Goal: Task Accomplishment & Management: Manage account settings

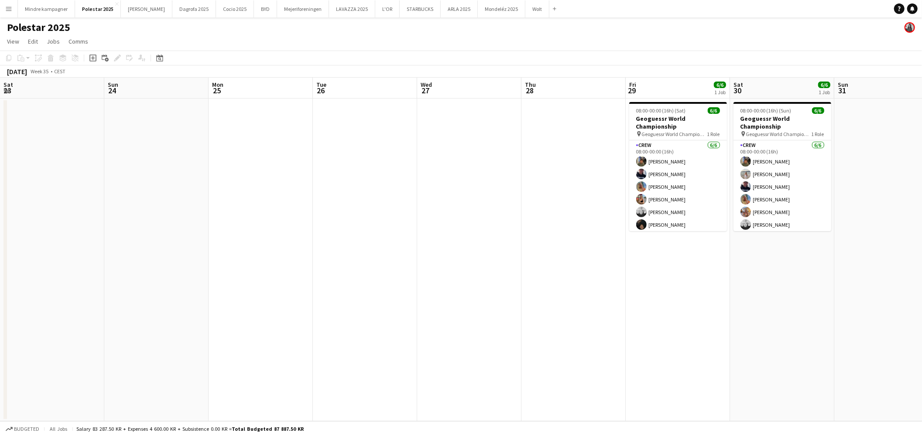
scroll to position [0, 367]
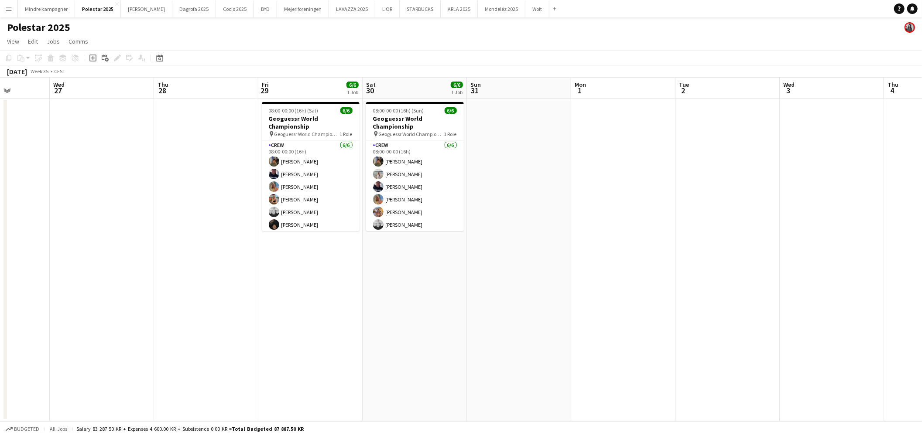
click at [3, 9] on button "Menu" at bounding box center [8, 8] width 17 height 17
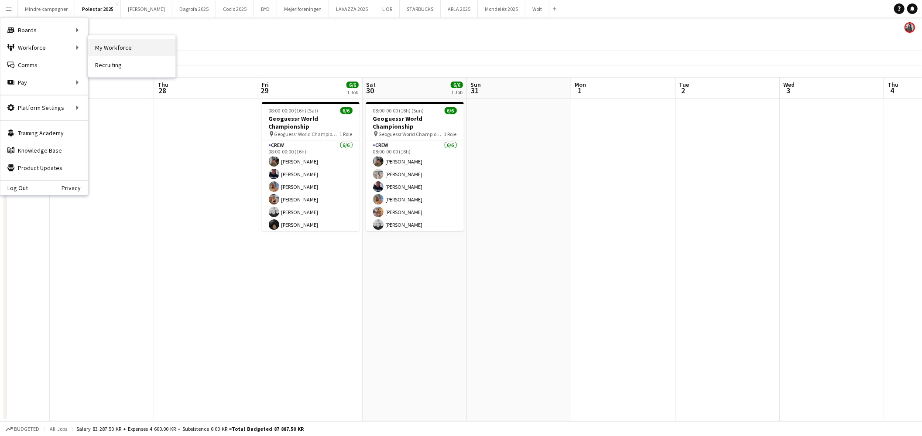
click at [114, 50] on link "My Workforce" at bounding box center [131, 47] width 87 height 17
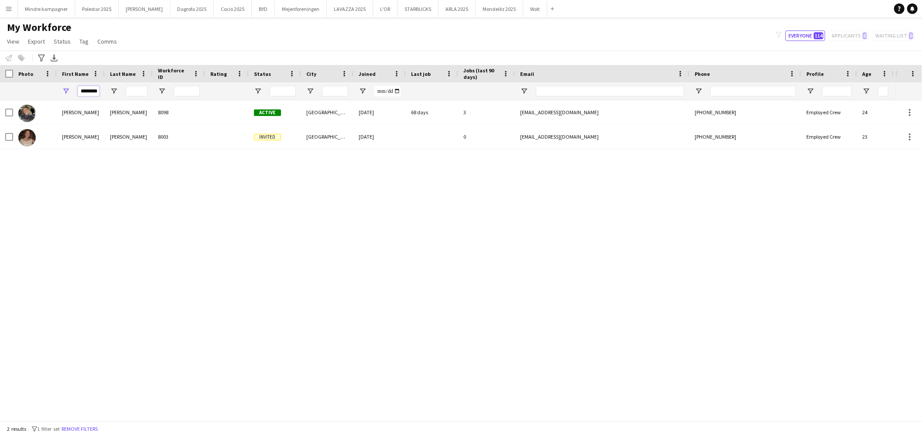
click at [85, 90] on input "********" at bounding box center [89, 91] width 22 height 10
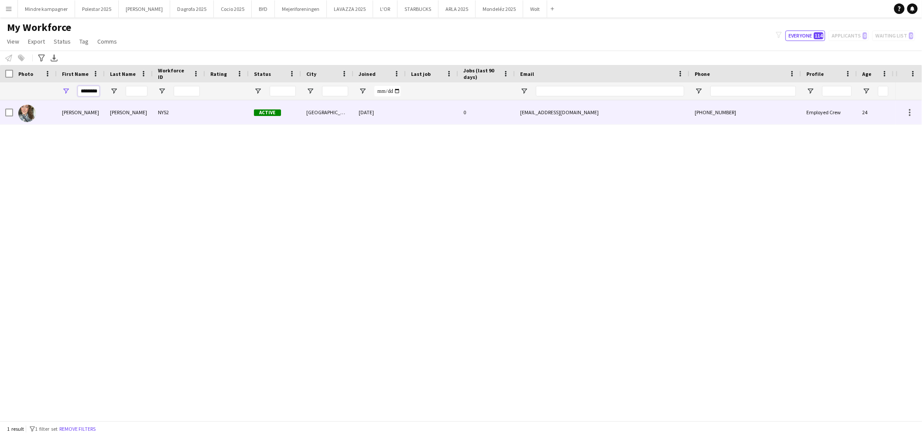
type input "********"
click at [83, 116] on div "[PERSON_NAME]" at bounding box center [81, 112] width 48 height 24
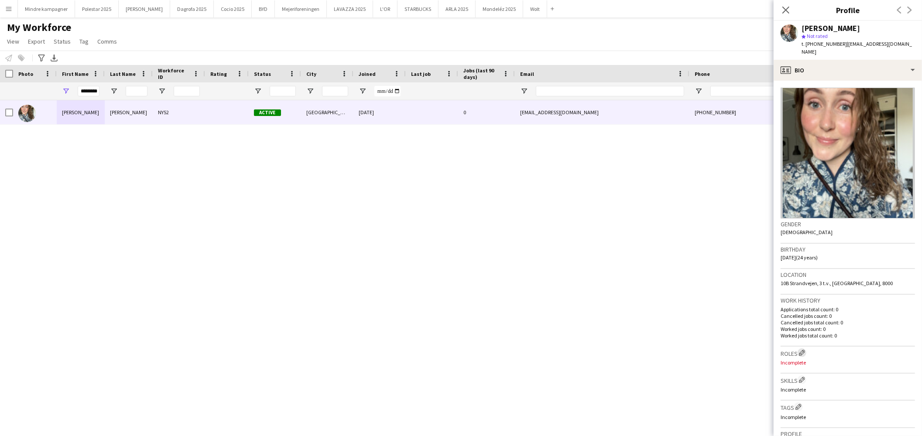
click at [803, 350] on app-icon "Edit crew company roles" at bounding box center [802, 353] width 6 height 6
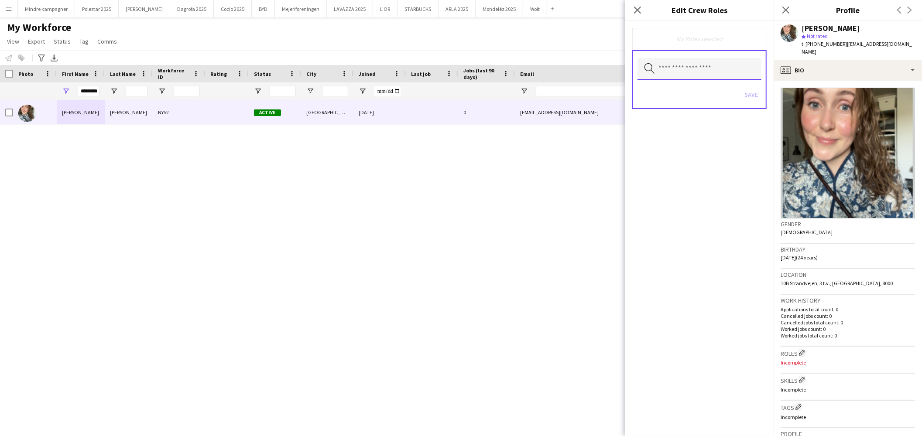
click at [679, 73] on input "text" at bounding box center [699, 69] width 124 height 22
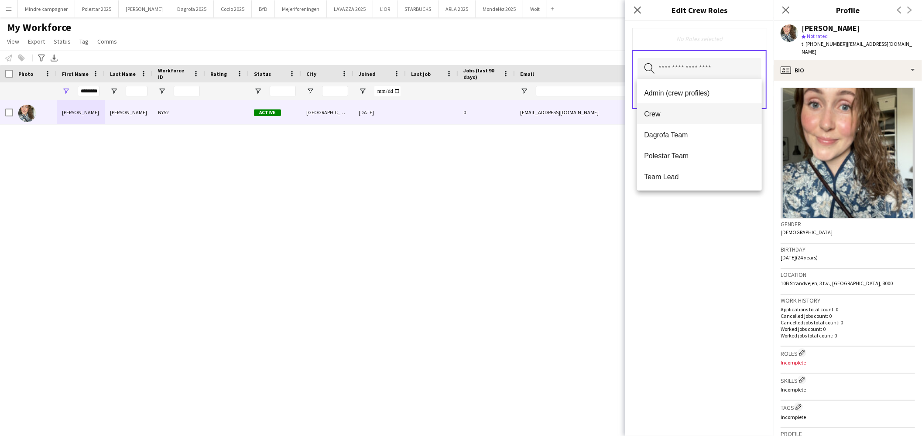
click at [676, 113] on span "Crew" at bounding box center [699, 114] width 111 height 8
click at [685, 221] on div "Crew Remove Search by role type Save" at bounding box center [699, 228] width 148 height 415
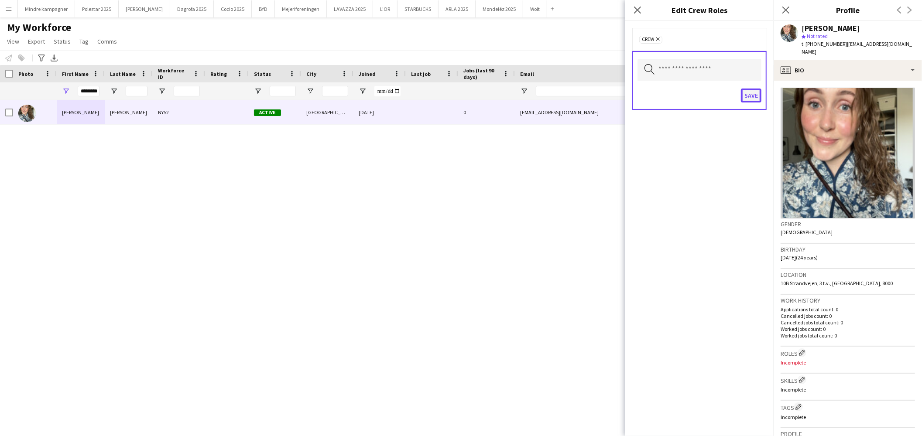
click at [747, 94] on button "Save" at bounding box center [751, 96] width 21 height 14
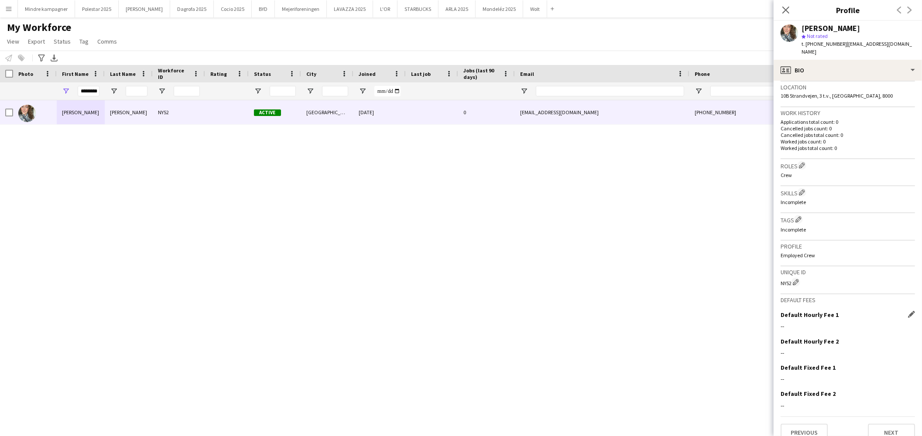
scroll to position [188, 0]
click at [800, 215] on app-icon "Edit crew company tags" at bounding box center [798, 218] width 6 height 6
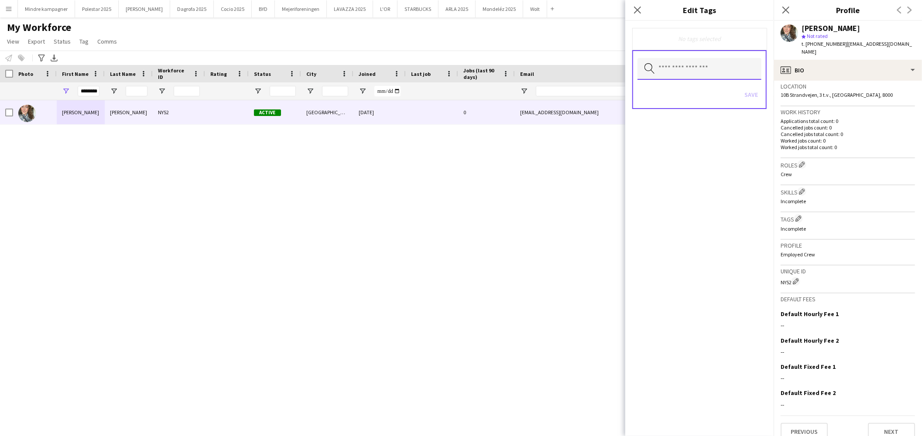
click at [688, 72] on input "text" at bounding box center [699, 69] width 124 height 22
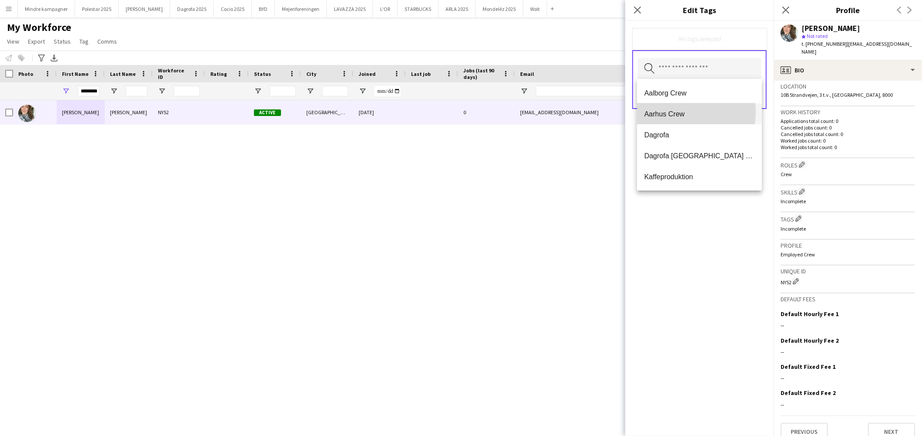
click at [667, 112] on span "Aarhus Crew" at bounding box center [699, 114] width 111 height 8
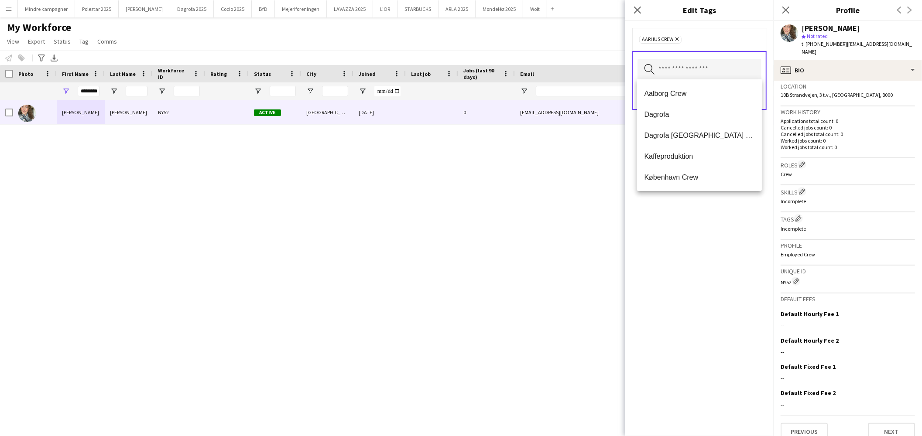
click at [582, 208] on div "[PERSON_NAME] NY52 Active [GEOGRAPHIC_DATA] [DATE] 0 [EMAIL_ADDRESS][DOMAIN_NAM…" at bounding box center [447, 256] width 895 height 313
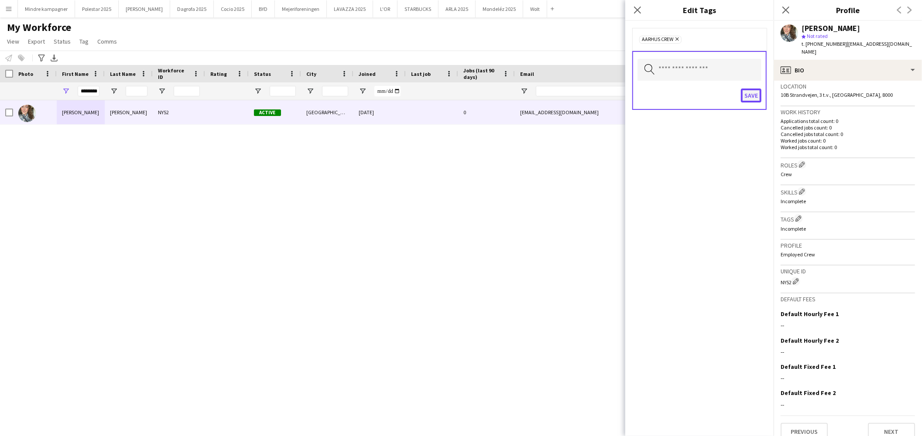
click at [748, 93] on button "Save" at bounding box center [751, 96] width 21 height 14
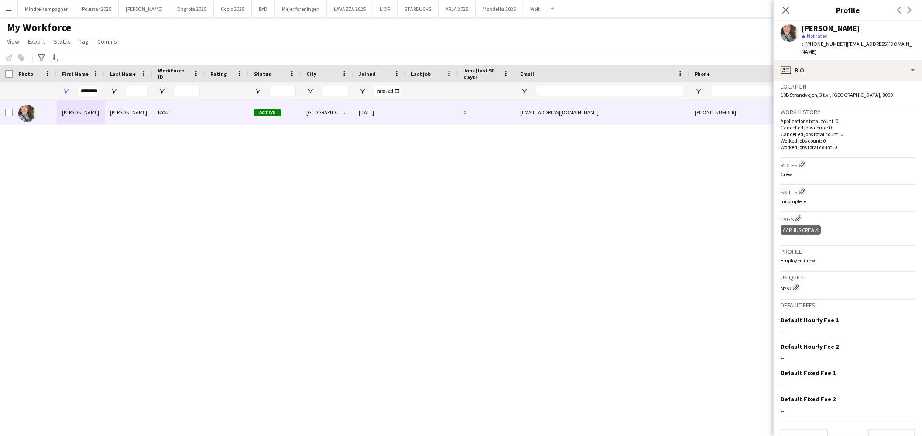
click at [548, 297] on div "[PERSON_NAME] NY52 Active [GEOGRAPHIC_DATA] [DATE] 0 [EMAIL_ADDRESS][DOMAIN_NAM…" at bounding box center [447, 256] width 895 height 313
click at [786, 11] on icon at bounding box center [785, 10] width 8 height 8
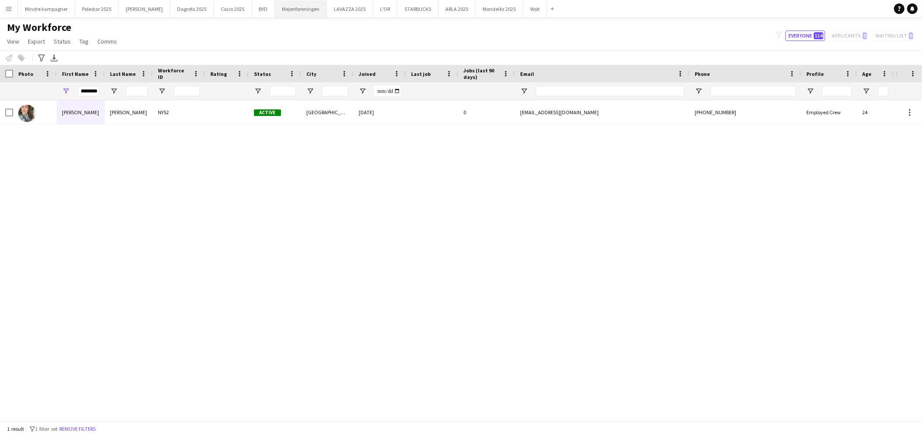
click at [275, 10] on button "Mejeriforeningen Close" at bounding box center [301, 8] width 52 height 17
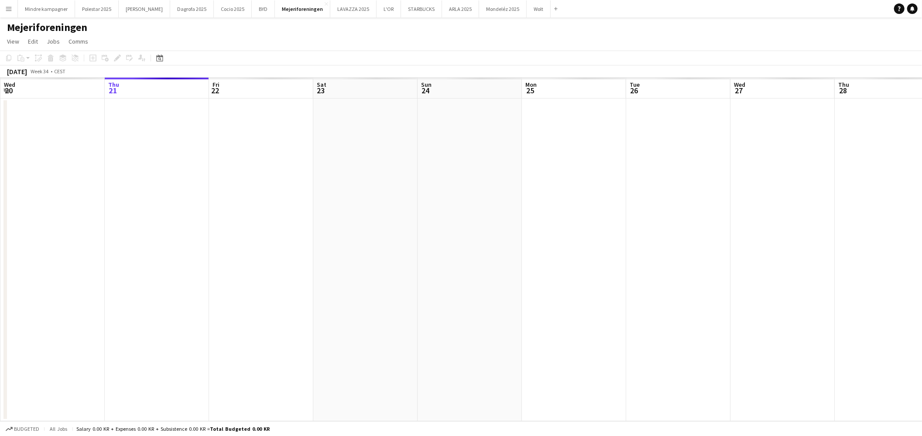
drag, startPoint x: 573, startPoint y: 297, endPoint x: 188, endPoint y: 300, distance: 384.7
click at [188, 300] on app-calendar-viewport "Mon 18 Tue 19 Wed 20 Thu 21 Fri 22 Sat 23 Sun 24 Mon 25 Tue 26 Wed 27 Thu 28 Fr…" at bounding box center [461, 250] width 922 height 344
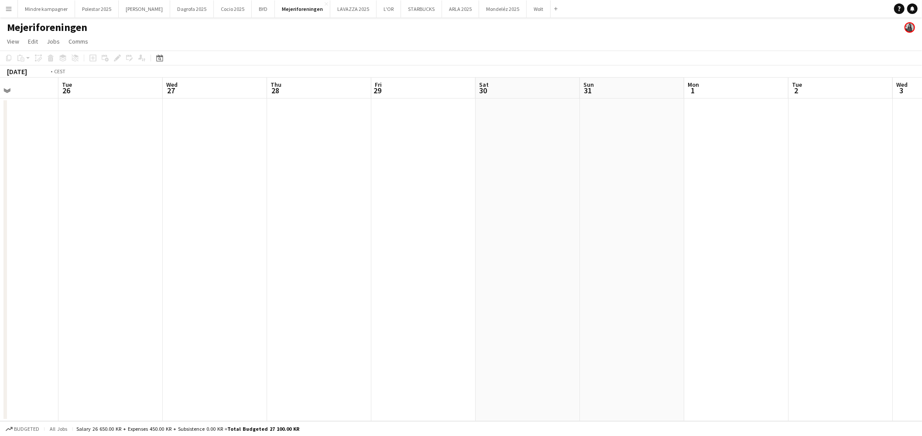
drag, startPoint x: 632, startPoint y: 267, endPoint x: 350, endPoint y: 283, distance: 283.1
click at [277, 285] on app-calendar-viewport "Fri 22 Sat 23 Sun 24 Mon 25 Tue 26 Wed 27 Thu 28 Fri 29 Sat 30 Sun 31 Mon 1 Tue…" at bounding box center [461, 250] width 922 height 344
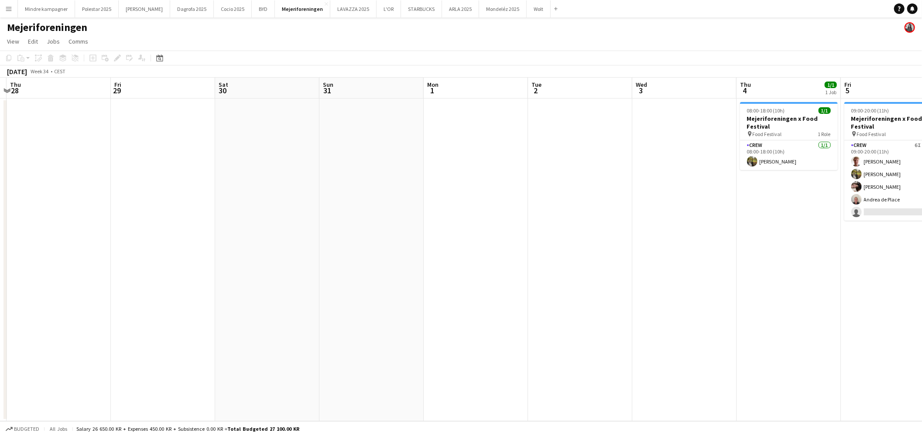
drag, startPoint x: 632, startPoint y: 281, endPoint x: 352, endPoint y: 297, distance: 279.6
click at [311, 301] on app-calendar-viewport "Mon 25 Tue 26 Wed 27 Thu 28 Fri 29 Sat 30 Sun 31 Mon 1 Tue 2 Wed 3 Thu 4 1/1 1 …" at bounding box center [461, 250] width 922 height 344
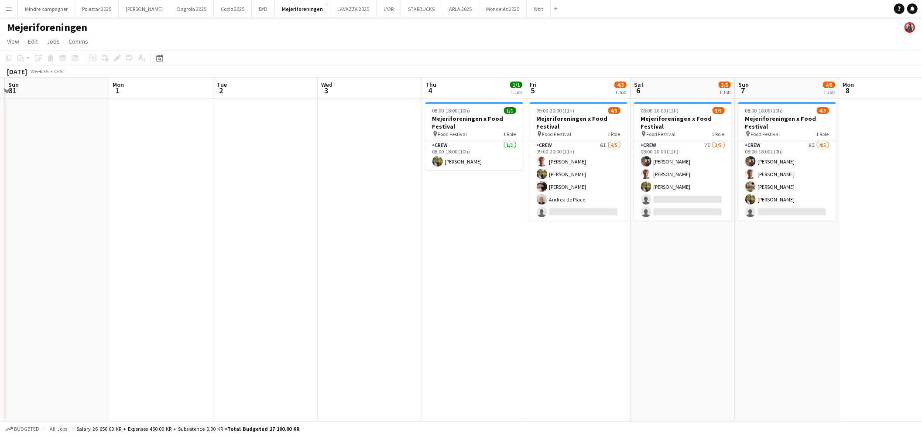
drag, startPoint x: 378, startPoint y: 299, endPoint x: 343, endPoint y: 294, distance: 35.6
click at [327, 304] on app-calendar-viewport "Thu 28 Fri 29 Sat 30 Sun 31 Mon 1 Tue 2 Wed 3 Thu 4 1/1 1 Job Fri 5 4/5 1 Job S…" at bounding box center [461, 250] width 922 height 344
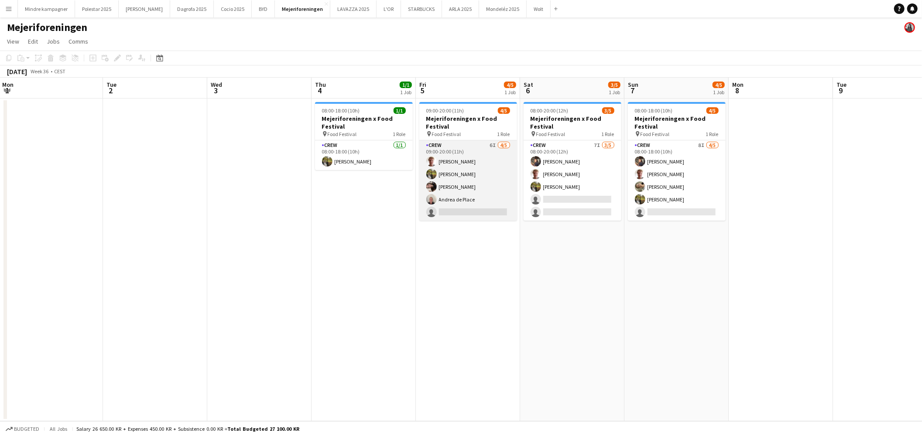
click at [469, 206] on app-card-role "Crew 6I [DATE] 09:00-20:00 (11h) [PERSON_NAME] [PERSON_NAME] [PERSON_NAME] [PER…" at bounding box center [468, 180] width 98 height 80
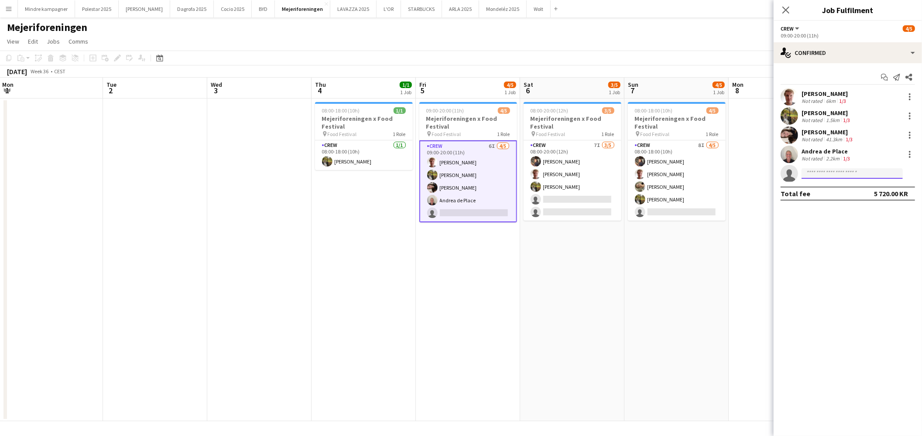
click at [823, 176] on input at bounding box center [851, 173] width 101 height 10
type input "********"
click at [832, 193] on span "[EMAIL_ADDRESS][DOMAIN_NAME]" at bounding box center [851, 193] width 87 height 7
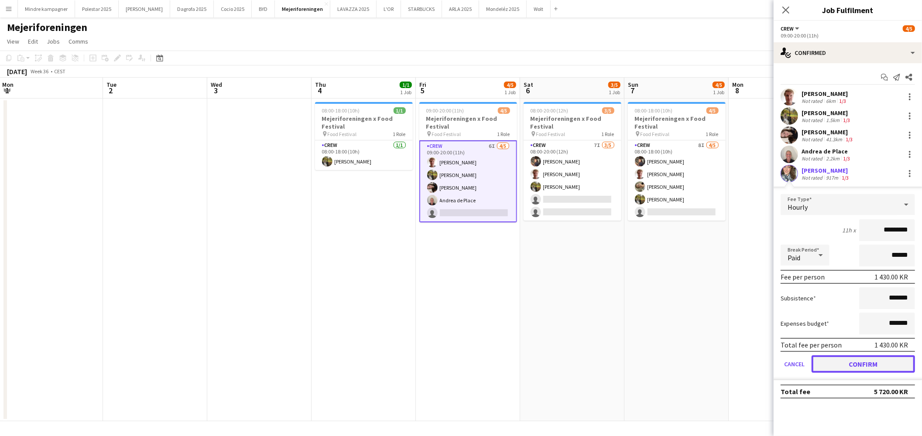
click at [876, 365] on button "Confirm" at bounding box center [862, 363] width 103 height 17
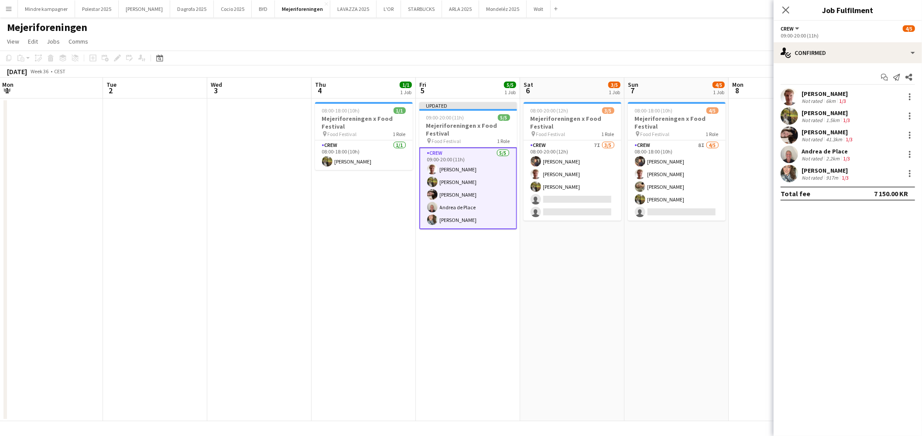
click at [634, 363] on app-date-cell "08:00-18:00 (10h) 4/5 Mejeriforeningen x Food Festival pin Food Festival 1 Role…" at bounding box center [676, 260] width 104 height 323
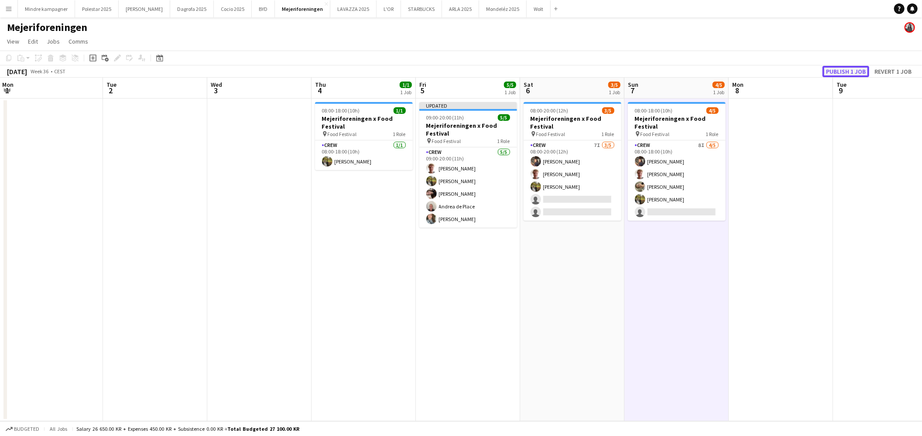
click at [844, 69] on button "Publish 1 job" at bounding box center [845, 71] width 47 height 11
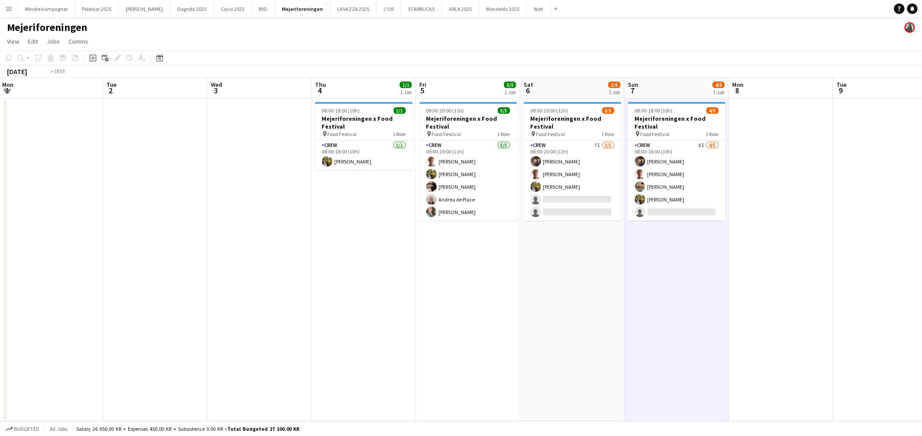
scroll to position [0, 304]
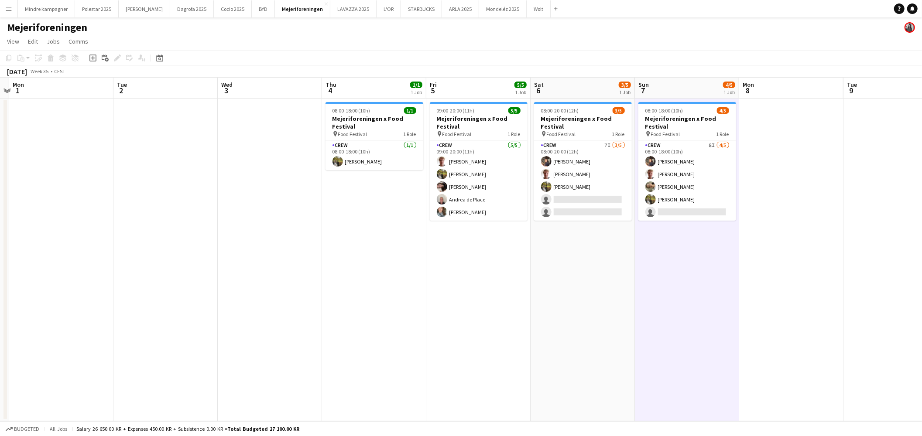
drag, startPoint x: 477, startPoint y: 281, endPoint x: 487, endPoint y: 289, distance: 12.7
click at [487, 289] on app-calendar-viewport "Fri 29 Sat 30 Sun 31 Mon 1 Tue 2 Wed 3 Thu 4 1/1 1 Job Fri 5 5/5 1 Job Sat 6 3/…" at bounding box center [461, 250] width 922 height 344
click at [7, 7] on app-icon "Menu" at bounding box center [8, 8] width 7 height 7
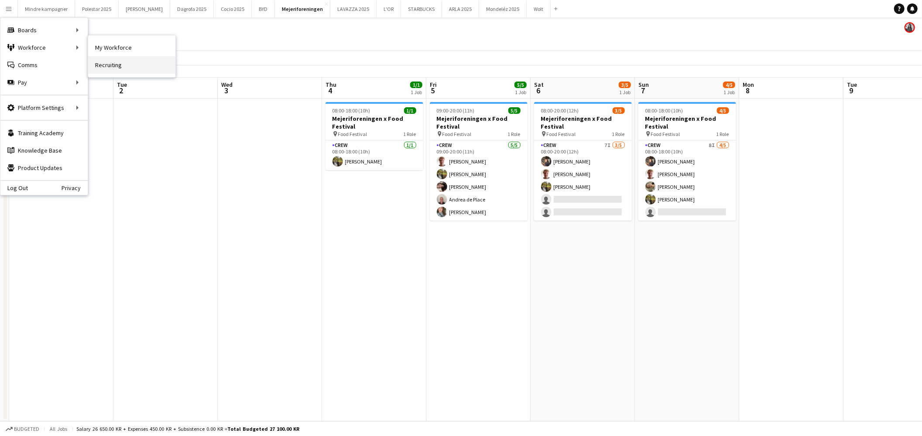
click at [109, 64] on link "Recruiting" at bounding box center [131, 64] width 87 height 17
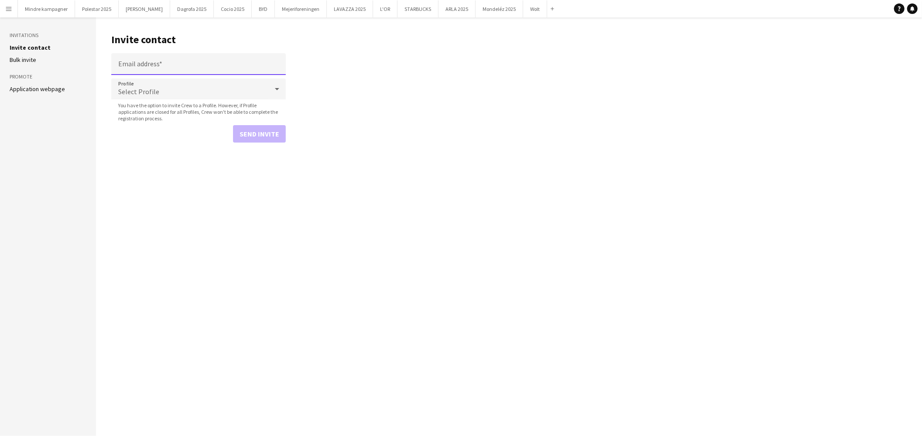
click at [169, 63] on input "Email address" at bounding box center [198, 64] width 174 height 22
paste input "**********"
type input "**********"
click at [164, 90] on div "Select Profile" at bounding box center [189, 89] width 157 height 21
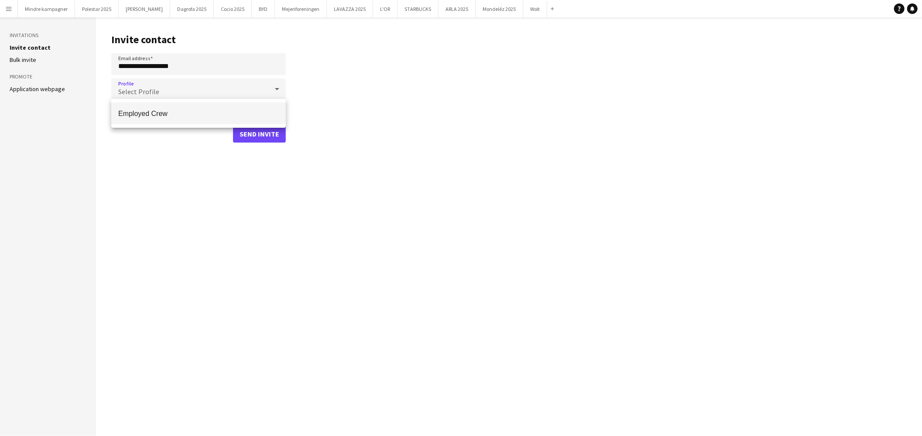
click at [156, 111] on span "Employed Crew" at bounding box center [198, 113] width 161 height 8
click at [258, 133] on button "Send invite" at bounding box center [259, 133] width 53 height 17
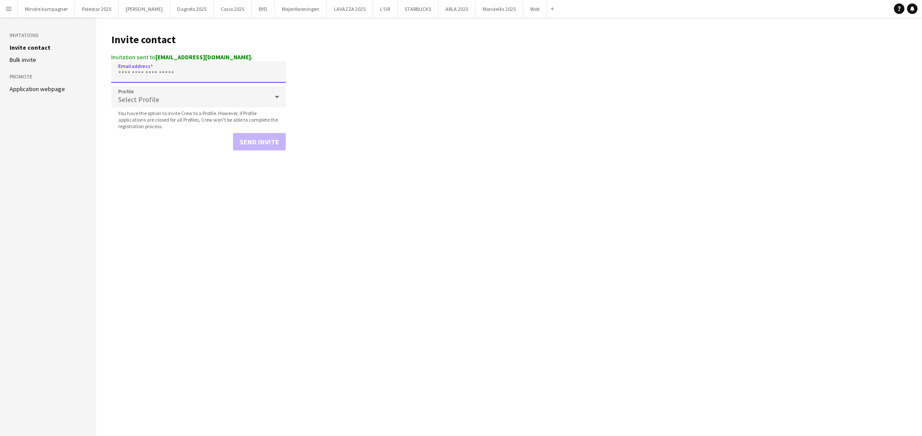
click at [220, 77] on input "Email address" at bounding box center [198, 72] width 174 height 22
click at [173, 75] on input "Email address" at bounding box center [198, 72] width 174 height 22
paste input "**********"
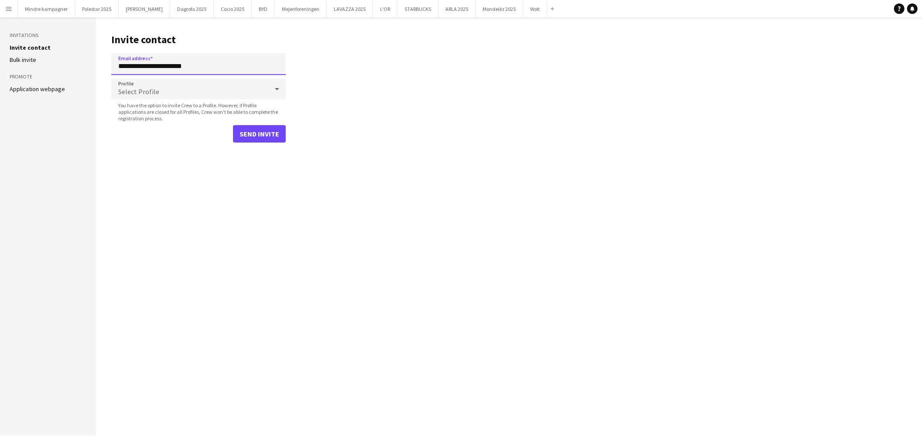
click at [173, 75] on input "**********" at bounding box center [198, 64] width 174 height 22
type input "**********"
click at [173, 88] on div "Select Profile" at bounding box center [189, 89] width 157 height 21
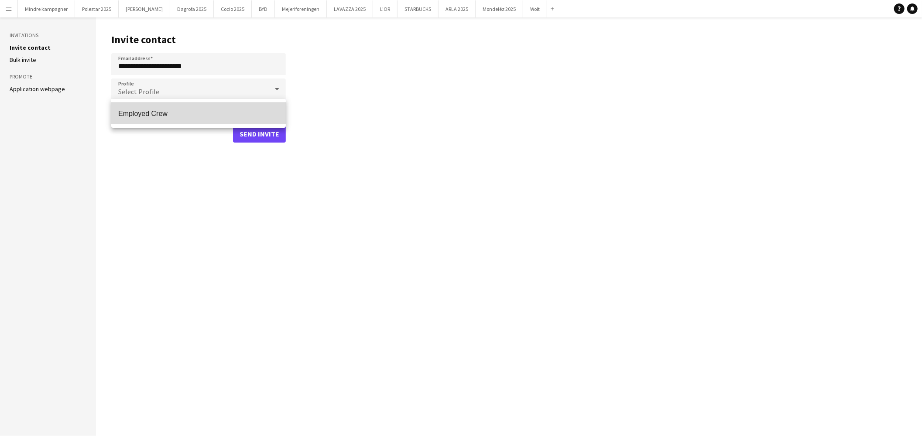
click at [173, 112] on span "Employed Crew" at bounding box center [198, 113] width 161 height 8
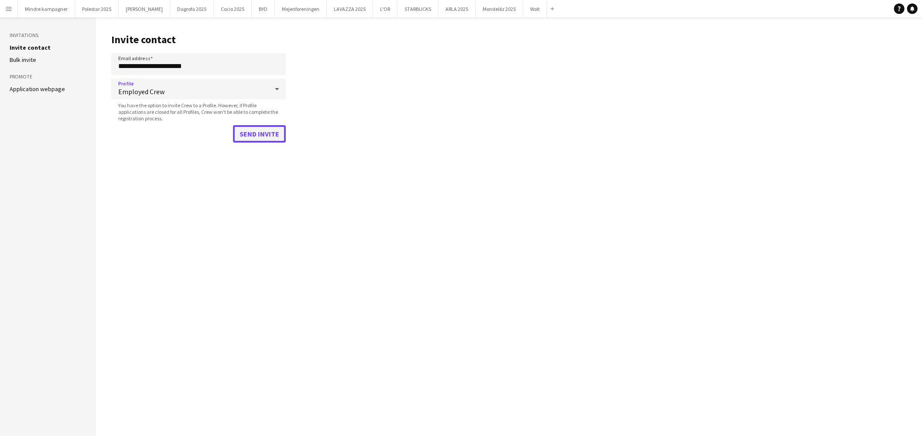
click at [255, 132] on button "Send invite" at bounding box center [259, 133] width 53 height 17
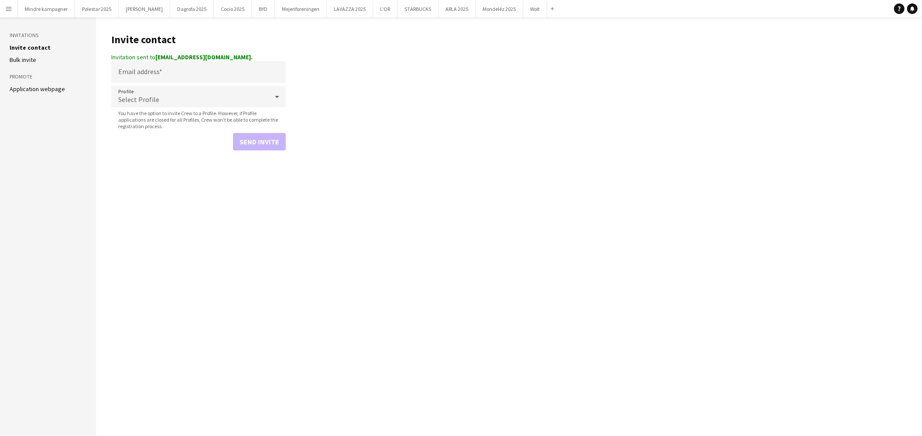
click at [3, 6] on button "Menu" at bounding box center [8, 8] width 17 height 17
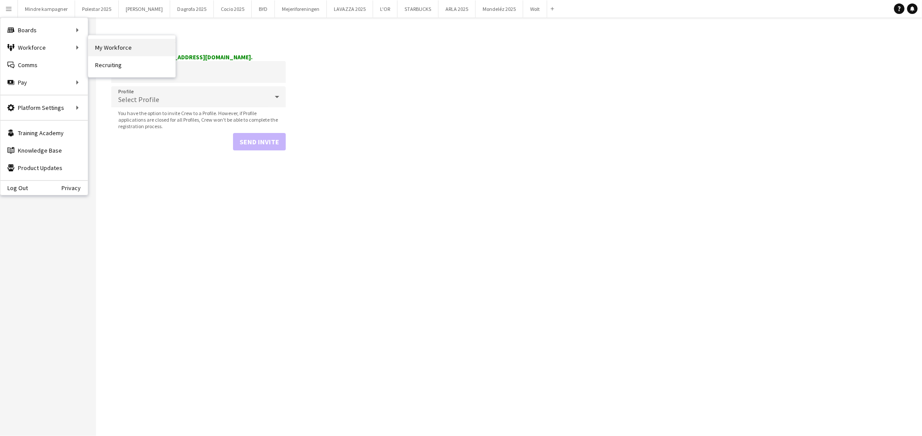
click at [109, 47] on link "My Workforce" at bounding box center [131, 47] width 87 height 17
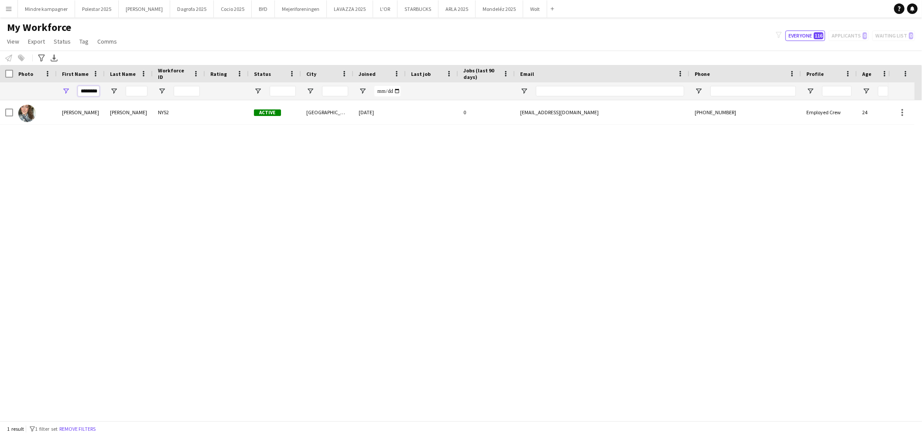
click at [91, 89] on input "********" at bounding box center [89, 91] width 22 height 10
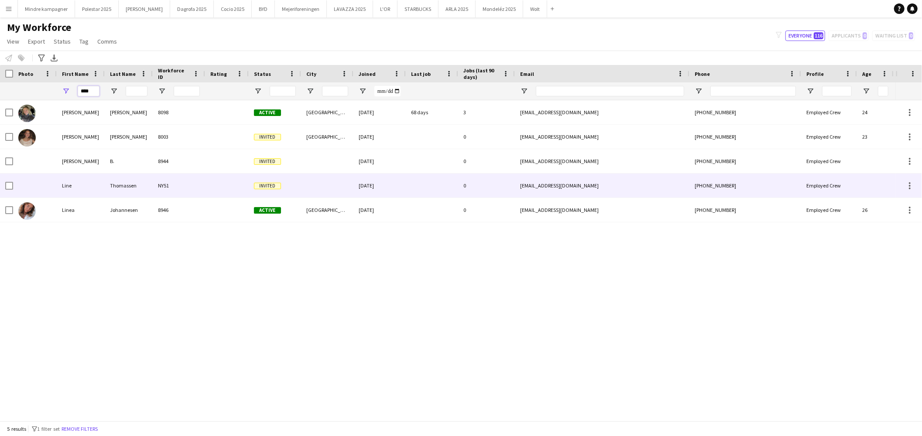
type input "****"
click at [92, 184] on div "Line" at bounding box center [81, 186] width 48 height 24
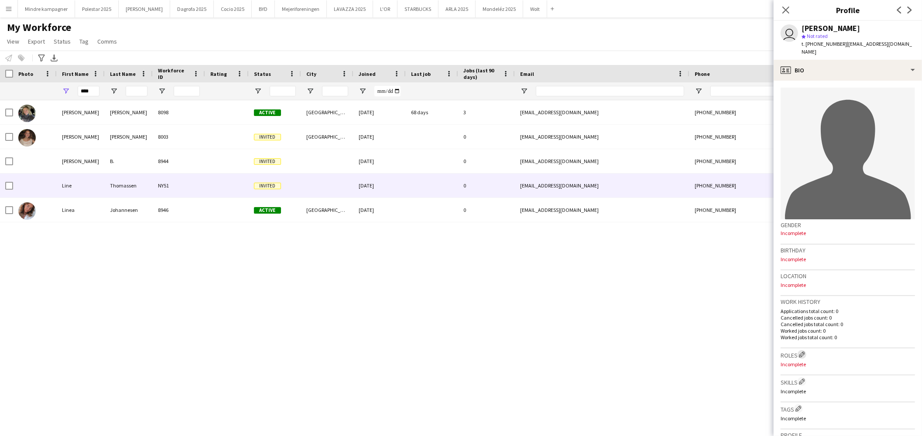
click at [805, 352] on app-icon "Edit crew company roles" at bounding box center [802, 355] width 6 height 6
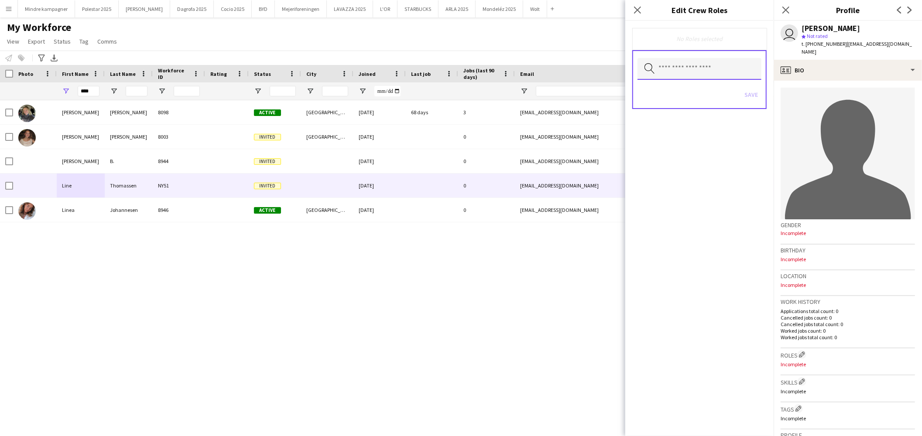
click at [714, 64] on input "text" at bounding box center [699, 69] width 124 height 22
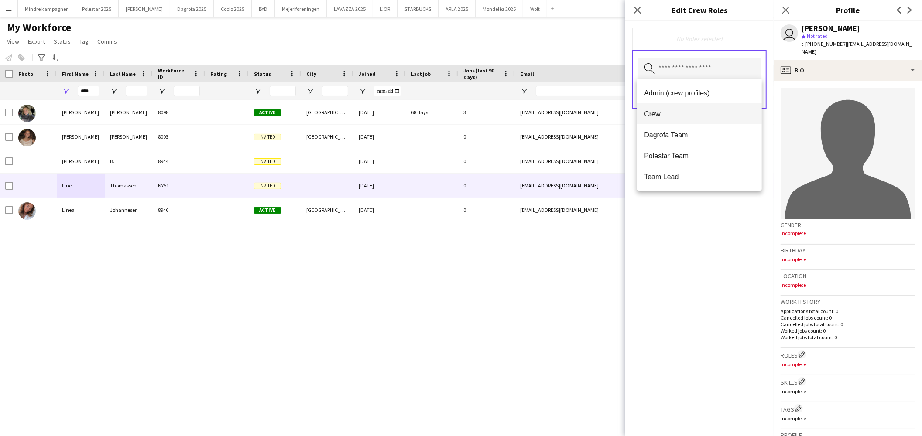
click at [661, 116] on span "Crew" at bounding box center [699, 114] width 111 height 8
click at [713, 234] on div "Crew Remove Search by role type Save" at bounding box center [699, 228] width 148 height 415
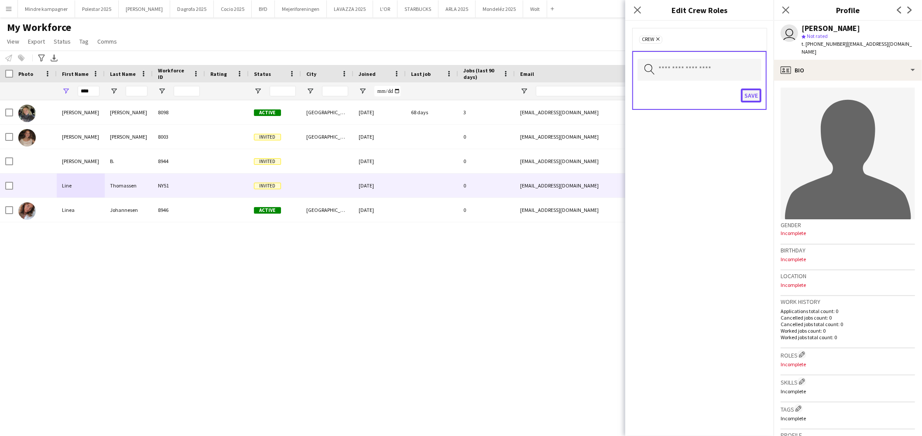
click at [750, 97] on button "Save" at bounding box center [751, 96] width 21 height 14
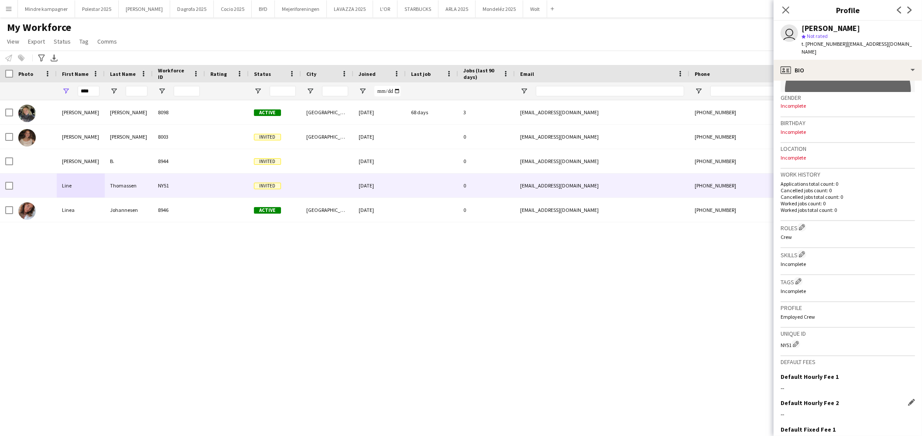
scroll to position [190, 0]
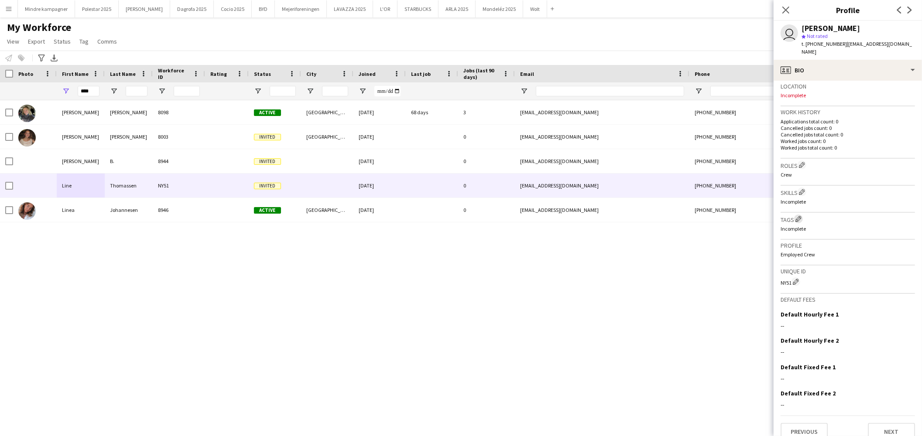
click at [797, 216] on app-icon "Edit crew company tags" at bounding box center [798, 219] width 6 height 6
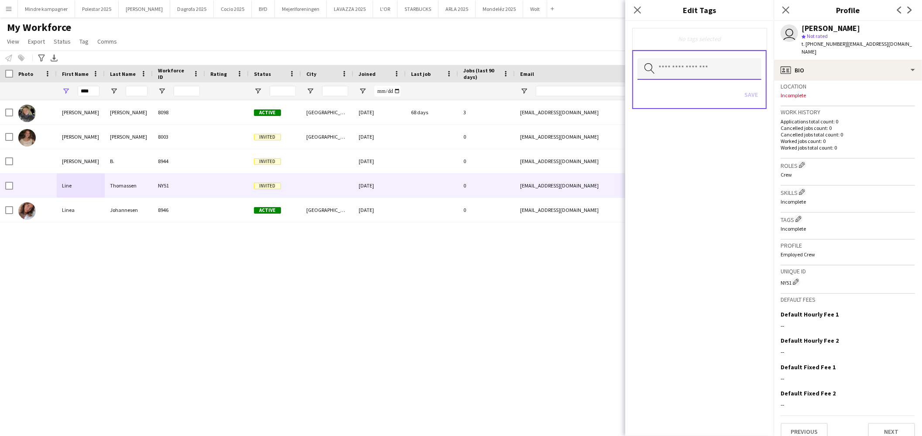
click at [685, 71] on input "text" at bounding box center [699, 69] width 124 height 22
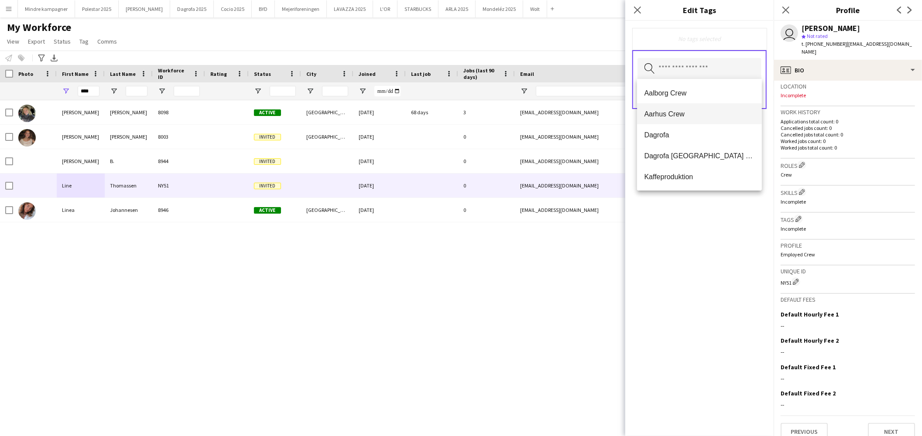
click at [677, 114] on span "Aarhus Crew" at bounding box center [699, 114] width 111 height 8
click at [704, 281] on div "Aarhus Crew Remove Search by tag name Save" at bounding box center [699, 228] width 148 height 415
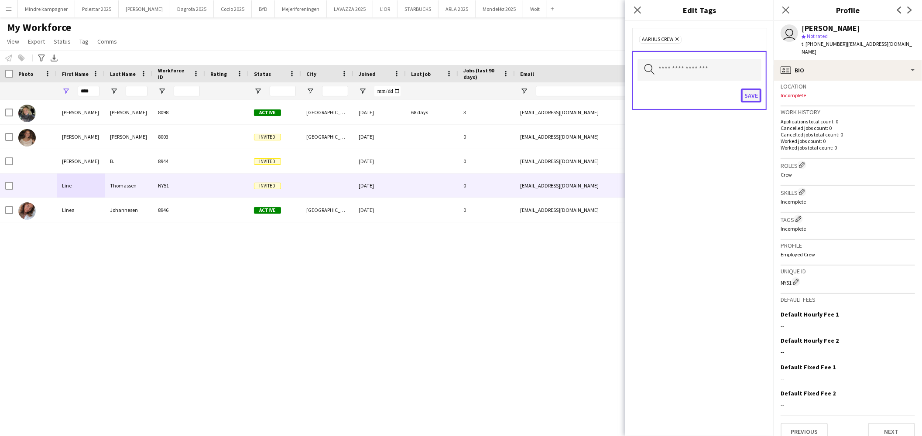
click at [755, 98] on button "Save" at bounding box center [751, 96] width 21 height 14
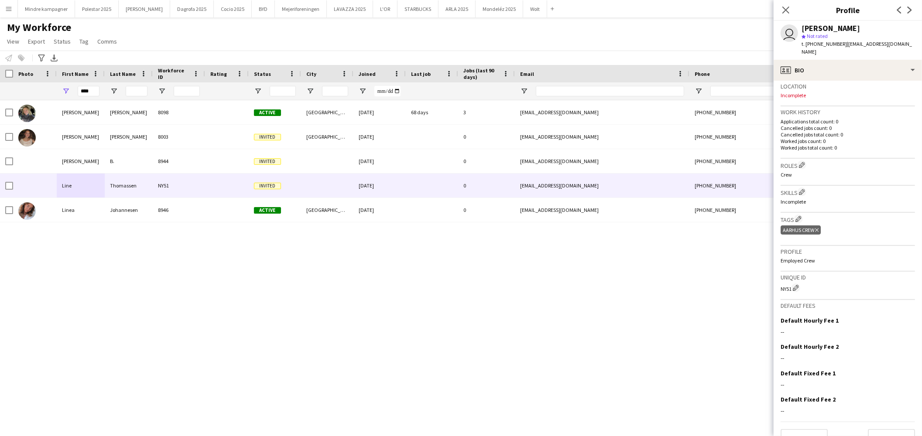
click at [389, 273] on div "[PERSON_NAME] 8098 Active [GEOGRAPHIC_DATA] [DATE] 68 days 3 [EMAIL_ADDRESS][DO…" at bounding box center [447, 256] width 895 height 313
click at [275, 10] on button "Mejeriforeningen Close" at bounding box center [301, 8] width 52 height 17
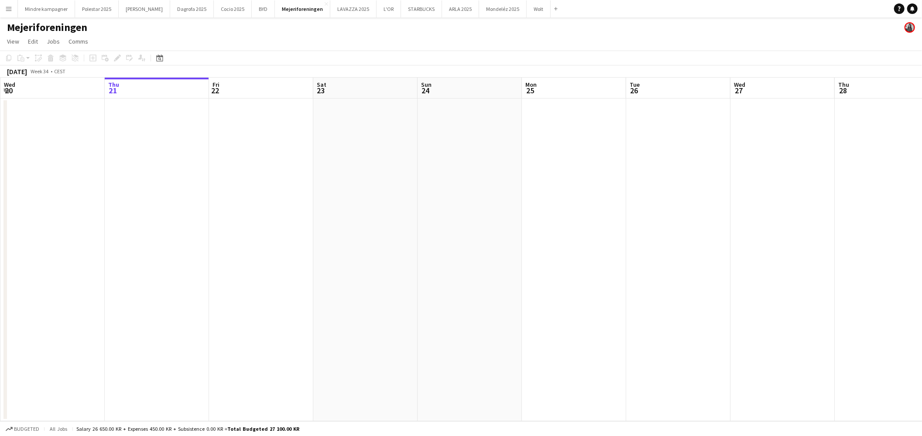
drag, startPoint x: 528, startPoint y: 243, endPoint x: 285, endPoint y: 250, distance: 242.6
click at [265, 244] on app-calendar-viewport "Mon 18 Tue 19 Wed 20 Thu 21 Fri 22 Sat 23 Sun 24 Mon 25 Tue 26 Wed 27 Thu 28 Fr…" at bounding box center [461, 250] width 922 height 344
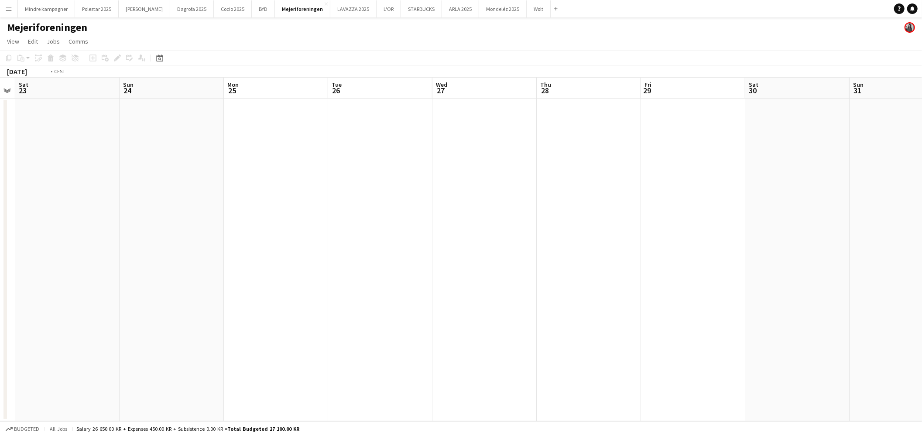
drag, startPoint x: 554, startPoint y: 240, endPoint x: 330, endPoint y: 244, distance: 224.2
click at [230, 238] on app-calendar-viewport "Wed 20 Thu 21 Fri 22 Sat 23 Sun 24 Mon 25 Tue 26 Wed 27 Thu 28 Fri 29 Sat 30 Su…" at bounding box center [461, 250] width 922 height 344
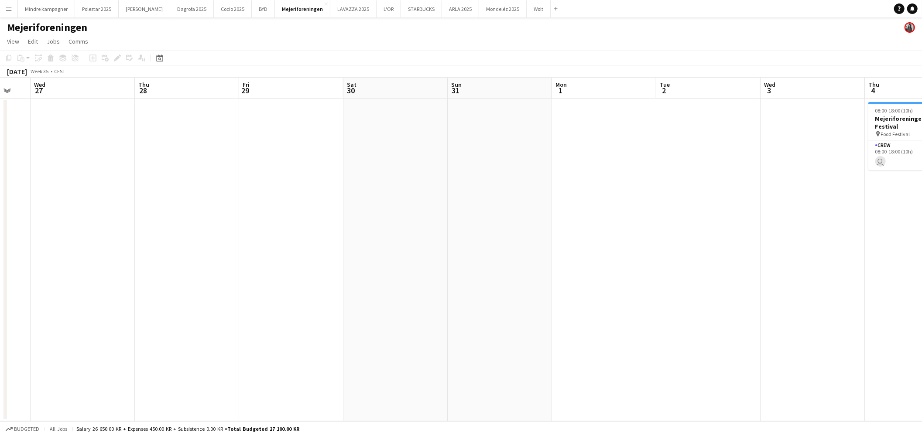
click at [282, 233] on app-calendar-viewport "Sun 24 Mon 25 Tue 26 Wed 27 Thu 28 Fri 29 Sat 30 Sun 31 Mon 1 Tue 2 Wed 3 Thu 4…" at bounding box center [461, 250] width 922 height 344
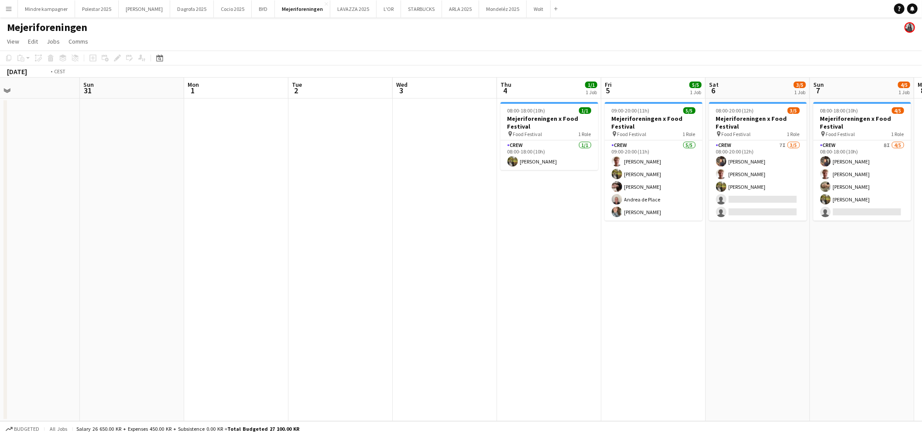
drag, startPoint x: 560, startPoint y: 256, endPoint x: 333, endPoint y: 249, distance: 226.9
click at [335, 249] on app-calendar-viewport "Wed 27 Thu 28 Fri 29 Sat 30 Sun 31 Mon 1 Tue 2 Wed 3 Thu 4 1/1 1 Job Fri 5 5/5 …" at bounding box center [461, 250] width 922 height 344
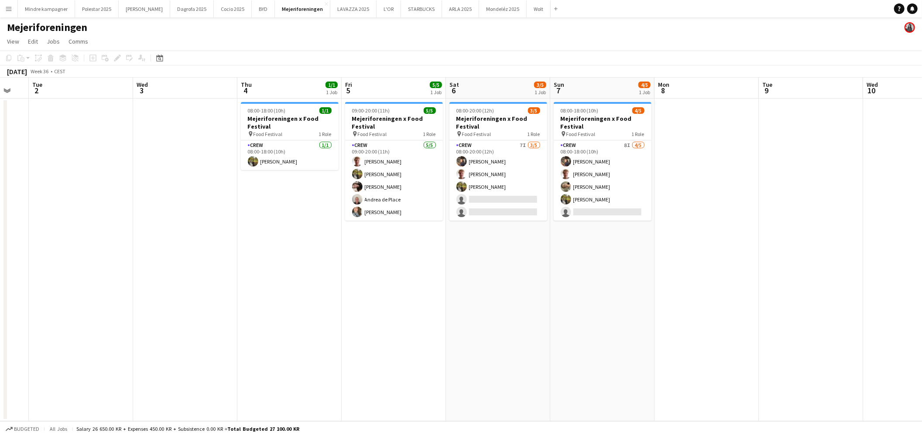
drag, startPoint x: 506, startPoint y: 264, endPoint x: 426, endPoint y: 273, distance: 80.3
click at [426, 273] on app-calendar-viewport "Sat 30 Sun 31 Mon 1 Tue 2 Wed 3 Thu 4 1/1 1 Job Fri 5 5/5 1 Job Sat 6 3/5 1 Job…" at bounding box center [461, 250] width 922 height 344
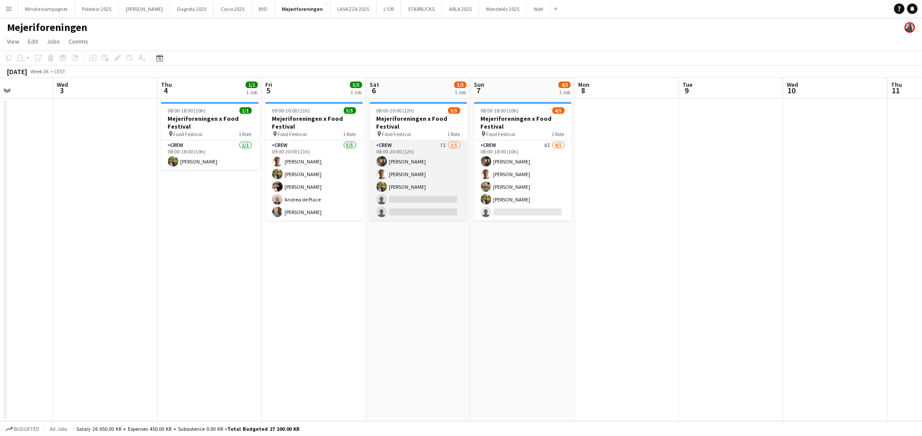
click at [420, 183] on app-card-role "Crew 7I [DATE] 08:00-20:00 (12h) [PERSON_NAME] [PERSON_NAME] single-neutral-act…" at bounding box center [418, 180] width 98 height 80
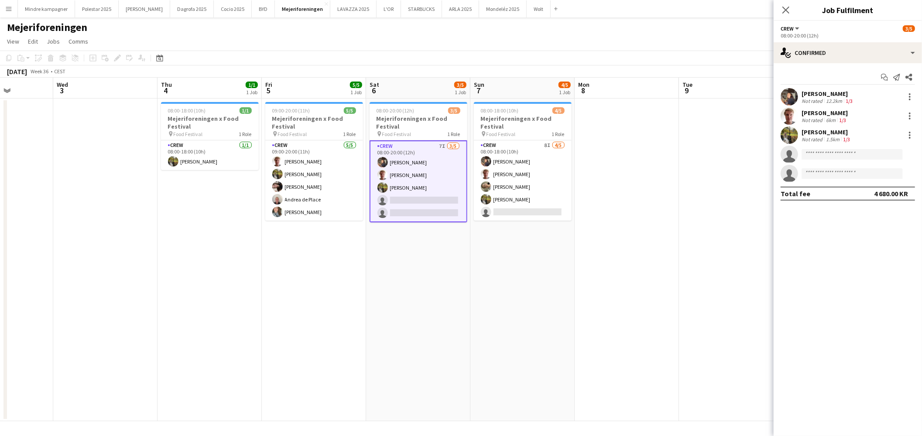
click at [421, 199] on app-card-role "Crew 7I [DATE] 08:00-20:00 (12h) [PERSON_NAME] [PERSON_NAME] single-neutral-act…" at bounding box center [418, 181] width 98 height 82
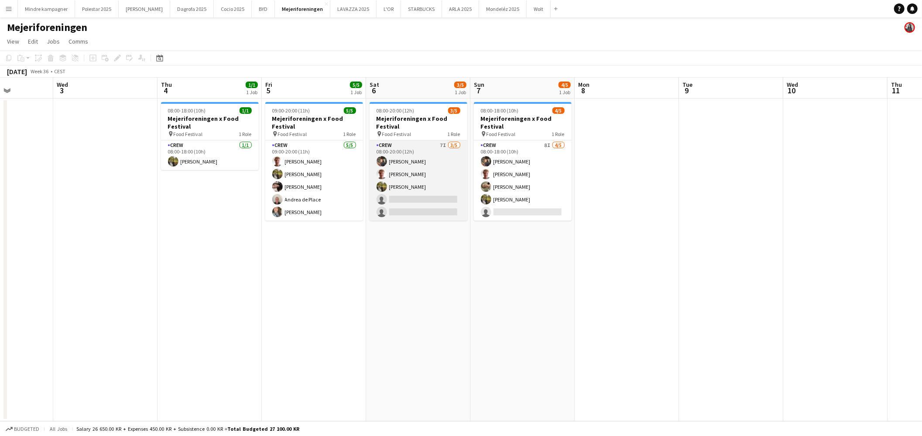
click at [426, 199] on app-card-role "Crew 7I [DATE] 08:00-20:00 (12h) [PERSON_NAME] [PERSON_NAME] single-neutral-act…" at bounding box center [418, 180] width 98 height 80
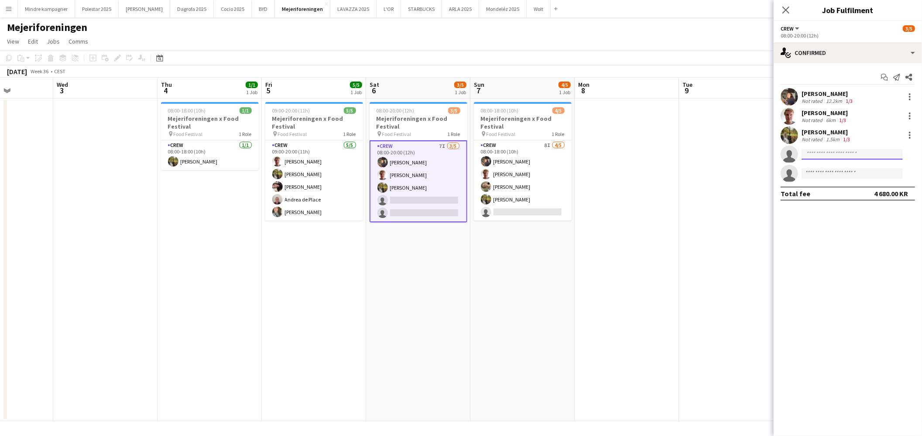
click at [839, 155] on input at bounding box center [851, 154] width 101 height 10
type input "****"
click at [835, 194] on span "[EMAIL_ADDRESS][DOMAIN_NAME]" at bounding box center [851, 194] width 87 height 7
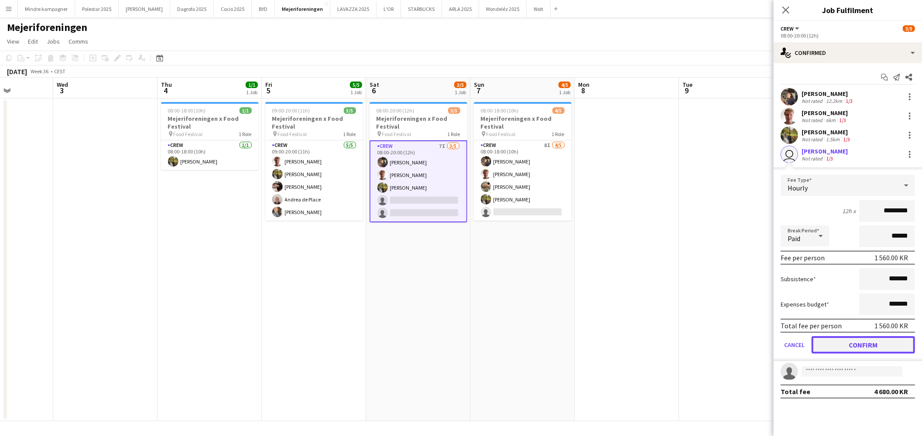
click at [860, 342] on button "Confirm" at bounding box center [862, 344] width 103 height 17
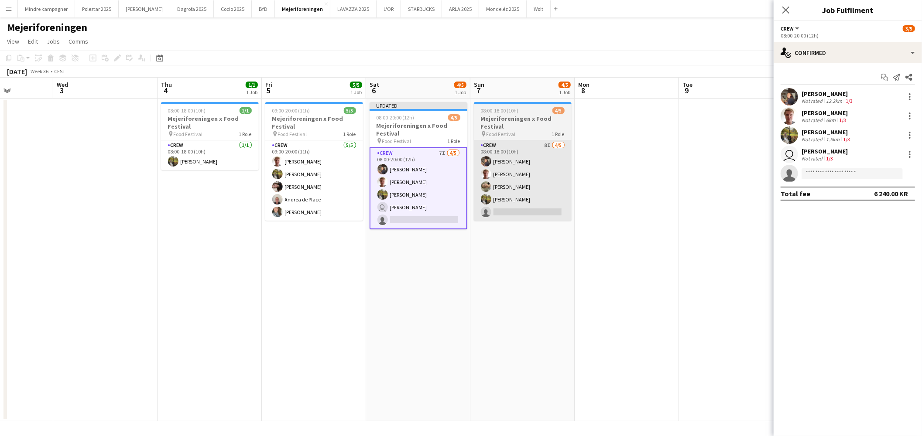
click at [514, 205] on app-card-role "Crew 8I [DATE] 08:00-18:00 (10h) [PERSON_NAME] [PERSON_NAME] [PERSON_NAME] sing…" at bounding box center [523, 180] width 98 height 80
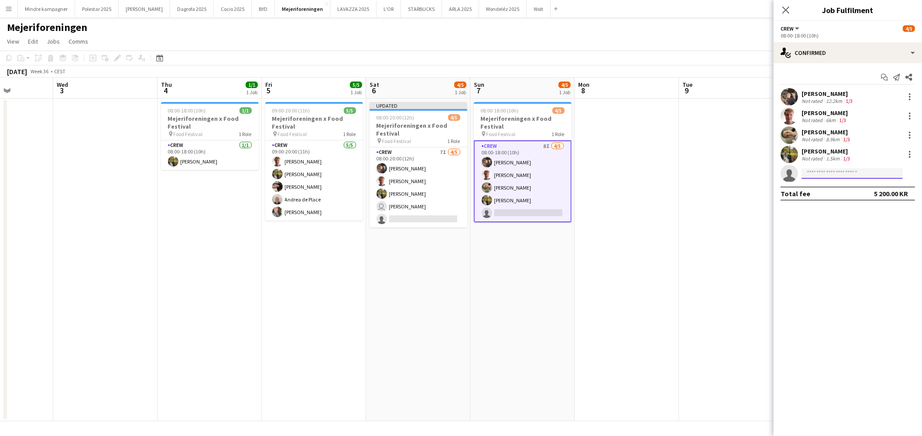
click at [829, 171] on input at bounding box center [851, 173] width 101 height 10
type input "****"
click at [827, 214] on span "[EMAIL_ADDRESS][DOMAIN_NAME]" at bounding box center [851, 214] width 87 height 7
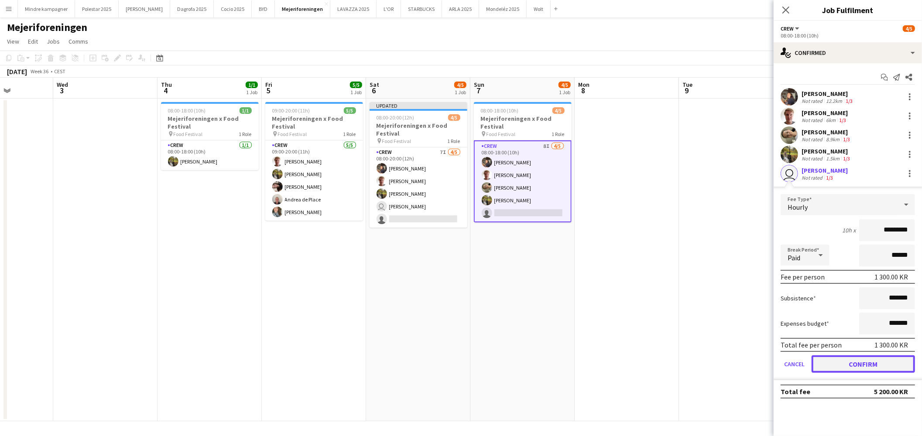
click at [880, 361] on button "Confirm" at bounding box center [862, 363] width 103 height 17
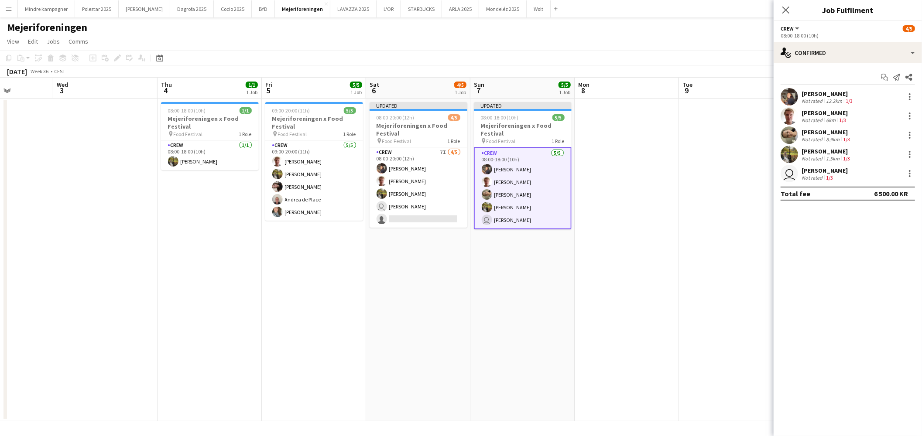
click at [598, 320] on app-date-cell at bounding box center [626, 260] width 104 height 323
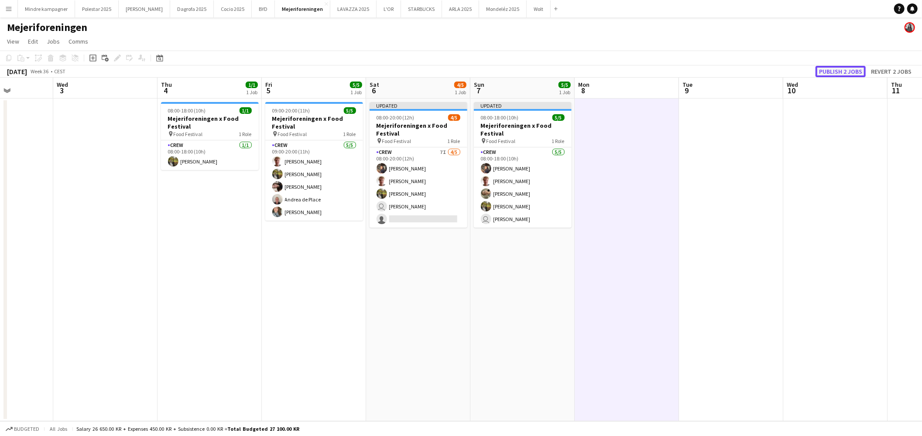
click at [842, 69] on button "Publish 2 jobs" at bounding box center [840, 71] width 50 height 11
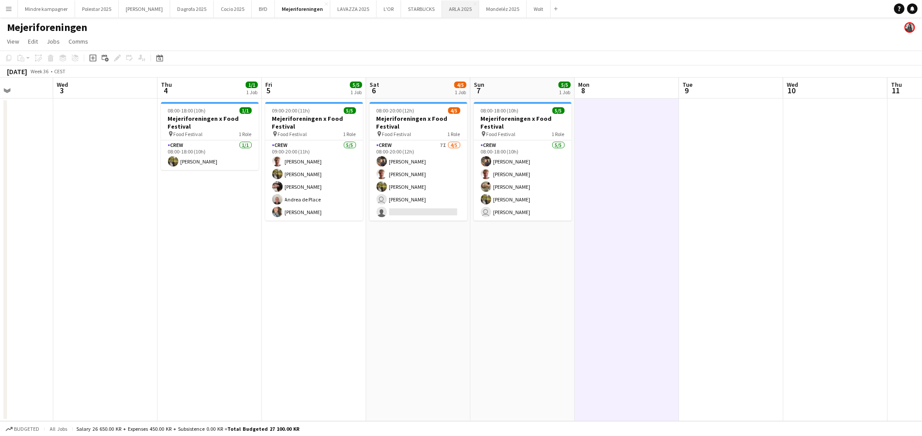
click at [442, 7] on button "ARLA 2025 Close" at bounding box center [460, 8] width 37 height 17
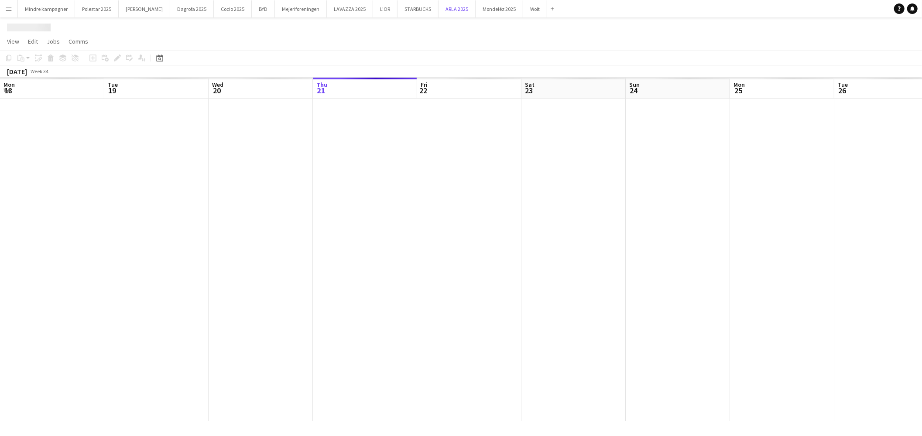
scroll to position [0, 208]
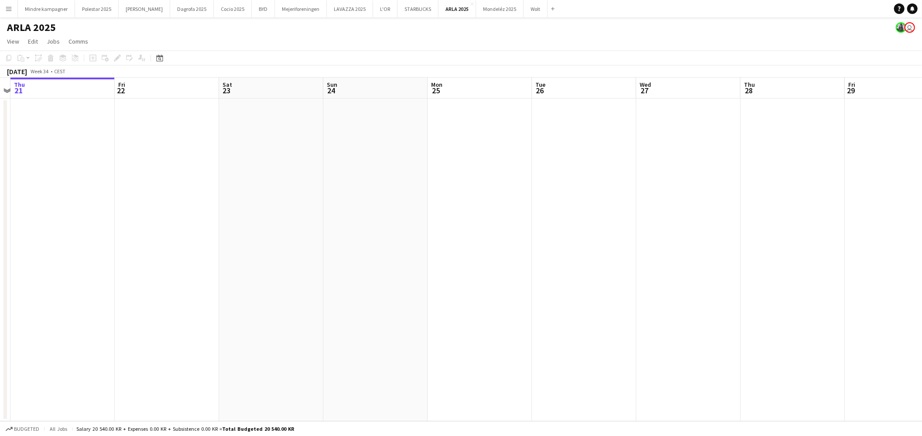
drag, startPoint x: 540, startPoint y: 279, endPoint x: 208, endPoint y: 327, distance: 334.9
click at [137, 325] on app-calendar-viewport "Mon 18 Tue 19 Wed 20 Thu 21 Fri 22 Sat 23 Sun 24 Mon 25 Tue 26 Wed 27 Thu 28 Fr…" at bounding box center [461, 250] width 922 height 344
drag, startPoint x: 521, startPoint y: 294, endPoint x: 289, endPoint y: 320, distance: 233.0
click at [289, 320] on app-calendar-viewport "Thu 21 Fri 22 Sat 23 Sun 24 Mon 25 Tue 26 Wed 27 Thu 28 Fri 29 Sat 30 Sun 31 Mo…" at bounding box center [461, 250] width 922 height 344
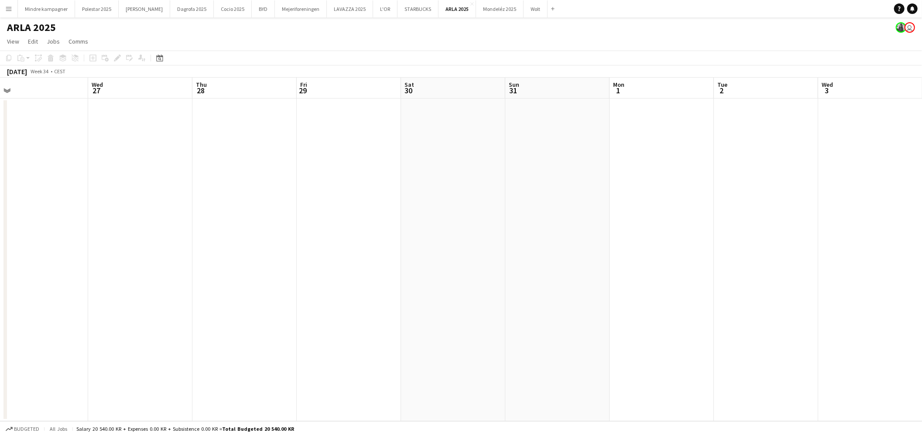
drag, startPoint x: 264, startPoint y: 318, endPoint x: 164, endPoint y: 342, distance: 103.1
click at [164, 342] on app-calendar-viewport "Sun 24 Mon 25 Tue 26 Wed 27 Thu 28 Fri 29 Sat 30 Sun 31 Mon 1 Tue 2 Wed 3 Thu 4…" at bounding box center [461, 250] width 922 height 344
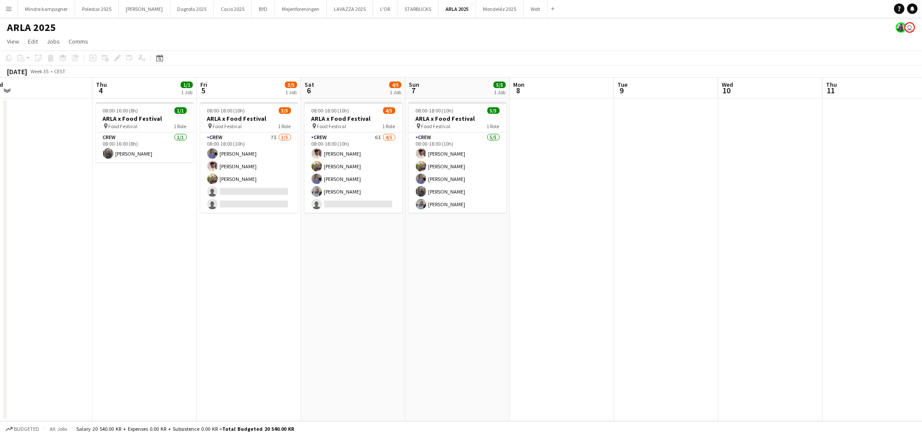
drag, startPoint x: 474, startPoint y: 327, endPoint x: 338, endPoint y: 347, distance: 136.6
click at [338, 347] on app-calendar-viewport "Sun 31 Mon 1 Tue 2 Wed 3 Thu 4 1/1 1 Job Fri 5 3/5 1 Job Sat 6 4/5 1 Job Sun 7 …" at bounding box center [461, 250] width 922 height 344
drag, startPoint x: 350, startPoint y: 352, endPoint x: 455, endPoint y: 351, distance: 105.6
click at [455, 351] on app-calendar-viewport "Mon 1 Tue 2 Wed 3 Thu 4 1/1 1 Job Fri 5 3/5 1 Job Sat 6 4/5 1 Job Sun 7 5/5 1 J…" at bounding box center [461, 250] width 922 height 344
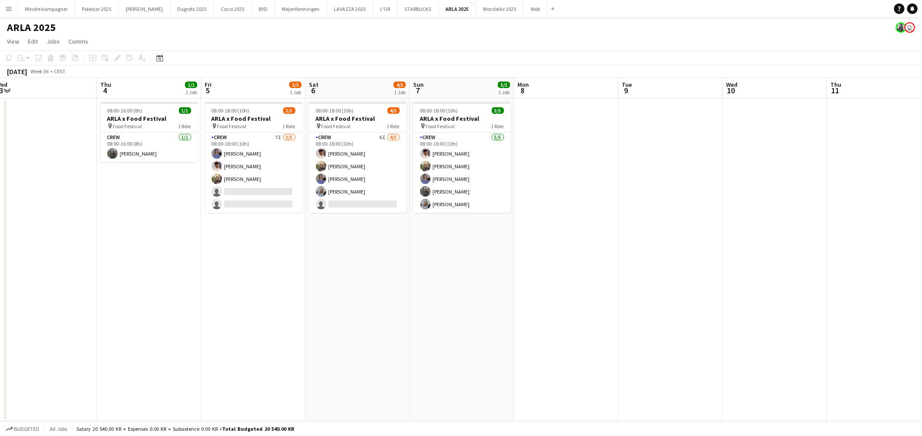
scroll to position [0, 204]
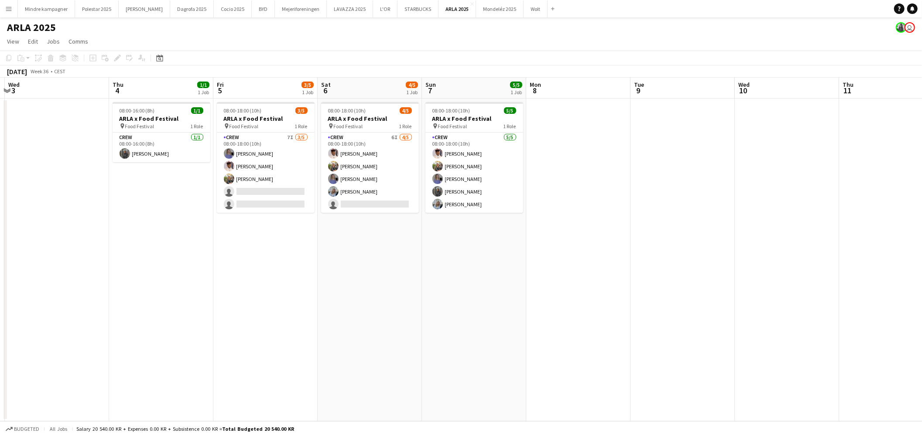
drag, startPoint x: 372, startPoint y: 292, endPoint x: 385, endPoint y: 294, distance: 12.3
click at [385, 294] on app-calendar-viewport "Mon 1 Tue 2 Wed 3 Thu 4 1/1 1 Job Fri 5 3/5 1 Job Sat 6 4/5 1 Job Sun 7 5/5 1 J…" at bounding box center [461, 250] width 922 height 344
click at [284, 8] on button "Mejeriforeningen Close" at bounding box center [301, 8] width 52 height 17
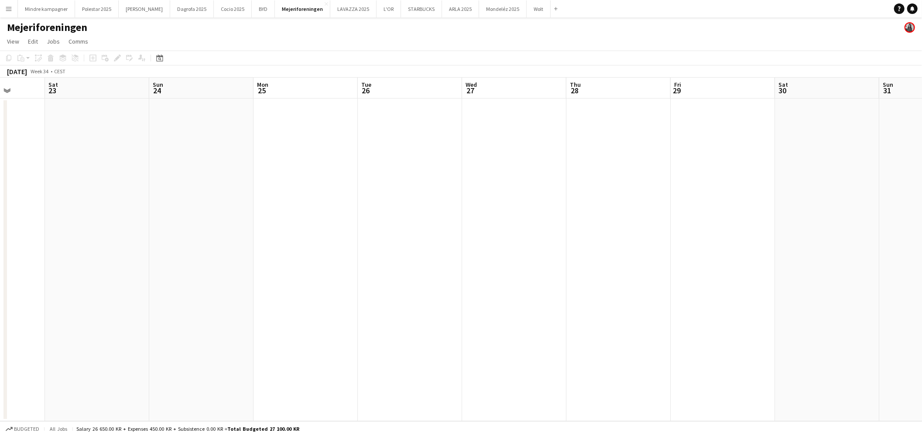
drag, startPoint x: 625, startPoint y: 277, endPoint x: 229, endPoint y: 306, distance: 397.1
click at [225, 308] on app-calendar-viewport "Wed 20 Thu 21 Fri 22 Sat 23 Sun 24 Mon 25 Tue 26 Wed 27 Thu 28 Fri 29 Sat 30 Su…" at bounding box center [461, 250] width 922 height 344
drag, startPoint x: 640, startPoint y: 304, endPoint x: 255, endPoint y: 311, distance: 384.8
click at [255, 311] on app-calendar-viewport "Thu 21 Fri 22 Sat 23 Sun 24 Mon 25 Tue 26 Wed 27 Thu 28 Fri 29 Sat 30 Sun 31 Mo…" at bounding box center [461, 250] width 922 height 344
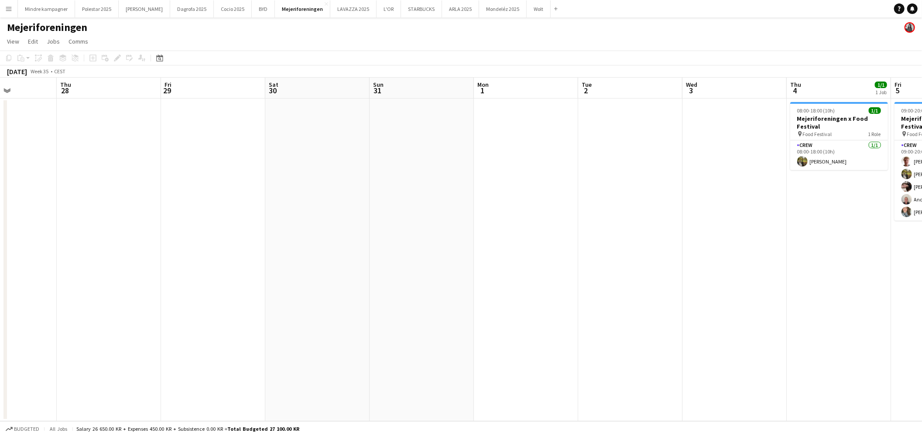
drag, startPoint x: 782, startPoint y: 316, endPoint x: 278, endPoint y: 314, distance: 503.8
click at [278, 314] on app-calendar-viewport "Mon 25 Tue 26 Wed 27 Thu 28 Fri 29 Sat 30 Sun 31 Mon 1 Tue 2 Wed 3 Thu 4 1/1 1 …" at bounding box center [461, 250] width 922 height 344
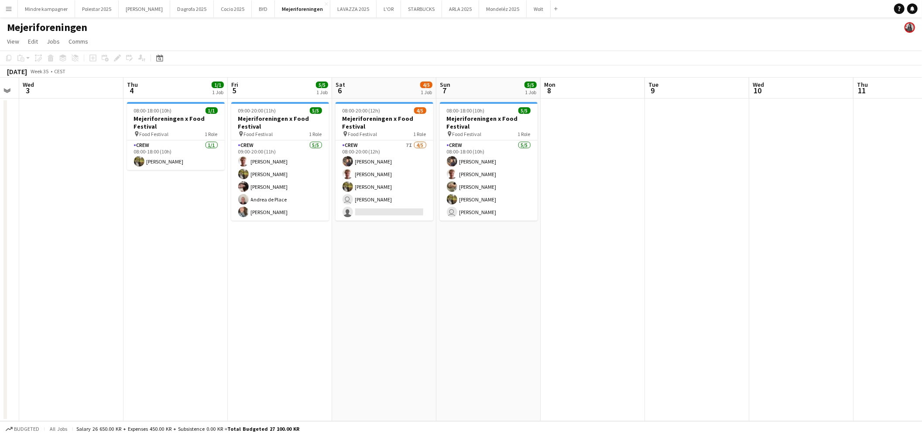
drag, startPoint x: 424, startPoint y: 314, endPoint x: 290, endPoint y: 313, distance: 133.5
click at [290, 313] on app-calendar-viewport "Sun 31 Mon 1 Tue 2 Wed 3 Thu 4 1/1 1 Job Fri 5 5/5 1 Job Sat 6 4/5 1 Job Sun 7 …" at bounding box center [461, 250] width 922 height 344
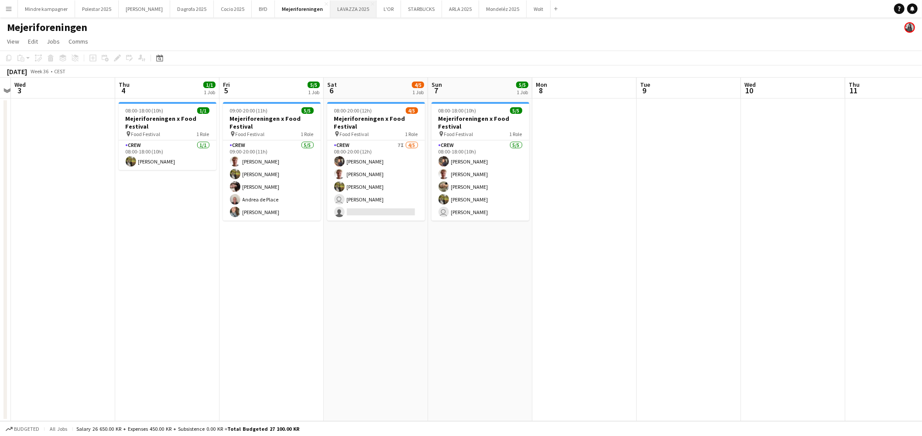
click at [330, 9] on button "LAVAZZA 2025 Close" at bounding box center [353, 8] width 46 height 17
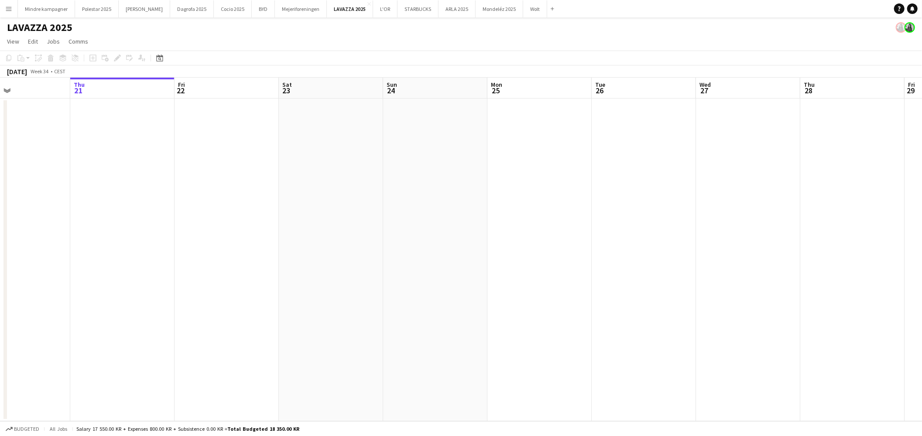
drag, startPoint x: 612, startPoint y: 264, endPoint x: 7, endPoint y: 292, distance: 605.6
click at [16, 291] on app-calendar-viewport "Mon 18 Tue 19 Wed 20 Thu 21 Fri 22 Sat 23 Sun 24 Mon 25 Tue 26 Wed 27 Thu 28 Fr…" at bounding box center [461, 250] width 922 height 344
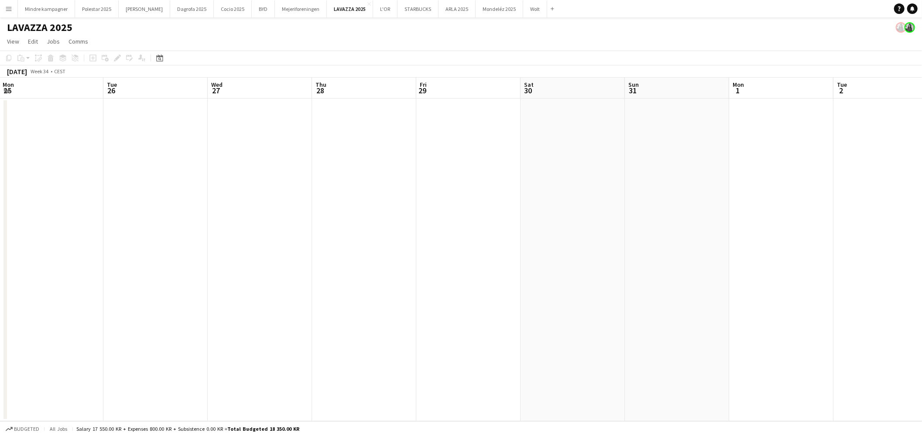
drag, startPoint x: 203, startPoint y: 290, endPoint x: 168, endPoint y: 295, distance: 35.2
click at [171, 295] on app-calendar-viewport "Sat 23 Sun 24 Mon 25 Tue 26 Wed 27 Thu 28 Fri 29 Sat 30 Sun 31 Mon 1 Tue 2 Wed …" at bounding box center [461, 250] width 922 height 344
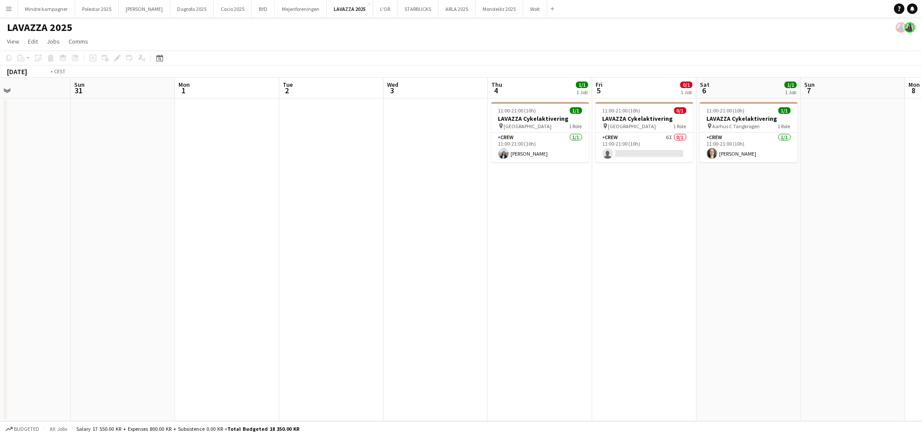
drag, startPoint x: 425, startPoint y: 284, endPoint x: 215, endPoint y: 290, distance: 209.4
click at [215, 290] on app-calendar-viewport "Thu 28 Fri 29 Sat 30 Sun 31 Mon 1 Tue 2 Wed 3 Thu 4 1/1 1 Job Fri 5 0/1 1 Job S…" at bounding box center [461, 250] width 922 height 344
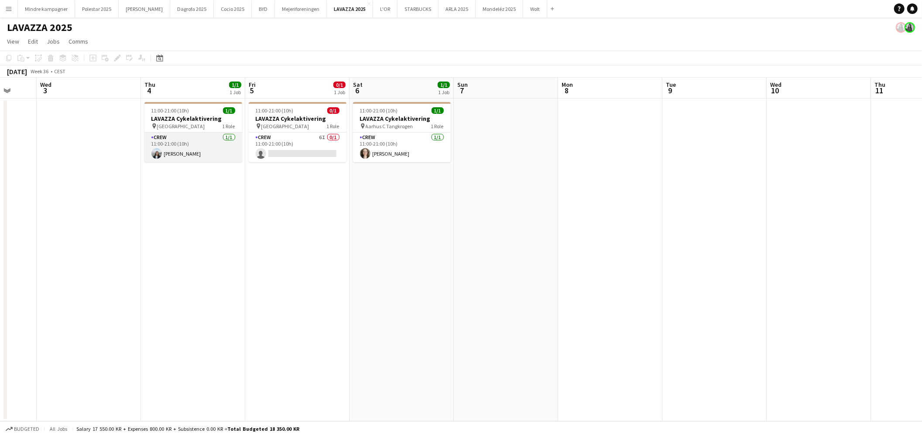
click at [192, 155] on app-card-role "Crew [DATE] 11:00-21:00 (10h) [PERSON_NAME]" at bounding box center [193, 148] width 98 height 30
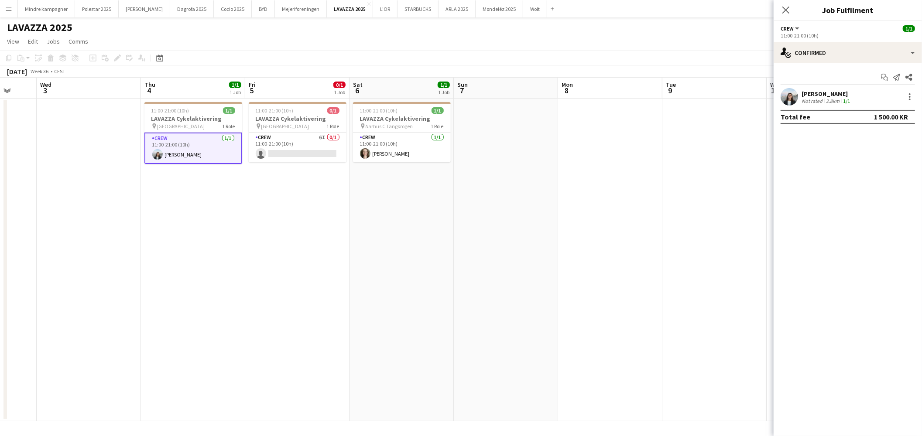
click at [277, 207] on app-date-cell "11:00-21:00 (10h) 0/1 LAVAZZA Cykelaktivering pin [GEOGRAPHIC_DATA] 1 Role Crew…" at bounding box center [297, 260] width 104 height 323
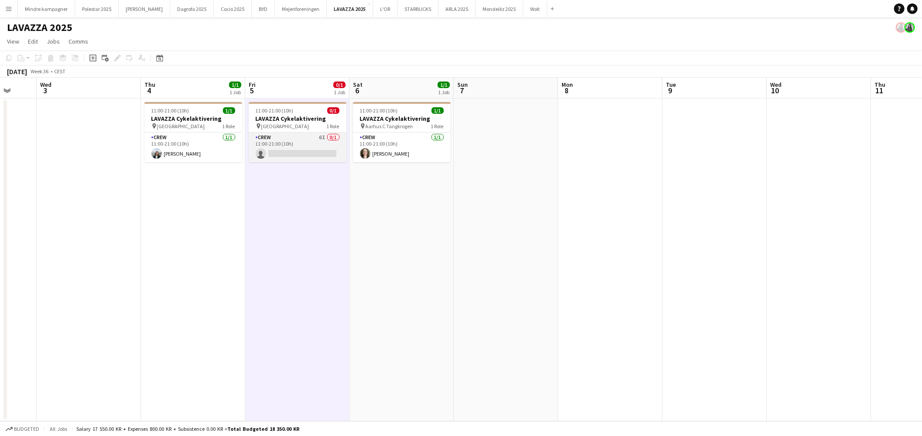
click at [297, 152] on app-card-role "Crew 6I 0/1 11:00-21:00 (10h) single-neutral-actions" at bounding box center [298, 148] width 98 height 30
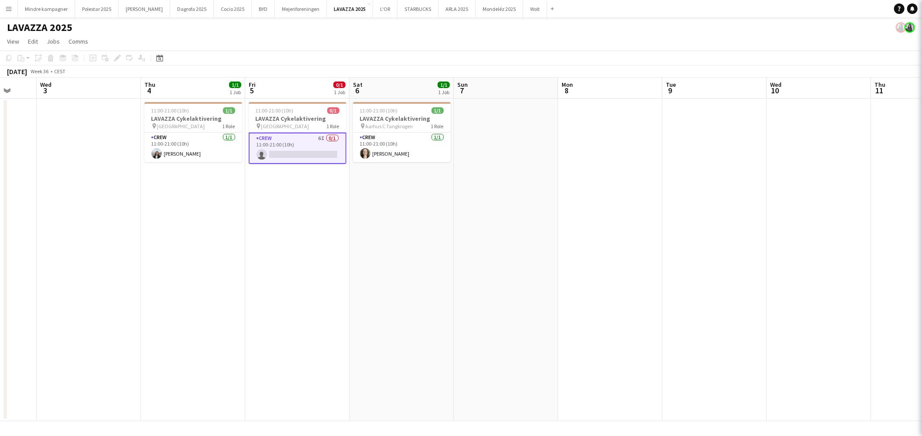
click at [321, 221] on app-date-cell "11:00-21:00 (10h) 0/1 LAVAZZA Cykelaktivering pin [GEOGRAPHIC_DATA] 1 Role Crew…" at bounding box center [297, 260] width 104 height 323
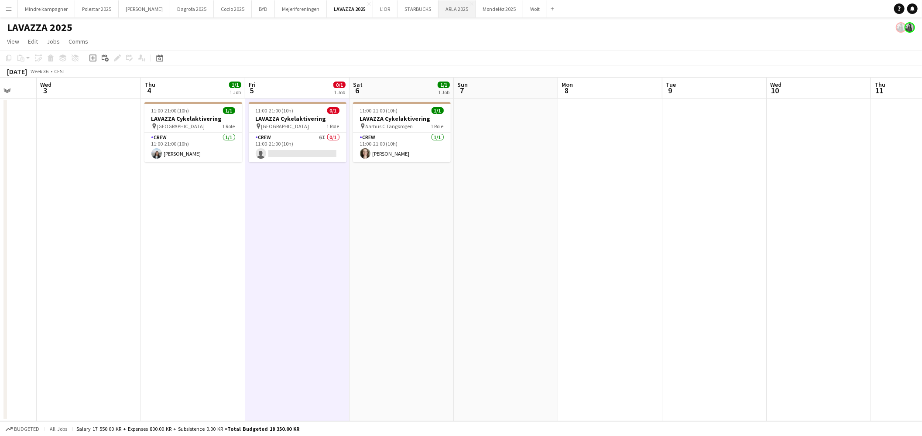
click at [438, 10] on button "ARLA 2025 Close" at bounding box center [456, 8] width 37 height 17
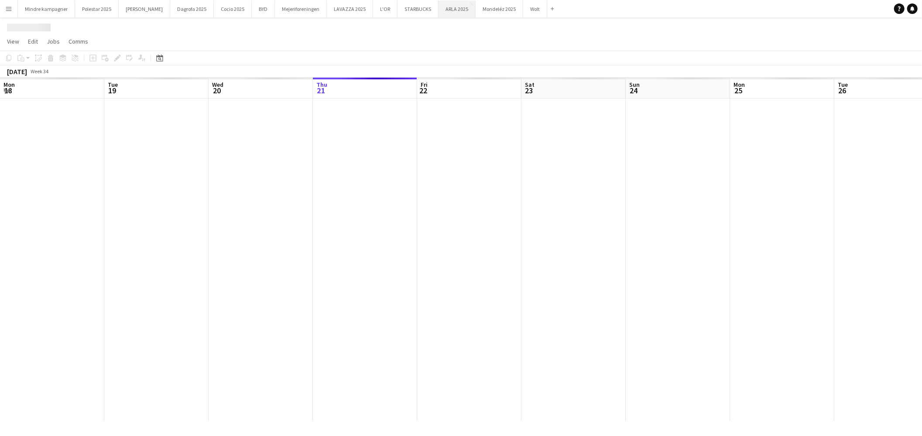
scroll to position [0, 208]
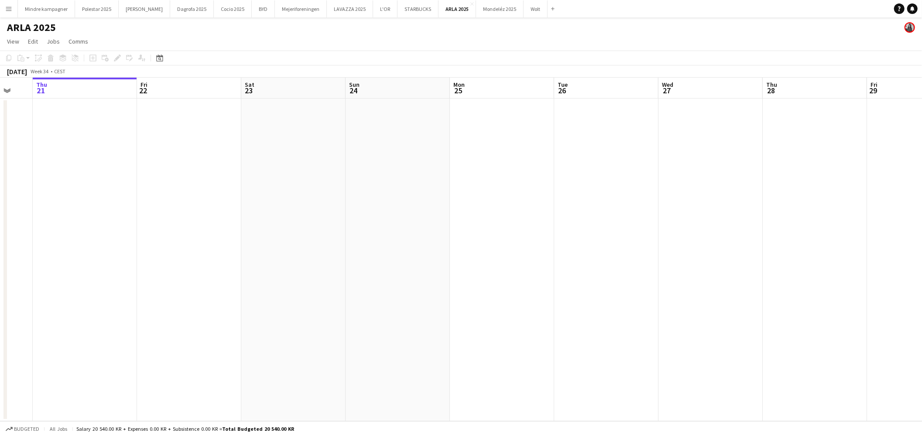
drag, startPoint x: 678, startPoint y: 223, endPoint x: 393, endPoint y: 263, distance: 287.2
click at [386, 263] on app-calendar-viewport "Mon 18 Tue 19 Wed 20 Thu 21 Fri 22 Sat 23 Sun 24 Mon 25 Tue 26 Wed 27 Thu 28 Fr…" at bounding box center [461, 250] width 922 height 344
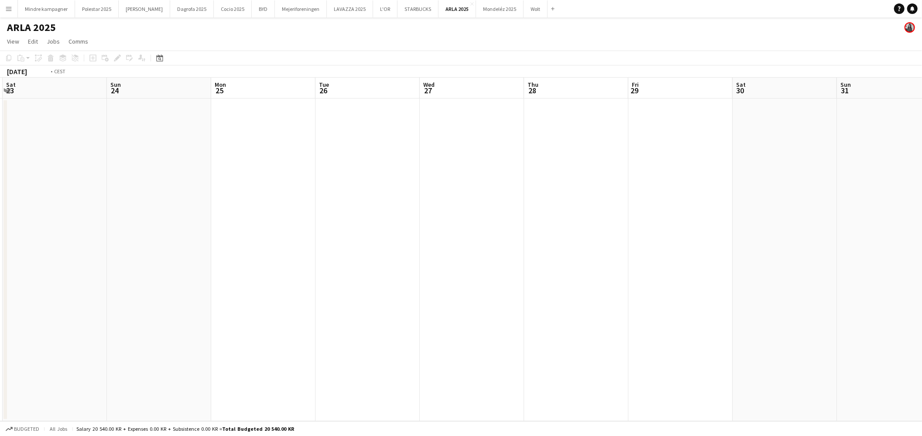
drag, startPoint x: 682, startPoint y: 230, endPoint x: 333, endPoint y: 268, distance: 351.0
click at [333, 268] on app-calendar-viewport "Wed 20 Thu 21 Fri 22 Sat 23 Sun 24 Mon 25 Tue 26 Wed 27 Thu 28 Fri 29 Sat 30 Su…" at bounding box center [461, 250] width 922 height 344
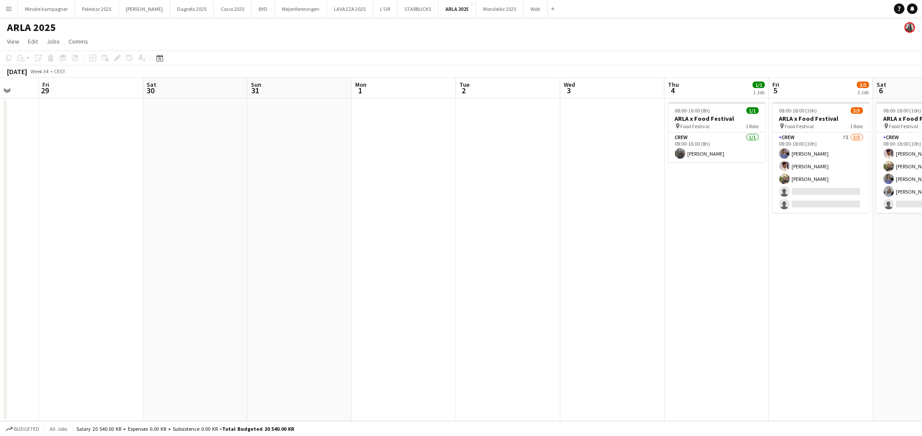
drag, startPoint x: 448, startPoint y: 272, endPoint x: 577, endPoint y: 273, distance: 129.1
click at [376, 282] on app-calendar-viewport "Tue 26 Wed 27 Thu 28 Fri 29 Sat 30 Sun 31 Mon 1 Tue 2 Wed 3 Thu 4 1/1 1 Job Fri…" at bounding box center [461, 250] width 922 height 344
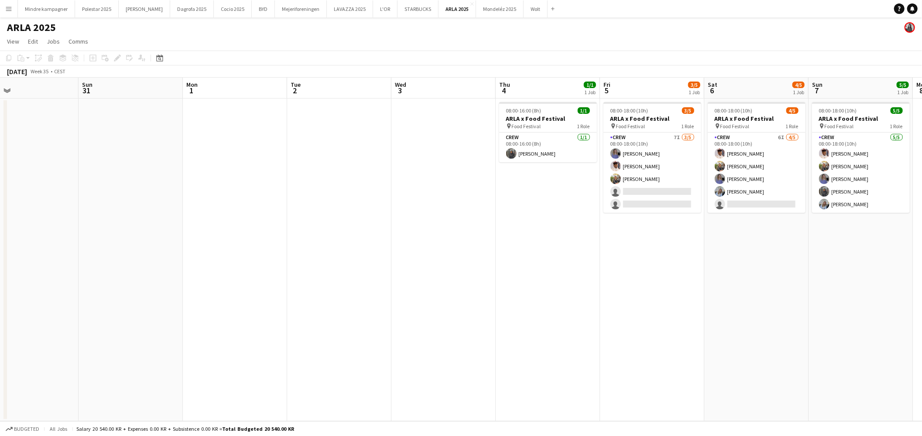
drag, startPoint x: 537, startPoint y: 279, endPoint x: 452, endPoint y: 268, distance: 85.7
click at [394, 297] on app-calendar-viewport "Wed 27 Thu 28 Fri 29 Sat 30 Sun 31 Mon 1 Tue 2 Wed 3 Thu 4 1/1 1 Job Fri 5 3/5 …" at bounding box center [461, 250] width 922 height 344
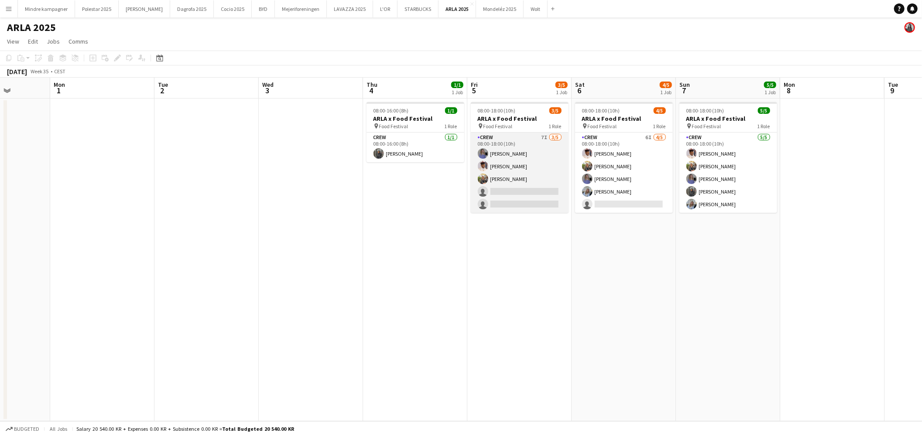
click at [520, 187] on app-card-role "Crew 7I [DATE] 08:00-18:00 (10h) [PERSON_NAME] Jasmin [PERSON_NAME] single-neut…" at bounding box center [520, 173] width 98 height 80
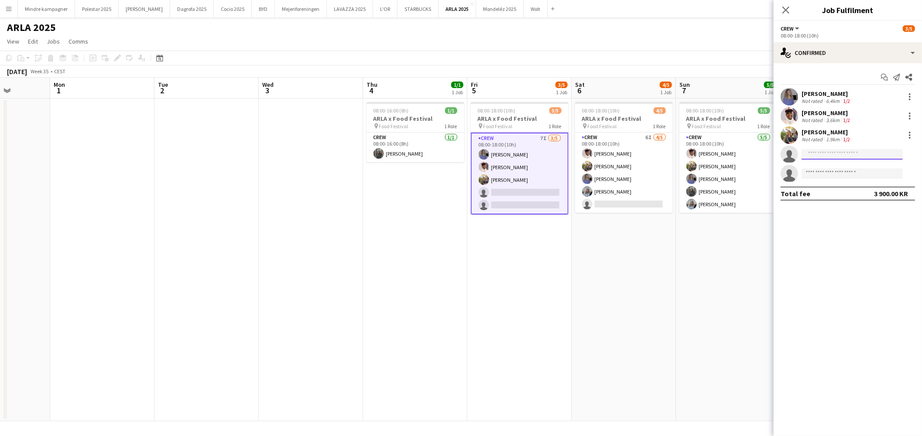
click at [837, 154] on input at bounding box center [851, 154] width 101 height 10
type input "******"
click at [830, 176] on span "[EMAIL_ADDRESS][DOMAIN_NAME]" at bounding box center [851, 174] width 87 height 7
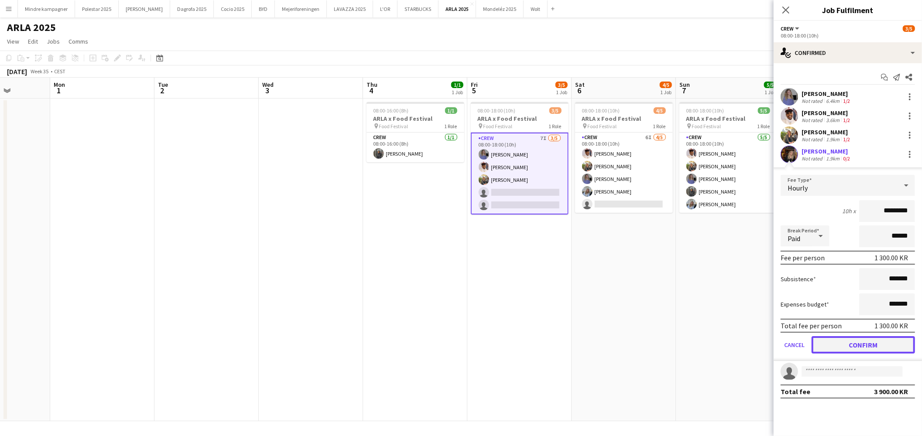
click at [880, 345] on button "Confirm" at bounding box center [862, 344] width 103 height 17
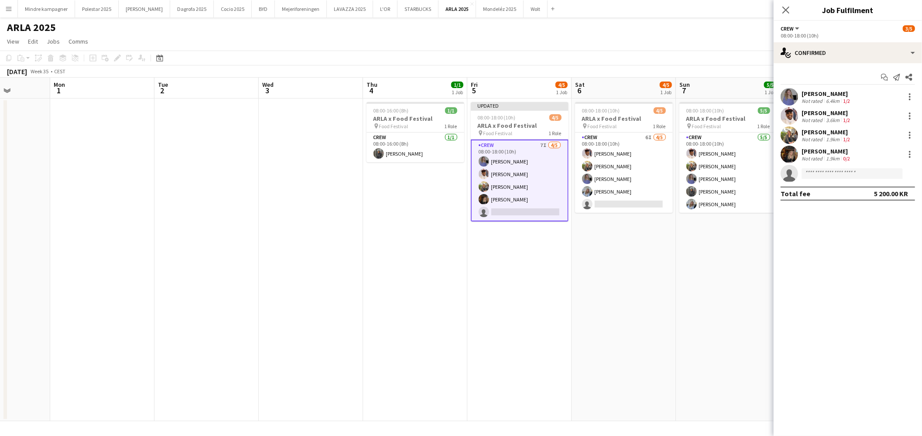
click at [695, 343] on app-date-cell "08:00-18:00 (10h) 5/5 ARLA x Food Festival pin Food Festival 1 Role Crew [DATE]…" at bounding box center [728, 260] width 104 height 323
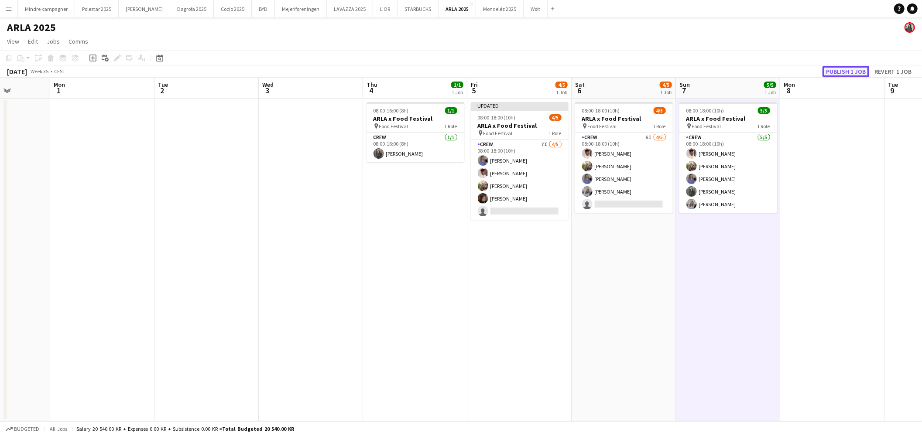
click at [847, 67] on button "Publish 1 job" at bounding box center [845, 71] width 47 height 11
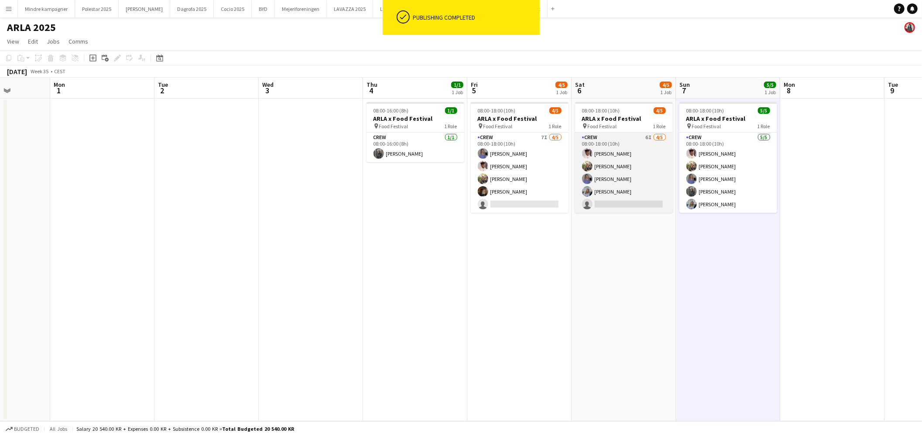
click at [612, 195] on app-card-role "Crew 6I [DATE] 08:00-18:00 (10h) [PERSON_NAME] [PERSON_NAME] [PERSON_NAME] sing…" at bounding box center [624, 173] width 98 height 80
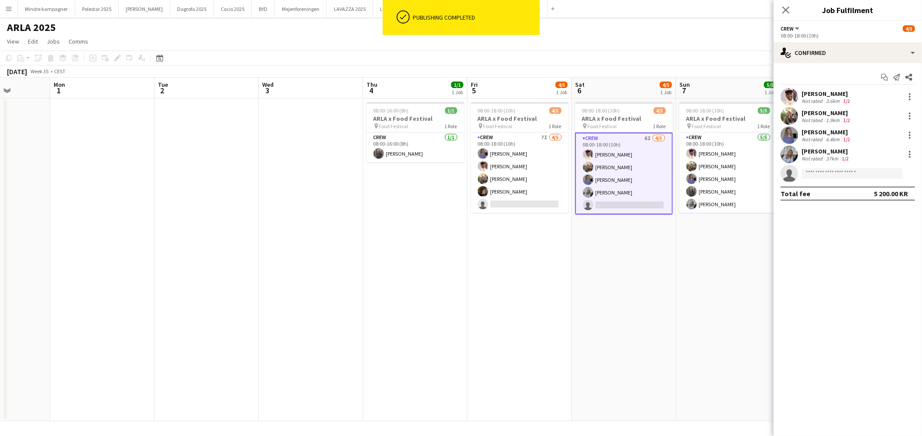
click at [826, 164] on div "[PERSON_NAME] Not rated 3.6km 1/2 [PERSON_NAME] Not rated 1.9km 1/2 [PERSON_NAM…" at bounding box center [847, 135] width 148 height 94
click at [827, 168] on input at bounding box center [851, 173] width 101 height 10
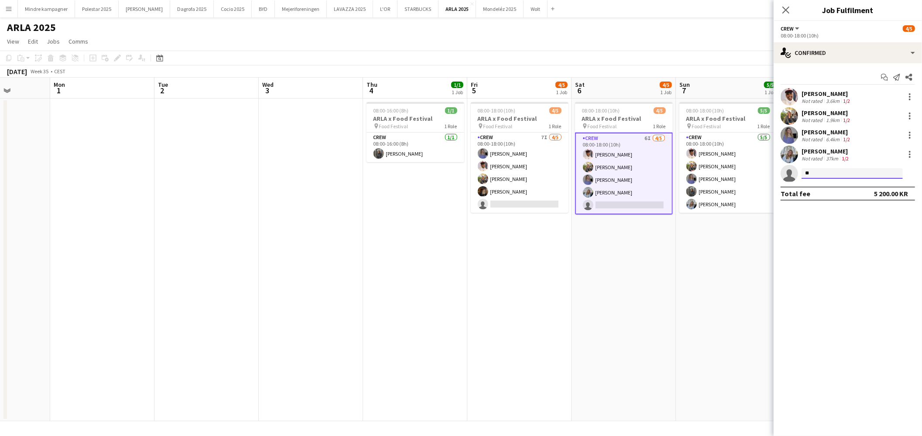
type input "*"
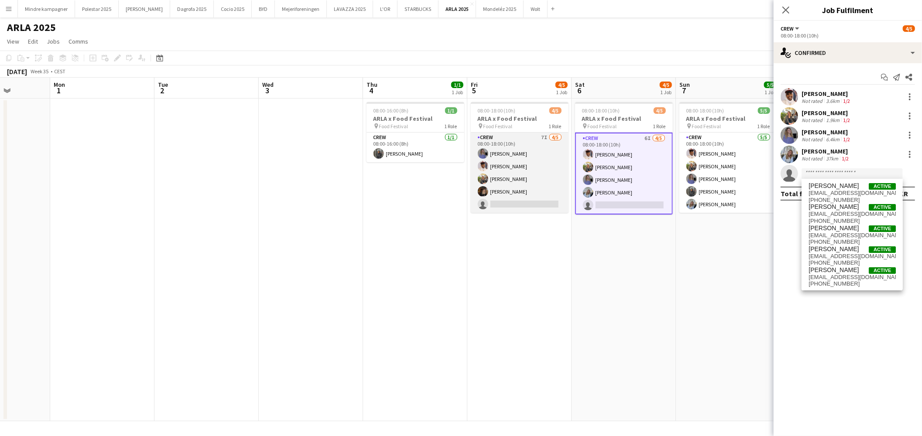
click at [513, 188] on app-card-role "Crew 7I [DATE] 08:00-18:00 (10h) [PERSON_NAME] [PERSON_NAME] [PERSON_NAME] sing…" at bounding box center [520, 173] width 98 height 80
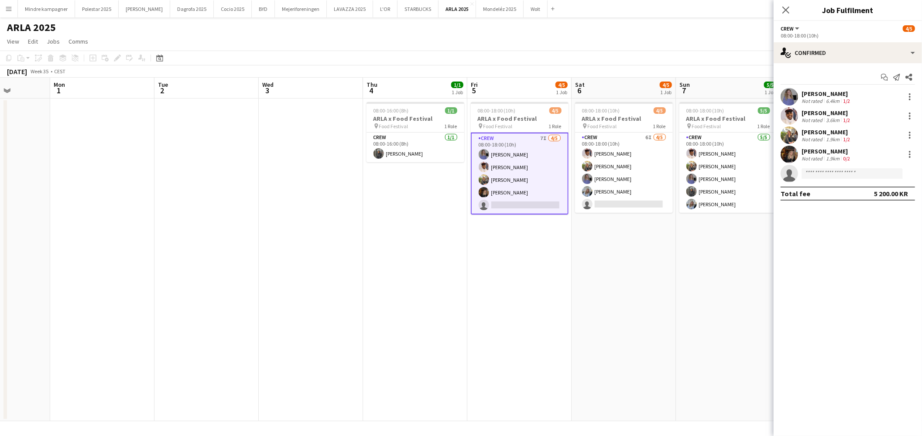
click at [830, 149] on div "[PERSON_NAME]" at bounding box center [826, 151] width 50 height 8
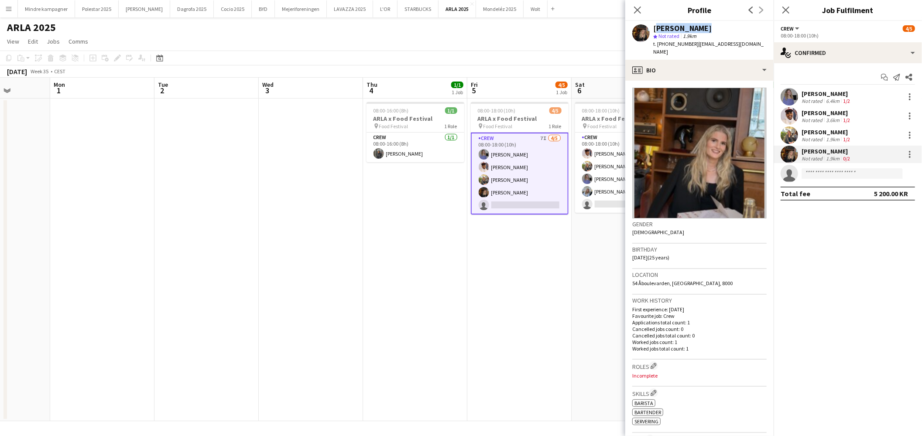
drag, startPoint x: 707, startPoint y: 27, endPoint x: 654, endPoint y: 29, distance: 52.4
click at [654, 29] on div "[PERSON_NAME]" at bounding box center [709, 28] width 113 height 8
copy div "[PERSON_NAME]"
click at [653, 363] on app-icon "Edit crew company roles" at bounding box center [653, 366] width 6 height 6
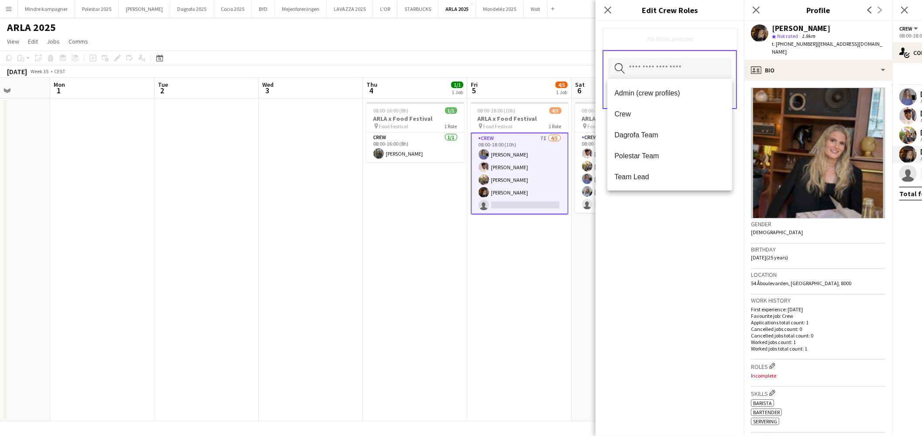
click at [678, 65] on input "text" at bounding box center [670, 69] width 124 height 22
click at [635, 116] on span "Crew" at bounding box center [669, 114] width 111 height 8
click at [666, 221] on div "Crew Remove Search by role type Save" at bounding box center [669, 228] width 148 height 415
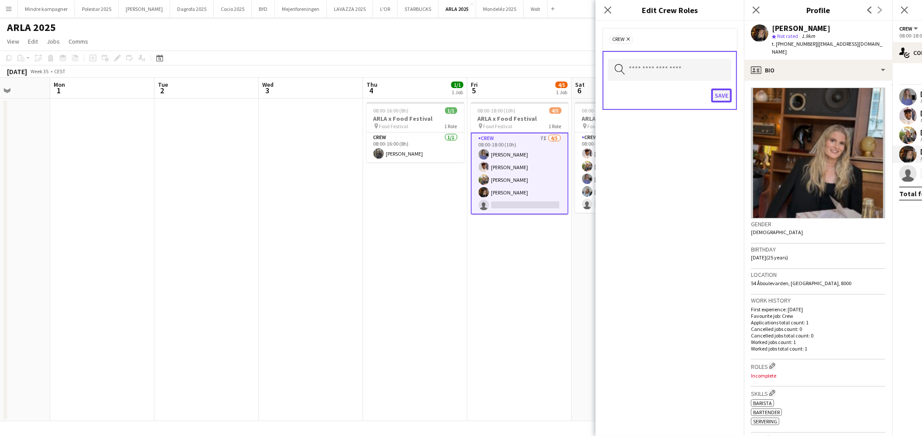
click at [718, 98] on button "Save" at bounding box center [721, 96] width 21 height 14
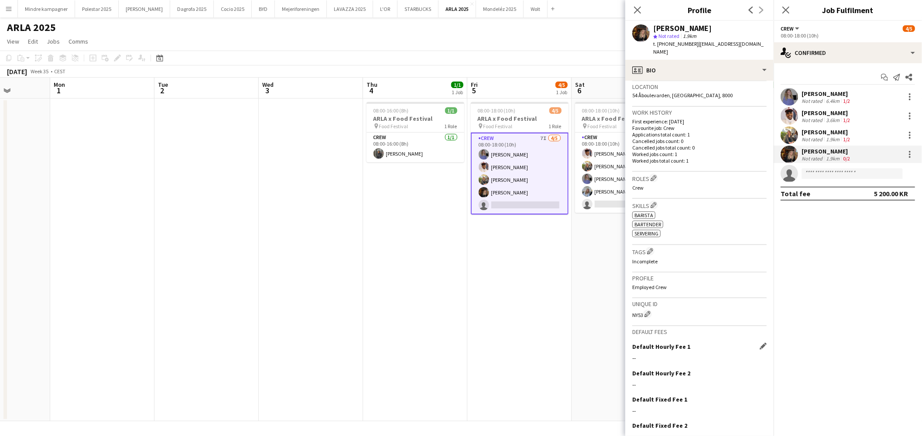
scroll to position [194, 0]
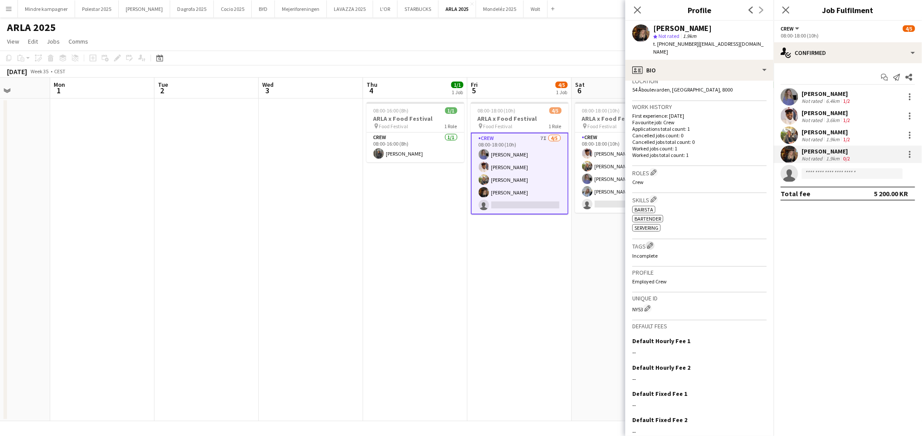
click at [651, 243] on app-icon "Edit crew company tags" at bounding box center [650, 246] width 6 height 6
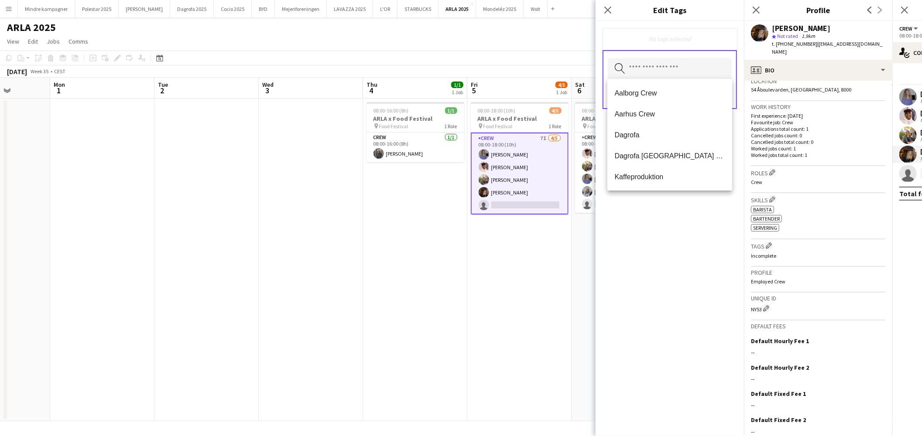
click at [682, 77] on input "text" at bounding box center [670, 69] width 124 height 22
click at [639, 95] on span "Aalborg Crew" at bounding box center [669, 93] width 111 height 8
click at [669, 275] on div "Aalborg Crew Remove Search by tag name Save" at bounding box center [669, 228] width 148 height 415
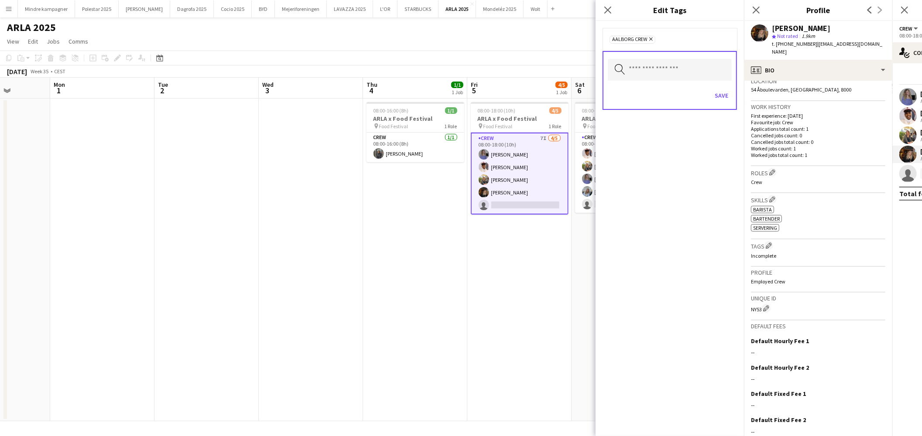
click at [651, 38] on icon "Remove" at bounding box center [650, 39] width 6 height 6
click at [646, 70] on input "text" at bounding box center [670, 69] width 124 height 22
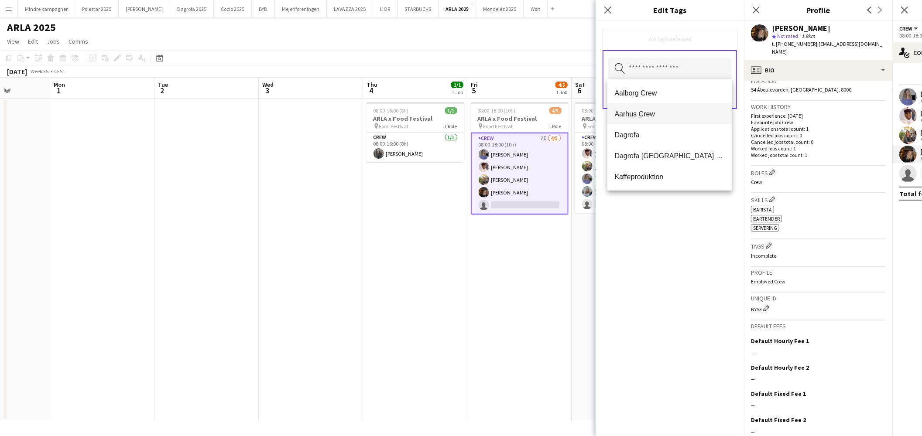
click at [639, 115] on span "Aarhus Crew" at bounding box center [669, 114] width 111 height 8
click at [656, 265] on div "Aarhus Crew Remove Search by tag name Save" at bounding box center [669, 228] width 148 height 415
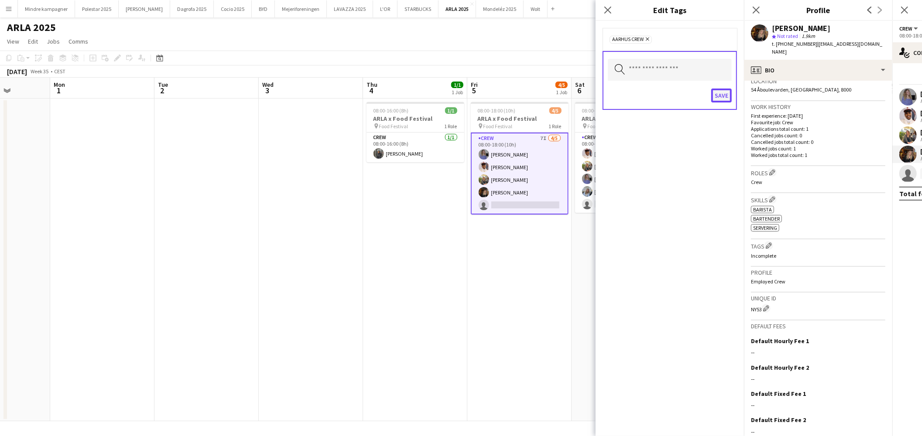
click at [726, 89] on button "Save" at bounding box center [721, 96] width 21 height 14
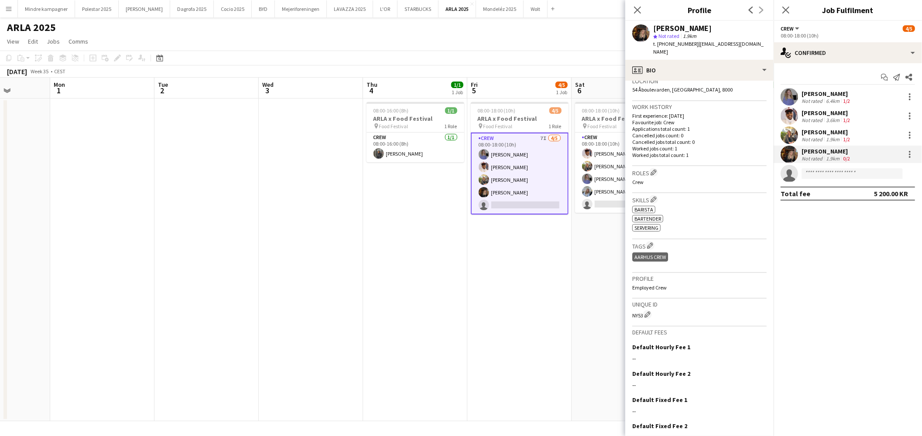
click at [572, 323] on app-date-cell "08:00-18:00 (10h) 4/5 ARLA x Food Festival pin Food Festival 1 Role Crew 6I [DA…" at bounding box center [623, 260] width 104 height 323
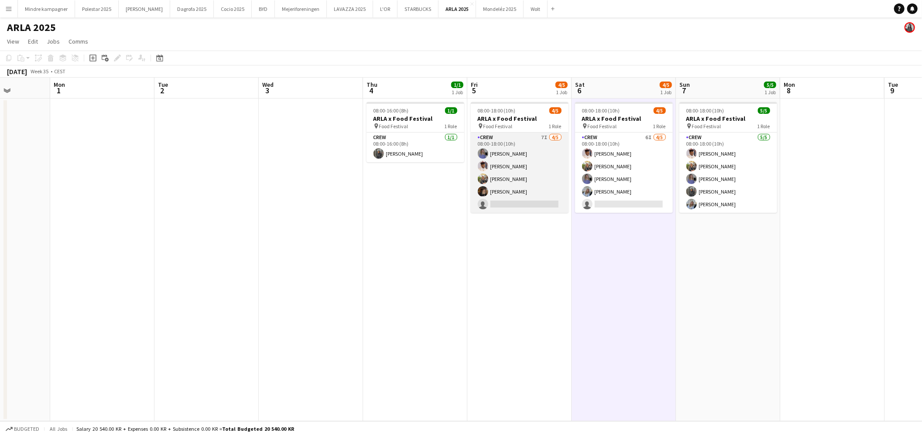
click at [533, 197] on app-card-role "Crew 7I [DATE] 08:00-18:00 (10h) [PERSON_NAME] [PERSON_NAME] [PERSON_NAME] sing…" at bounding box center [520, 173] width 98 height 80
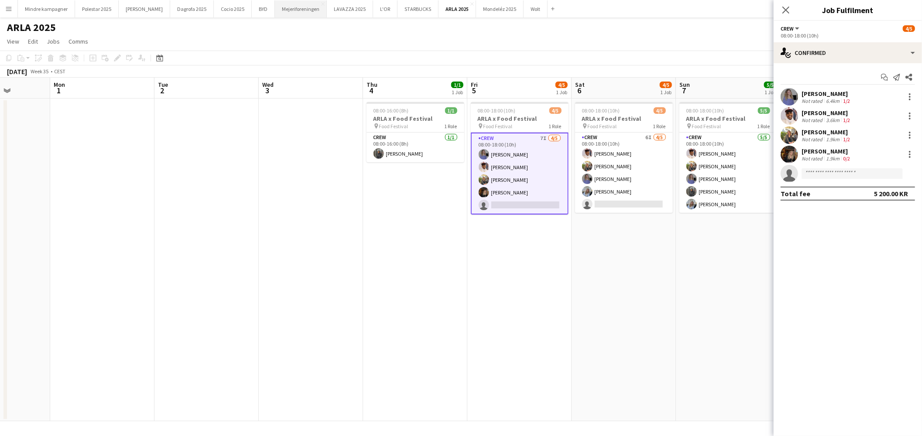
click at [275, 11] on button "Mejeriforeningen Close" at bounding box center [301, 8] width 52 height 17
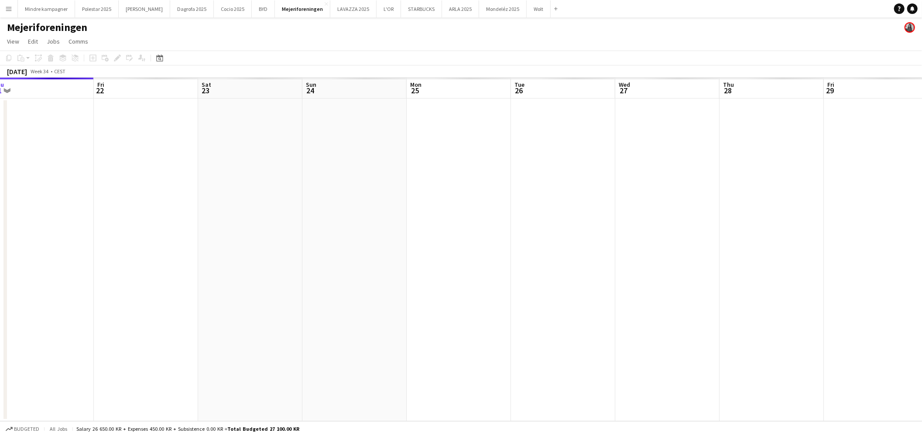
drag, startPoint x: 550, startPoint y: 247, endPoint x: 199, endPoint y: 252, distance: 350.7
click at [202, 252] on app-calendar-viewport "Mon 18 Tue 19 Wed 20 Thu 21 Fri 22 Sat 23 Sun 24 Mon 25 Tue 26 Wed 27 Thu 28 Fr…" at bounding box center [461, 250] width 922 height 344
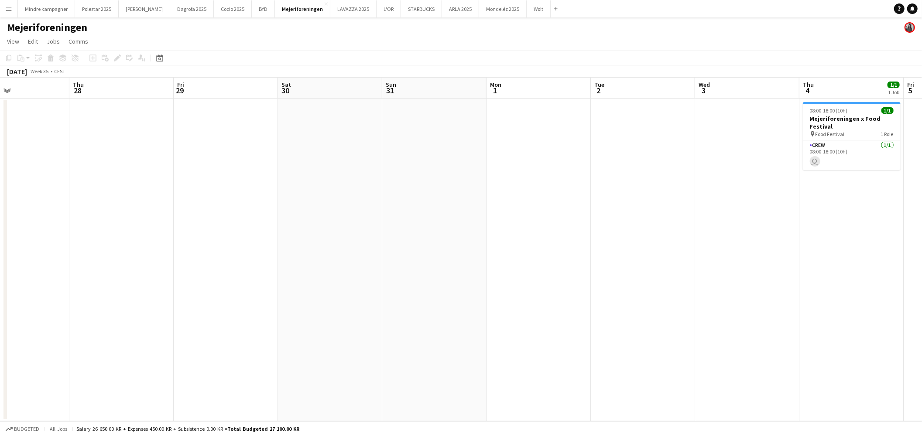
drag, startPoint x: 542, startPoint y: 264, endPoint x: 255, endPoint y: 273, distance: 286.7
click at [255, 272] on app-calendar-viewport "Sun 24 Mon 25 Tue 26 Wed 27 Thu 28 Fri 29 Sat 30 Sun 31 Mon 1 Tue 2 Wed 3 Thu 4…" at bounding box center [461, 250] width 922 height 344
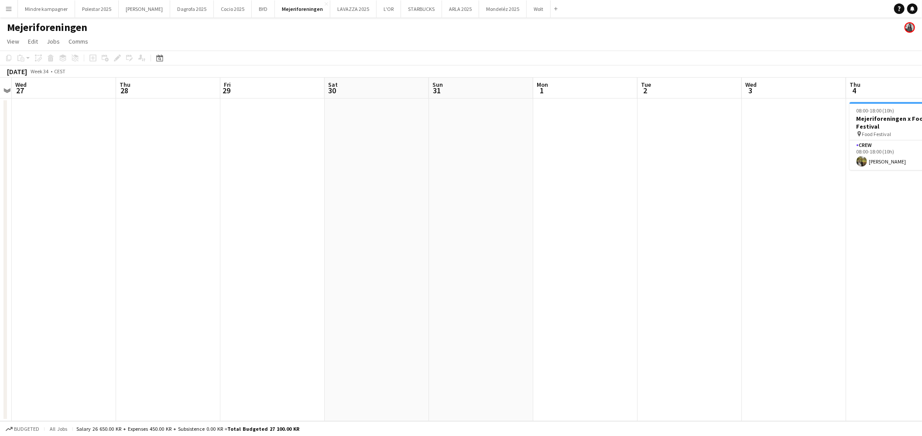
drag, startPoint x: 658, startPoint y: 280, endPoint x: 226, endPoint y: 276, distance: 431.8
click at [226, 276] on app-calendar-viewport "Sun 24 Mon 25 Tue 26 Wed 27 Thu 28 Fri 29 Sat 30 Sun 31 Mon 1 Tue 2 Wed 3 Thu 4…" at bounding box center [461, 250] width 922 height 344
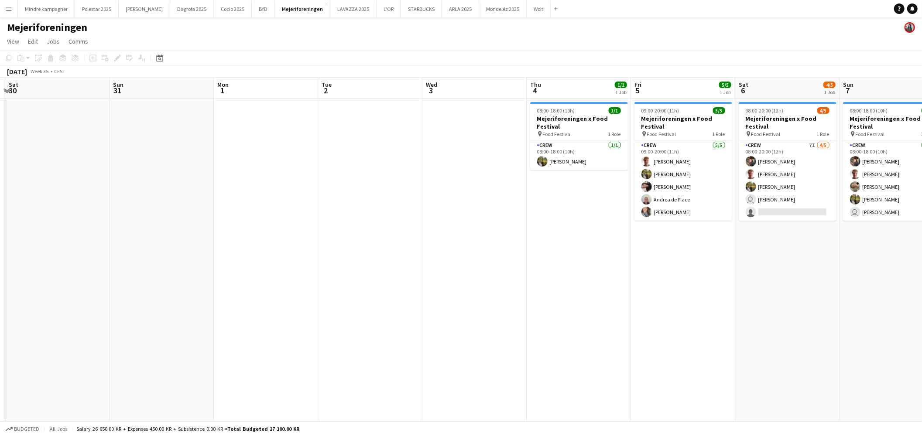
drag, startPoint x: 551, startPoint y: 277, endPoint x: 475, endPoint y: 288, distance: 77.0
click at [475, 288] on app-calendar-viewport "Wed 27 Thu 28 Fri 29 Sat 30 Sun 31 Mon 1 Tue 2 Wed 3 Thu 4 1/1 1 Job Fri 5 5/5 …" at bounding box center [461, 250] width 922 height 344
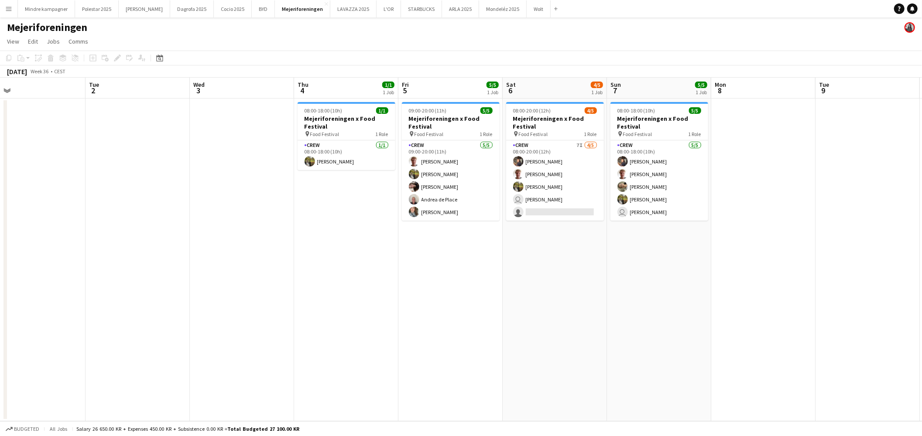
scroll to position [0, 335]
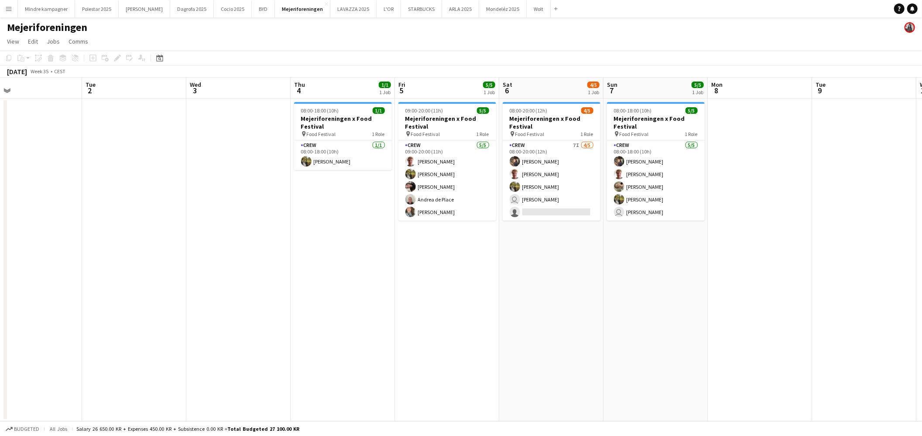
drag, startPoint x: 573, startPoint y: 288, endPoint x: 460, endPoint y: 290, distance: 112.6
click at [460, 290] on app-calendar-viewport "Fri 29 Sat 30 Sun 31 Mon 1 Tue 2 Wed 3 Thu 4 1/1 1 Job Fri 5 5/5 1 Job Sat 6 4/…" at bounding box center [461, 250] width 922 height 344
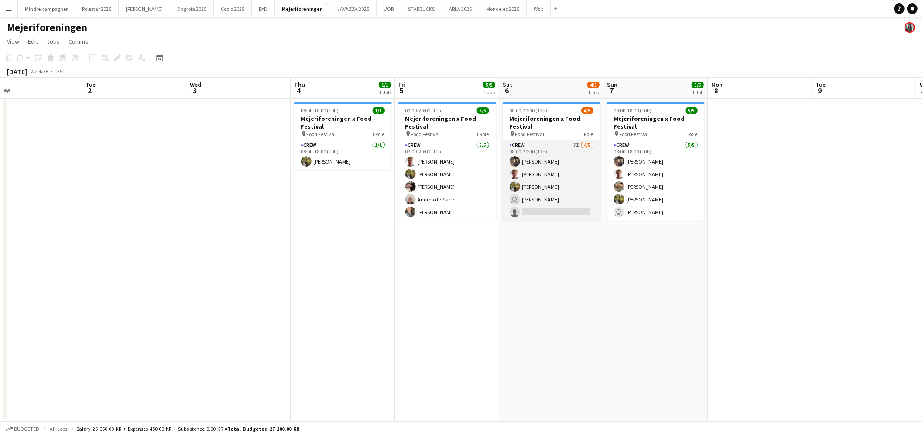
click at [561, 210] on app-card-role "Crew 7I [DATE] 08:00-20:00 (12h) [PERSON_NAME] [PERSON_NAME] user [PERSON_NAME]…" at bounding box center [551, 180] width 98 height 80
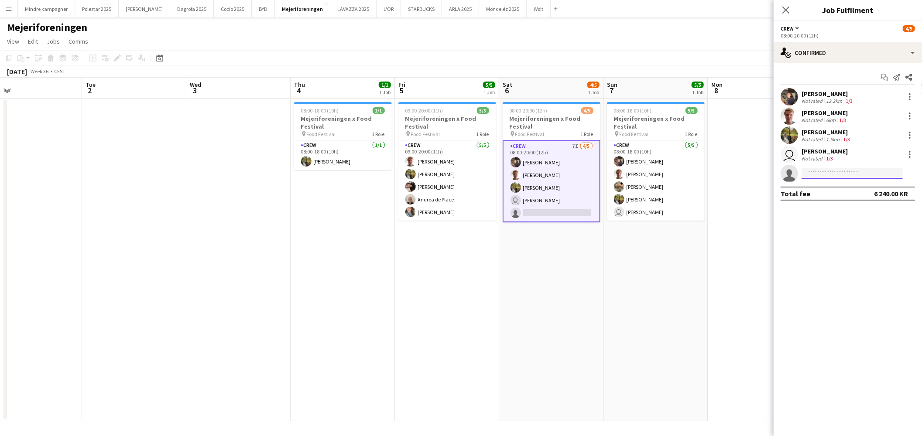
click at [843, 171] on input at bounding box center [851, 173] width 101 height 10
click at [830, 49] on div "single-neutral-actions-check-2 Confirmed" at bounding box center [847, 52] width 148 height 21
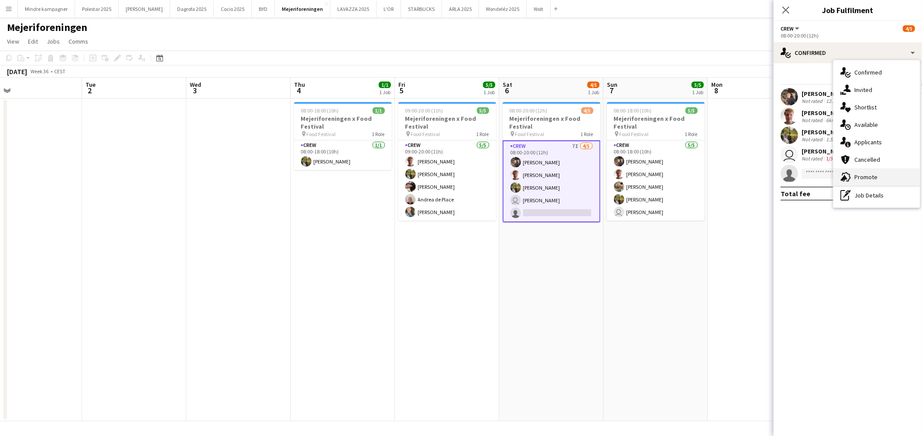
click at [855, 173] on div "advertising-megaphone Promote" at bounding box center [876, 176] width 86 height 17
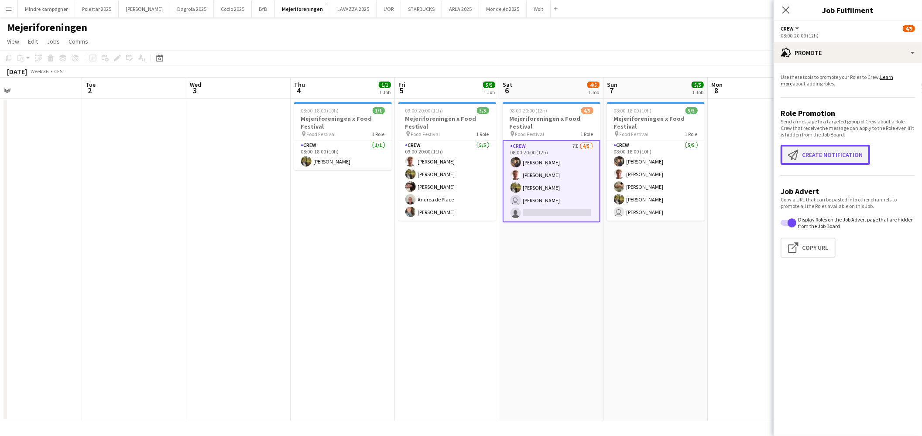
click at [829, 147] on button "Create notification Create notification" at bounding box center [824, 155] width 89 height 20
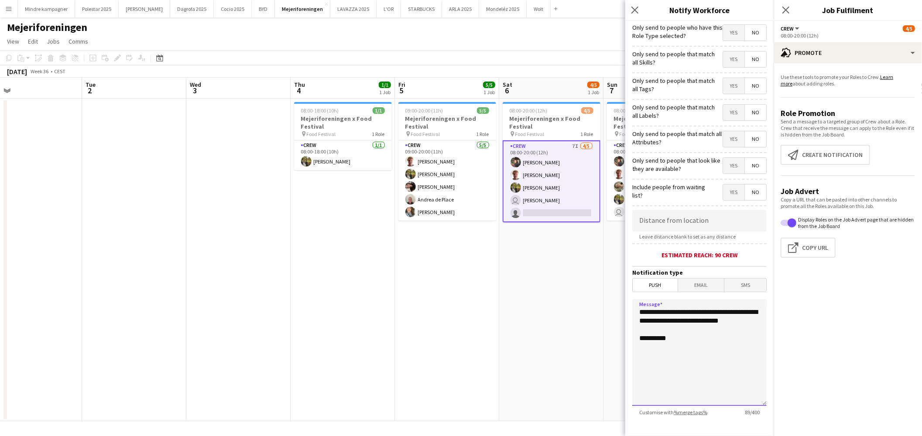
drag, startPoint x: 683, startPoint y: 330, endPoint x: 614, endPoint y: 308, distance: 72.4
click at [614, 308] on body "Menu Boards Boards Boards All jobs Status Workforce Workforce My Workforce Recr…" at bounding box center [461, 218] width 922 height 436
type textarea "**********"
click at [729, 88] on span "Yes" at bounding box center [733, 86] width 21 height 16
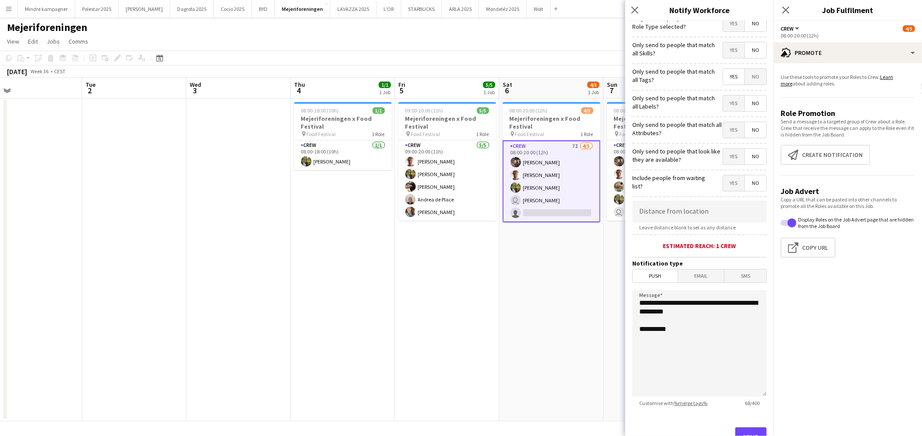
scroll to position [0, 0]
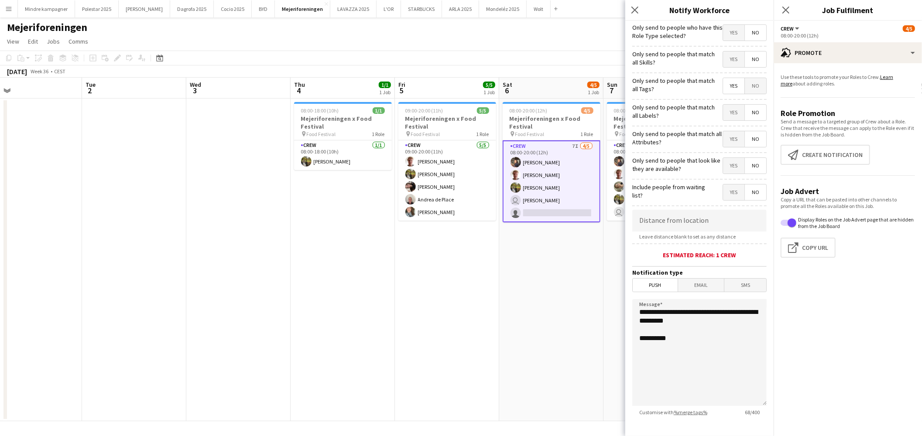
click at [747, 85] on span "No" at bounding box center [755, 86] width 21 height 16
click at [727, 88] on span "Yes" at bounding box center [733, 86] width 21 height 16
click at [748, 84] on span "No" at bounding box center [755, 86] width 21 height 16
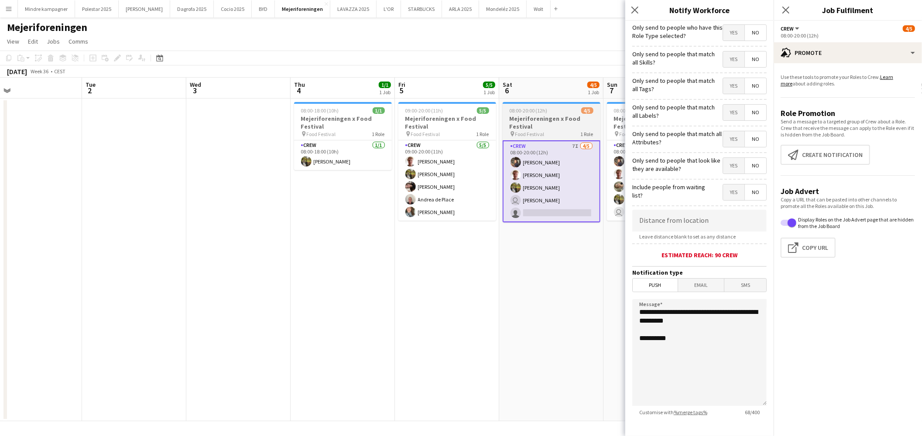
click at [552, 117] on h3 "Mejeriforeningen x Food Festival" at bounding box center [551, 123] width 98 height 16
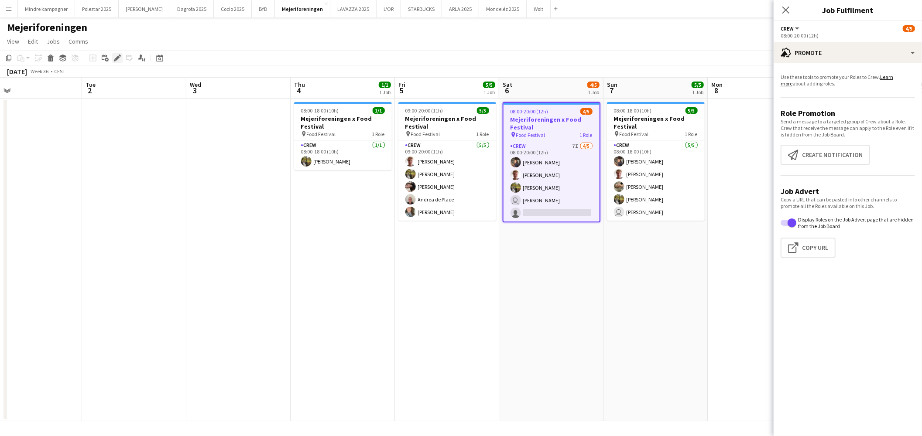
click at [117, 58] on icon at bounding box center [117, 58] width 5 height 5
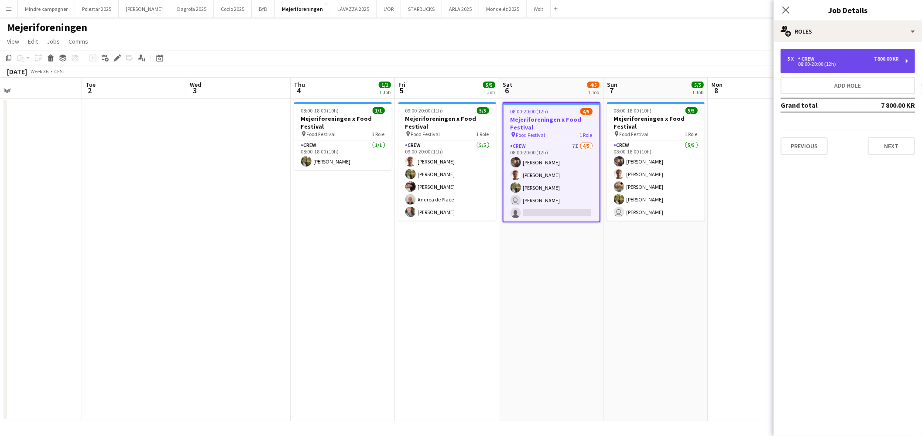
click at [828, 58] on div "5 x Crew 7 800.00 KR" at bounding box center [842, 59] width 111 height 6
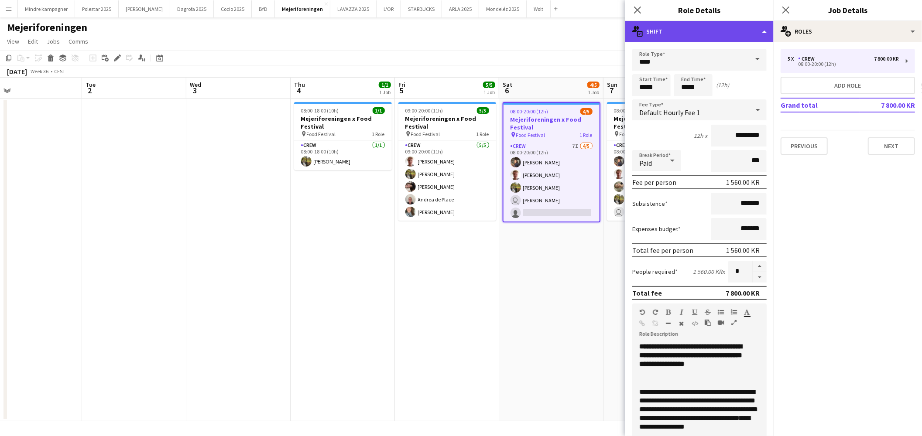
click at [685, 36] on div "multiple-actions-text Shift" at bounding box center [699, 31] width 148 height 21
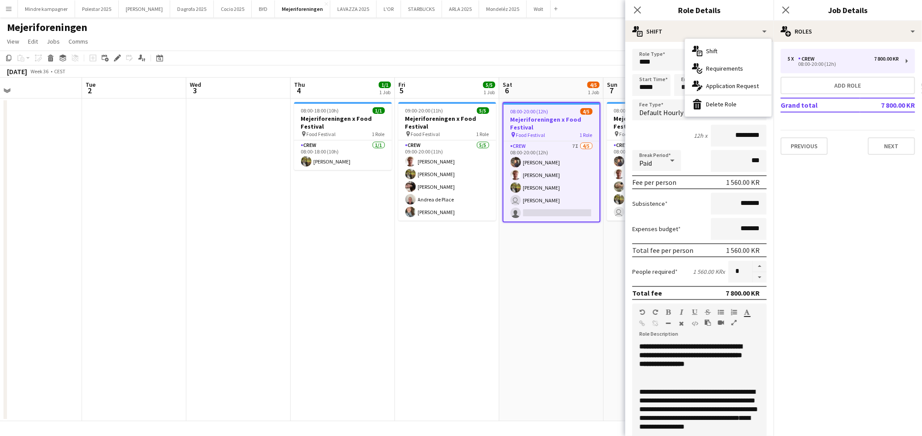
click at [714, 67] on div "multiple-actions-check-2 Requirements" at bounding box center [728, 68] width 86 height 17
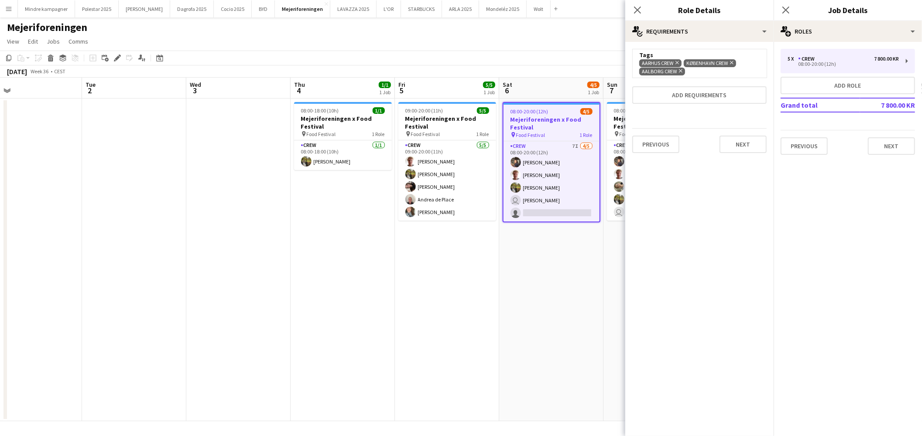
click at [679, 70] on icon "Remove" at bounding box center [680, 71] width 6 height 6
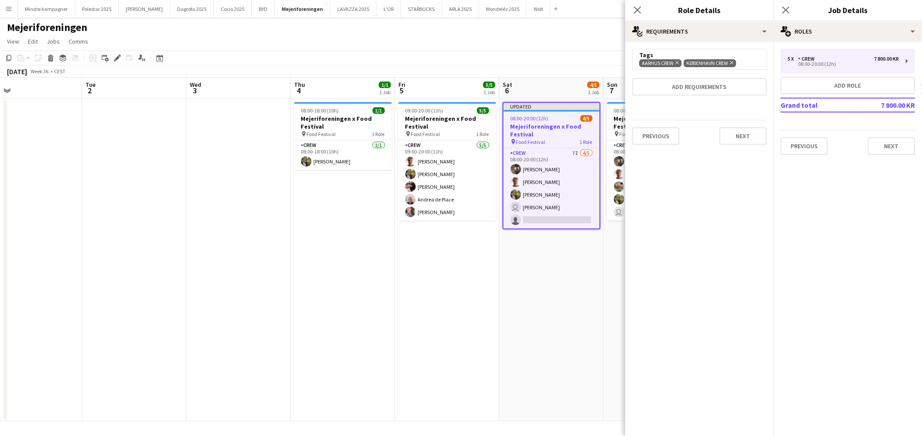
click at [733, 60] on icon "Remove" at bounding box center [731, 63] width 6 height 6
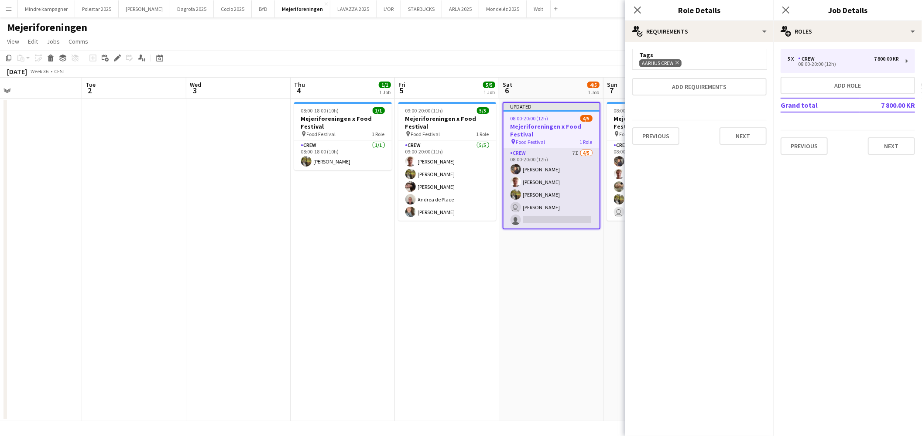
click at [566, 217] on app-card-role "Crew 7I [DATE] 08:00-20:00 (12h) [PERSON_NAME] [PERSON_NAME] user [PERSON_NAME]…" at bounding box center [551, 188] width 96 height 80
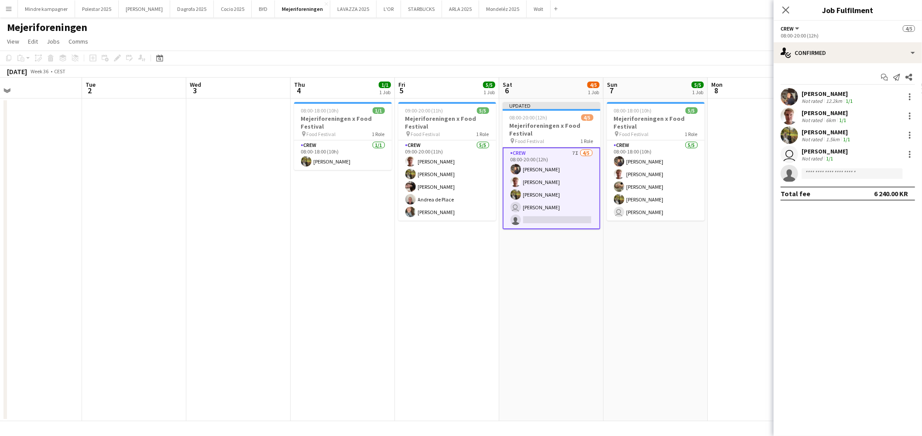
click at [567, 217] on app-card-role "Crew 7I [DATE] 08:00-20:00 (12h) [PERSON_NAME] [PERSON_NAME] user [PERSON_NAME]…" at bounding box center [551, 188] width 98 height 82
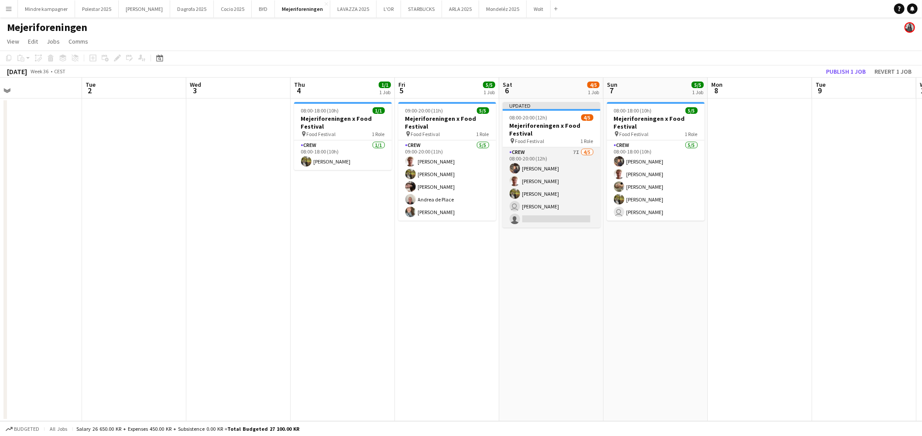
click at [567, 217] on app-card-role "Crew 7I [DATE] 08:00-20:00 (12h) [PERSON_NAME] [PERSON_NAME] user [PERSON_NAME]…" at bounding box center [551, 187] width 98 height 80
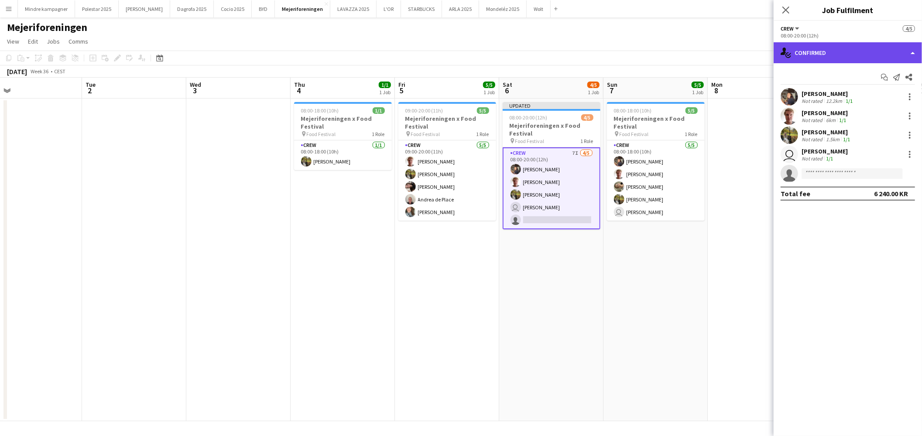
click at [842, 58] on div "single-neutral-actions-check-2 Confirmed" at bounding box center [847, 52] width 148 height 21
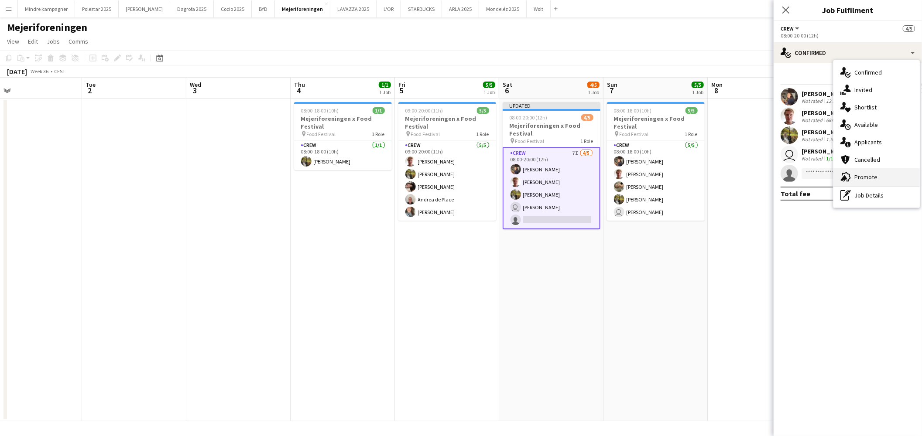
click at [871, 174] on div "advertising-megaphone Promote" at bounding box center [876, 176] width 86 height 17
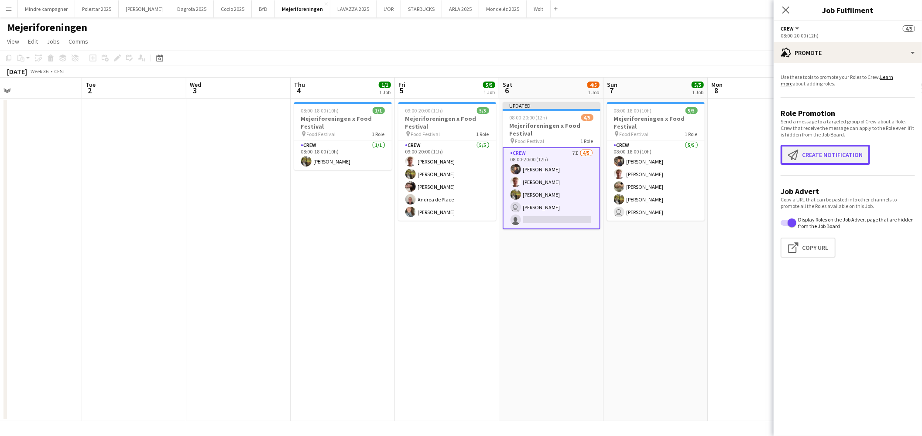
click at [844, 163] on button "Create notification Create notification" at bounding box center [824, 155] width 89 height 20
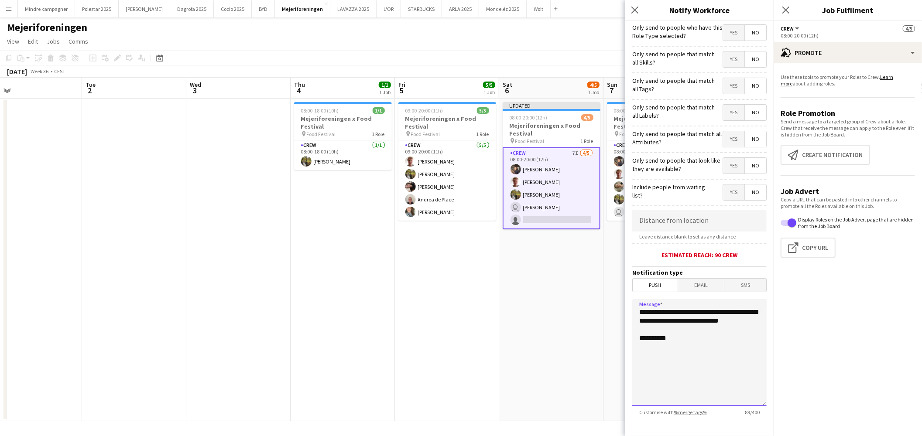
drag, startPoint x: 683, startPoint y: 329, endPoint x: 597, endPoint y: 312, distance: 88.1
click at [597, 312] on body "Menu Boards Boards Boards All jobs Status Workforce Workforce My Workforce Recr…" at bounding box center [461, 218] width 922 height 436
type textarea "**********"
click at [723, 88] on span "Yes" at bounding box center [733, 86] width 21 height 16
click at [745, 92] on span "No" at bounding box center [755, 86] width 21 height 16
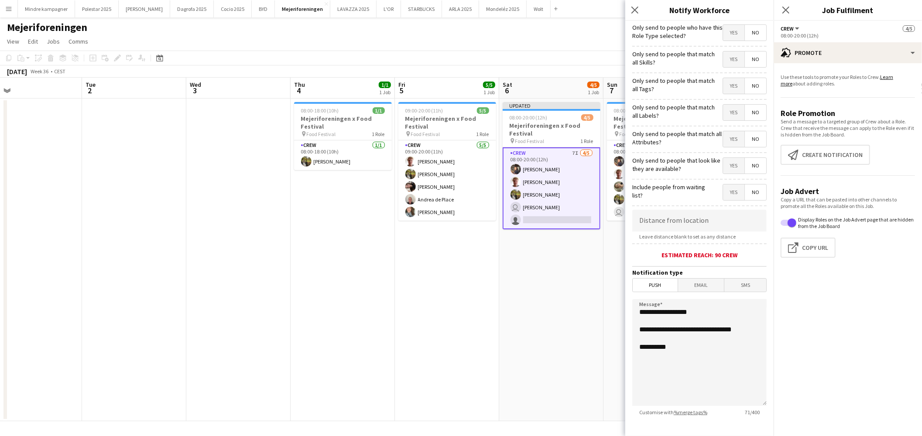
click at [727, 84] on span "Yes" at bounding box center [733, 86] width 21 height 16
click at [746, 89] on span "No" at bounding box center [755, 86] width 21 height 16
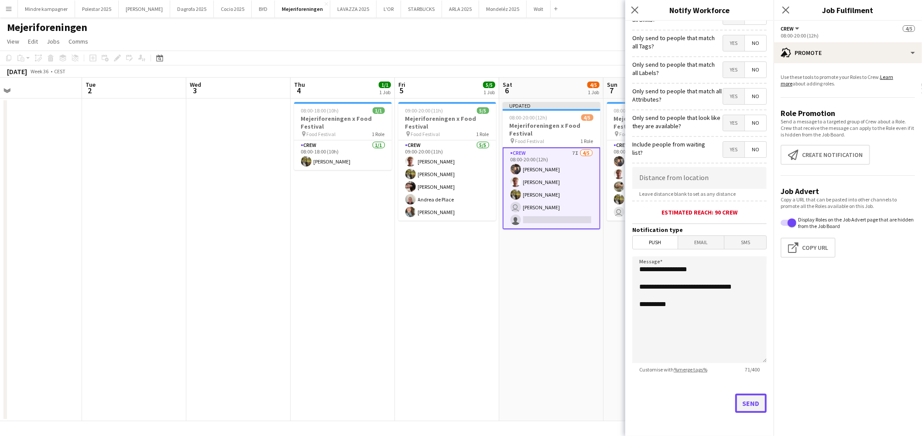
click at [741, 400] on button "Send" at bounding box center [750, 403] width 31 height 19
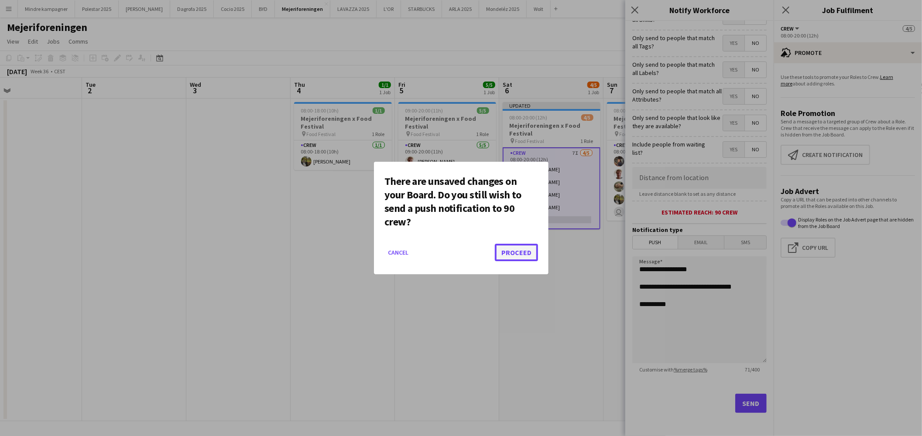
click at [526, 250] on button "Proceed" at bounding box center [516, 252] width 43 height 17
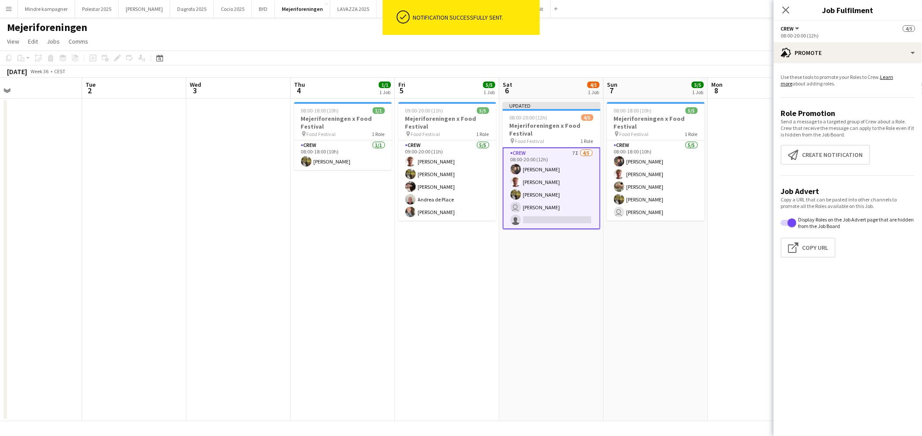
click at [594, 284] on app-date-cell "Updated 08:00-20:00 (12h) 4/5 Mejeriforeningen x Food Festival pin Food Festiva…" at bounding box center [551, 260] width 104 height 323
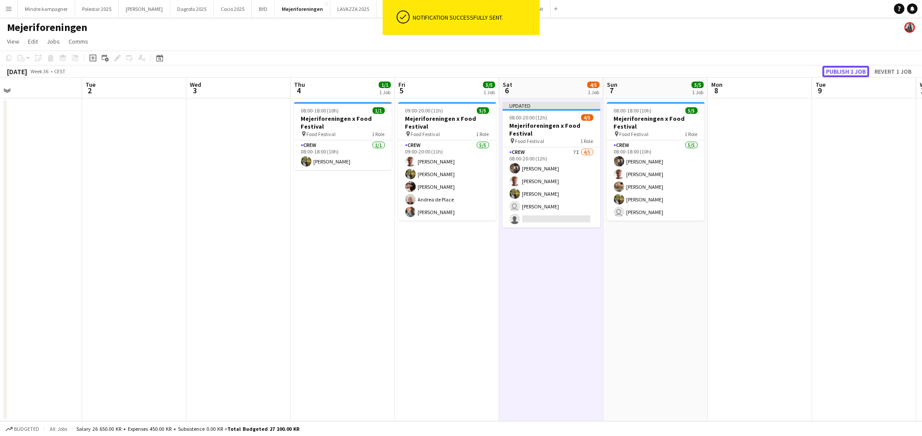
click at [861, 69] on button "Publish 1 job" at bounding box center [845, 71] width 47 height 11
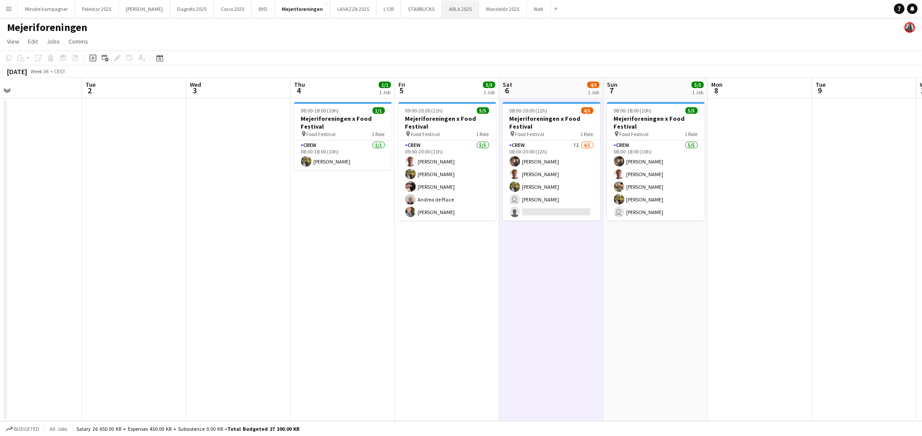
click at [442, 9] on button "ARLA 2025 Close" at bounding box center [460, 8] width 37 height 17
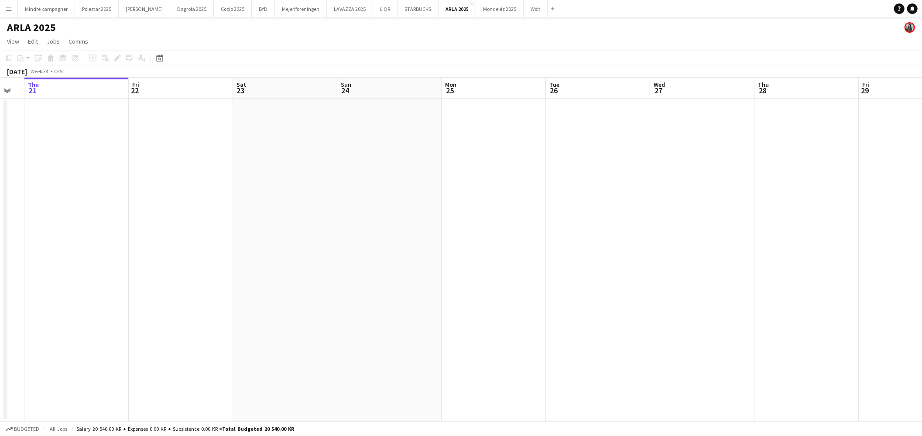
drag, startPoint x: 646, startPoint y: 223, endPoint x: 227, endPoint y: 235, distance: 418.9
click at [232, 235] on app-calendar-viewport "Mon 18 Tue 19 Wed 20 Thu 21 Fri 22 Sat 23 Sun 24 Mon 25 Tue 26 Wed 27 Thu 28 Fr…" at bounding box center [461, 250] width 922 height 344
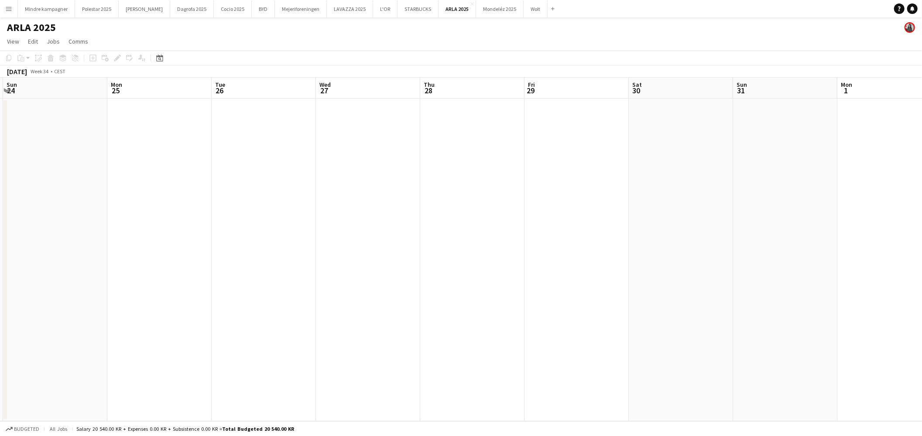
drag, startPoint x: 584, startPoint y: 249, endPoint x: 286, endPoint y: 231, distance: 298.9
click at [301, 231] on app-calendar-viewport "Thu 21 Fri 22 Sat 23 Sun 24 Mon 25 Tue 26 Wed 27 Thu 28 Fri 29 Sat 30 Sun 31 Mo…" at bounding box center [461, 250] width 922 height 344
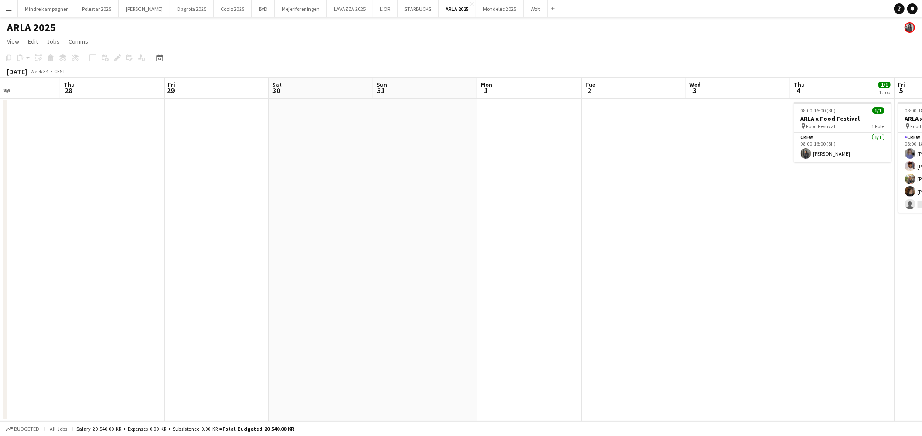
drag, startPoint x: 634, startPoint y: 246, endPoint x: 344, endPoint y: 247, distance: 290.5
click at [341, 247] on app-calendar-viewport "Sun 24 Mon 25 Tue 26 Wed 27 Thu 28 Fri 29 Sat 30 Sun 31 Mon 1 Tue 2 Wed 3 Thu 4…" at bounding box center [461, 250] width 922 height 344
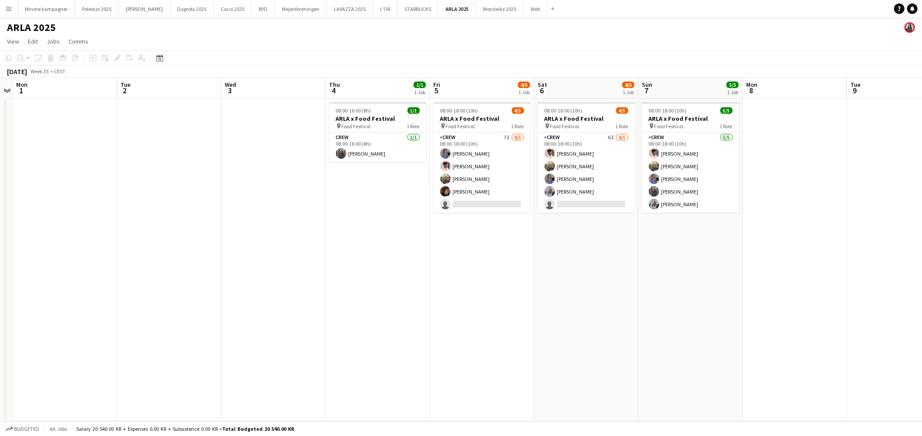
drag, startPoint x: 482, startPoint y: 256, endPoint x: 300, endPoint y: 261, distance: 181.5
click at [300, 262] on app-calendar-viewport "Fri 29 Sat 30 Sun 31 Mon 1 Tue 2 Wed 3 Thu 4 1/1 1 Job Fri 5 4/5 1 Job Sat 6 4/…" at bounding box center [461, 250] width 922 height 344
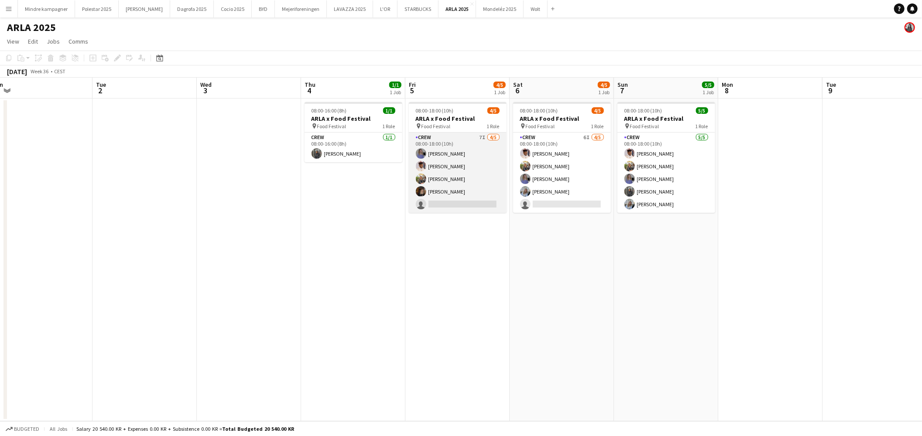
click at [473, 204] on app-card-role "Crew 7I [DATE] 08:00-18:00 (10h) [PERSON_NAME] [PERSON_NAME] [PERSON_NAME] sing…" at bounding box center [458, 173] width 98 height 80
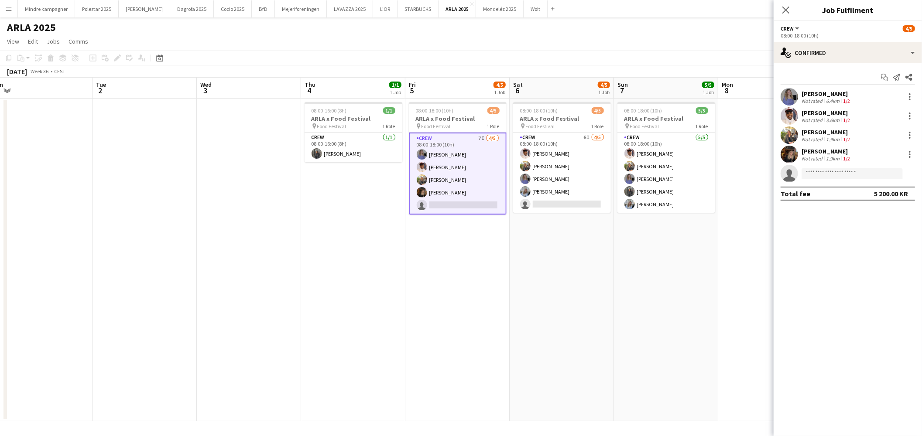
click at [586, 303] on app-date-cell "08:00-18:00 (10h) 4/5 ARLA x Food Festival pin Food Festival 1 Role Crew 6I [DA…" at bounding box center [561, 260] width 104 height 323
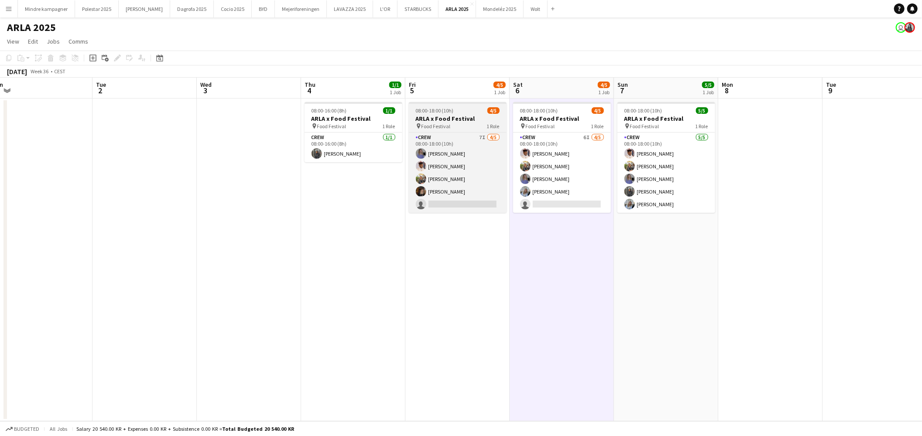
click at [451, 120] on h3 "ARLA x Food Festival" at bounding box center [458, 119] width 98 height 8
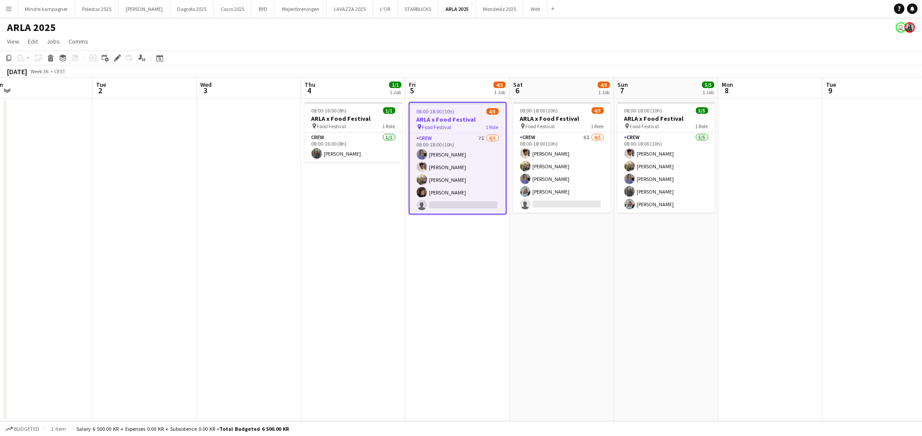
click at [116, 58] on icon at bounding box center [117, 58] width 5 height 5
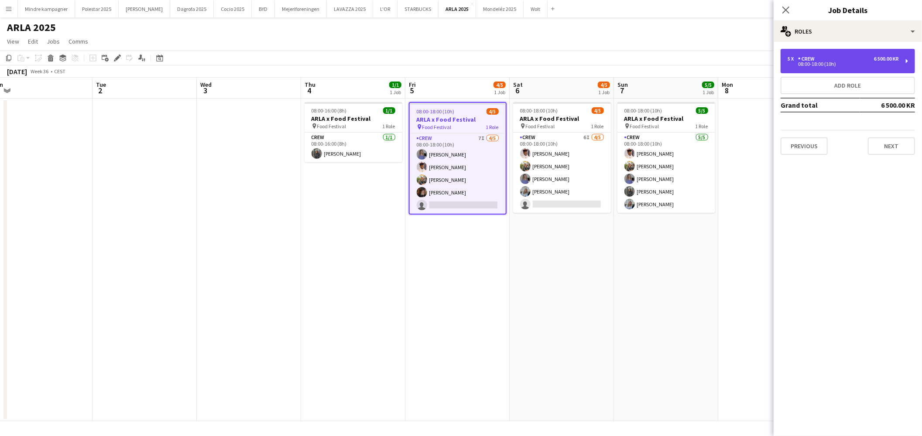
click at [812, 58] on div "Crew" at bounding box center [808, 59] width 20 height 6
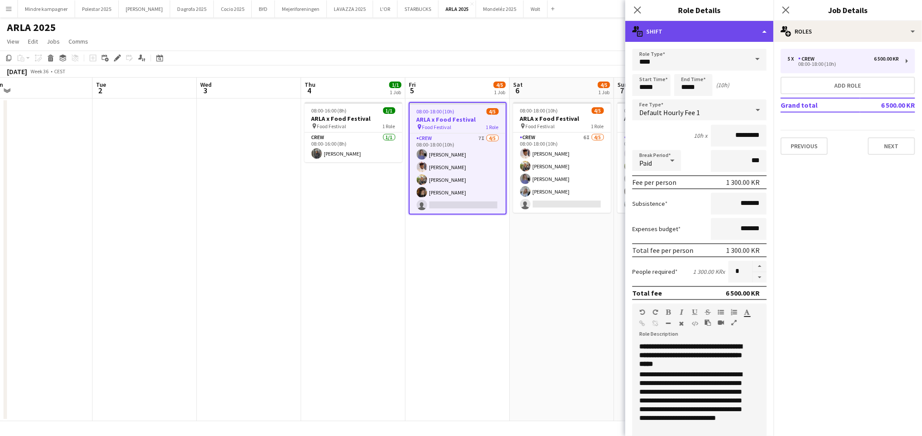
click at [662, 31] on div "multiple-actions-text Shift" at bounding box center [699, 31] width 148 height 21
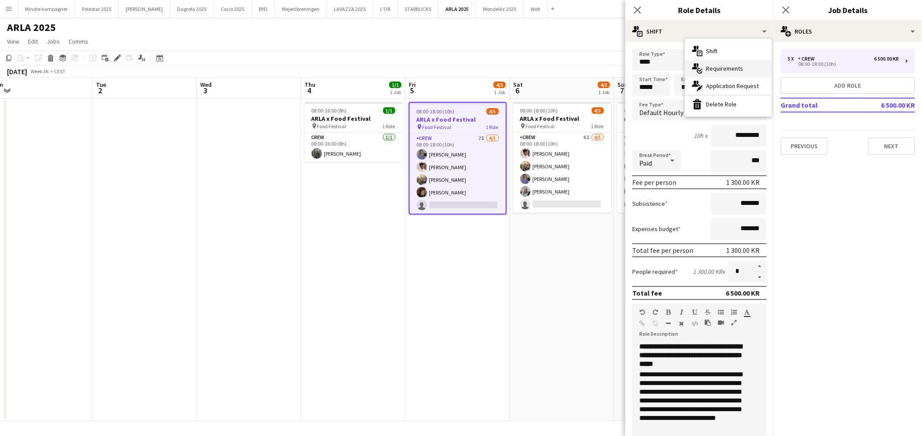
click at [726, 72] on div "multiple-actions-check-2 Requirements" at bounding box center [728, 68] width 86 height 17
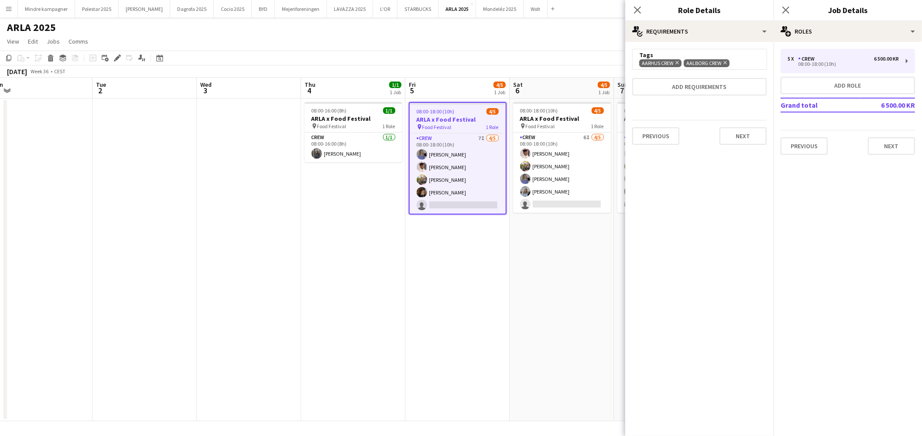
click at [724, 64] on icon "Remove" at bounding box center [724, 63] width 6 height 6
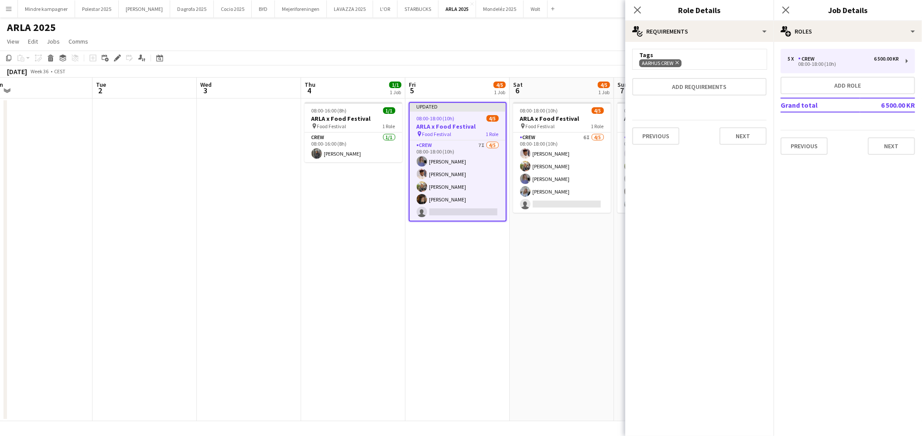
click at [529, 276] on app-date-cell "08:00-18:00 (10h) 4/5 ARLA x Food Festival pin Food Festival 1 Role Crew 6I [DA…" at bounding box center [561, 260] width 104 height 323
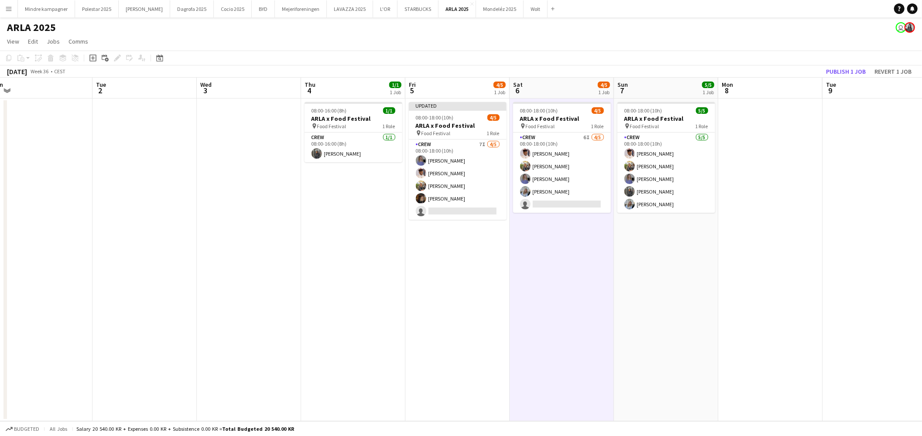
click at [564, 121] on h3 "ARLA x Food Festival" at bounding box center [562, 119] width 98 height 8
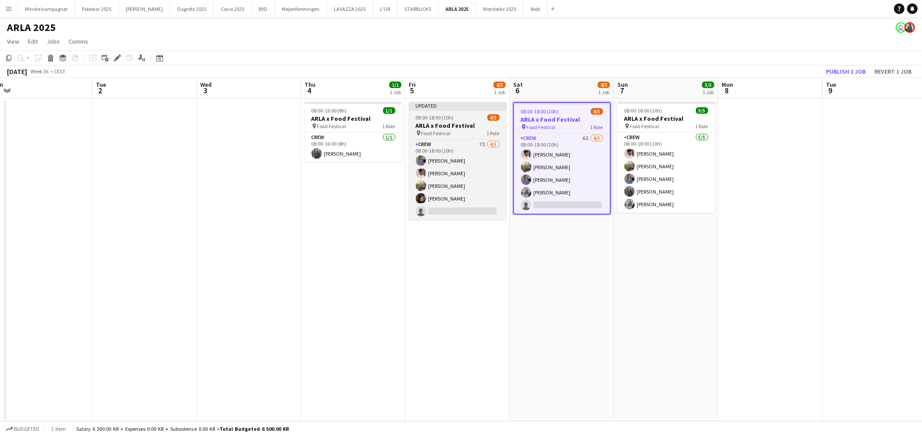
click at [450, 126] on h3 "ARLA x Food Festival" at bounding box center [458, 126] width 98 height 8
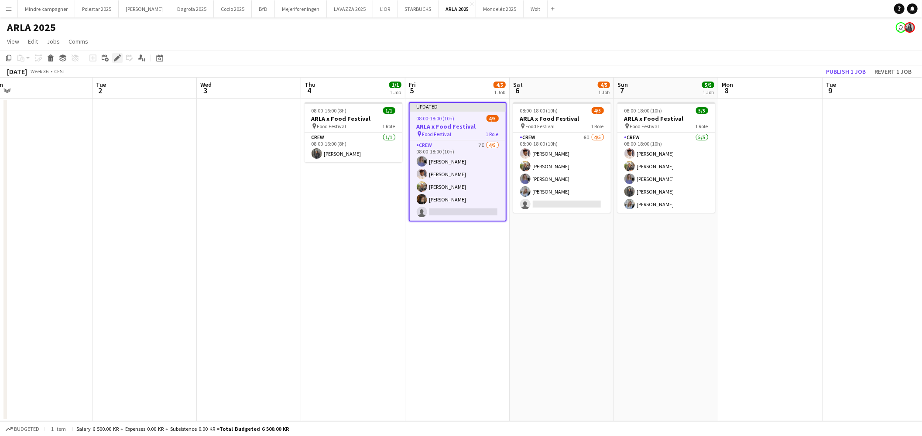
click at [116, 58] on icon at bounding box center [117, 58] width 5 height 5
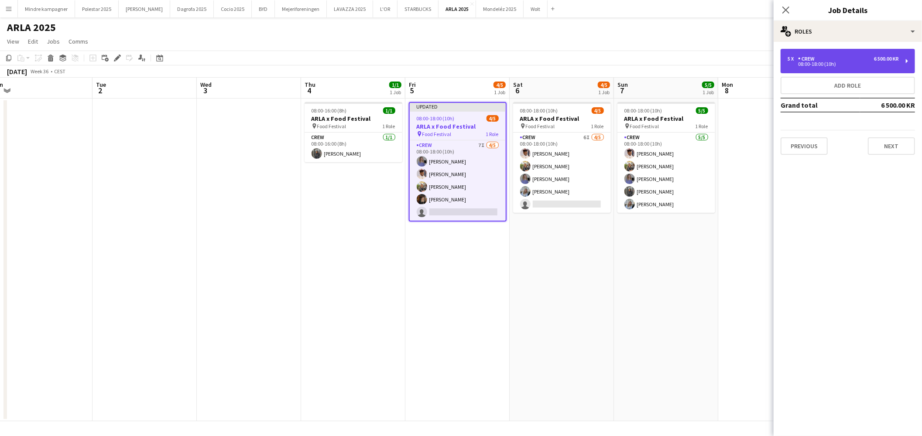
click at [822, 66] on div "08:00-18:00 (10h)" at bounding box center [842, 64] width 111 height 4
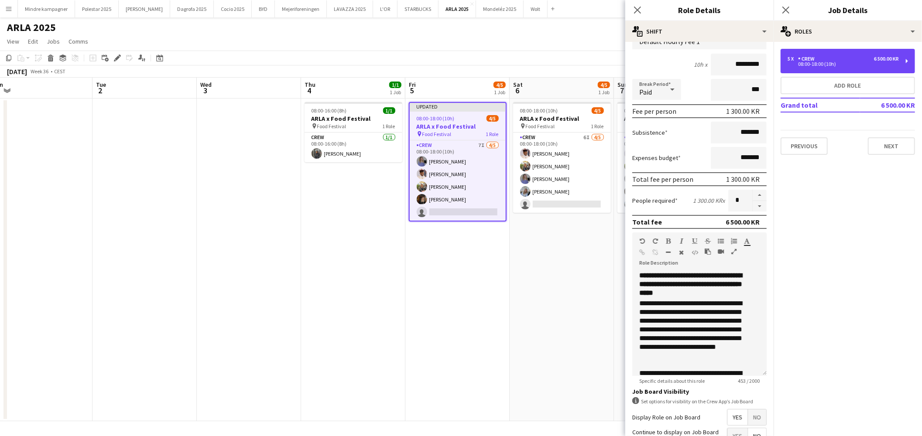
scroll to position [150, 0]
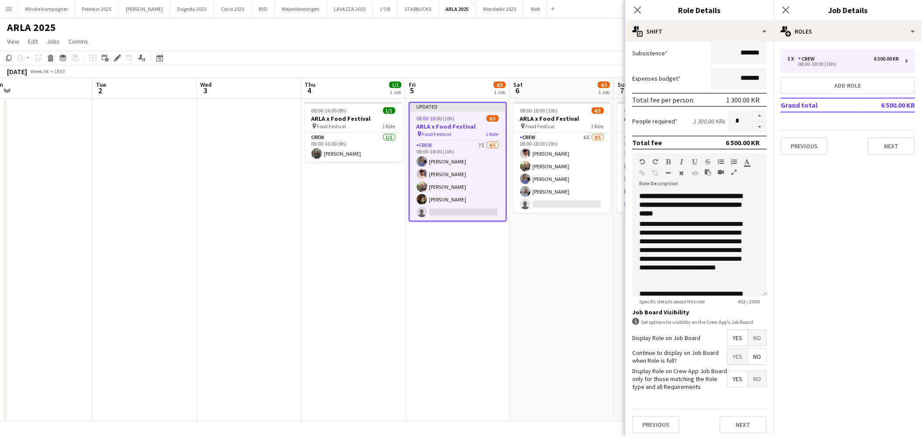
click at [752, 378] on span "No" at bounding box center [757, 379] width 18 height 16
click at [531, 364] on app-date-cell "08:00-18:00 (10h) 4/5 ARLA x Food Festival pin Food Festival 1 Role Crew 6I [DA…" at bounding box center [561, 260] width 104 height 323
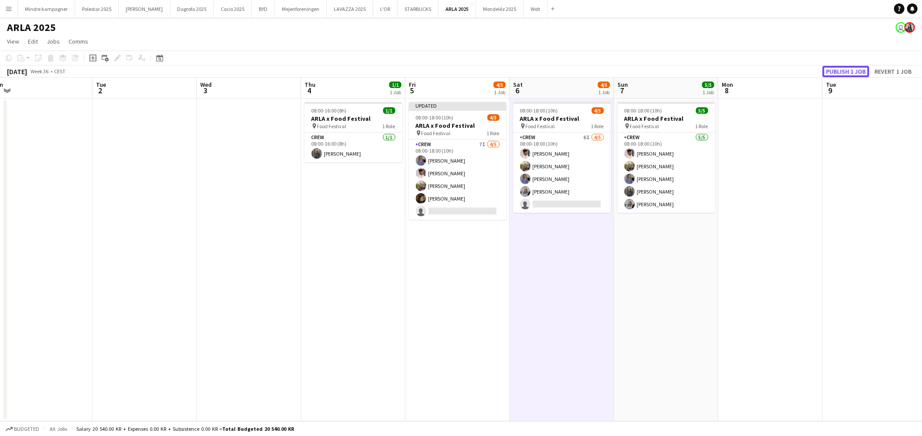
click at [844, 68] on button "Publish 1 job" at bounding box center [845, 71] width 47 height 11
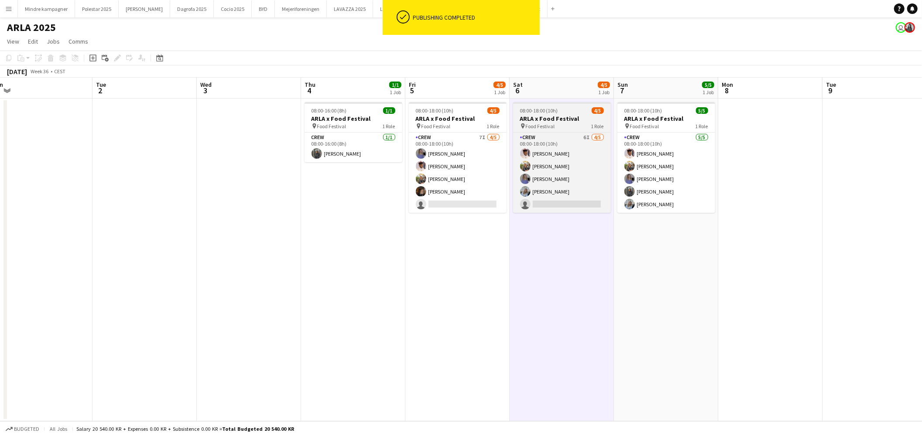
click at [572, 115] on h3 "ARLA x Food Festival" at bounding box center [562, 119] width 98 height 8
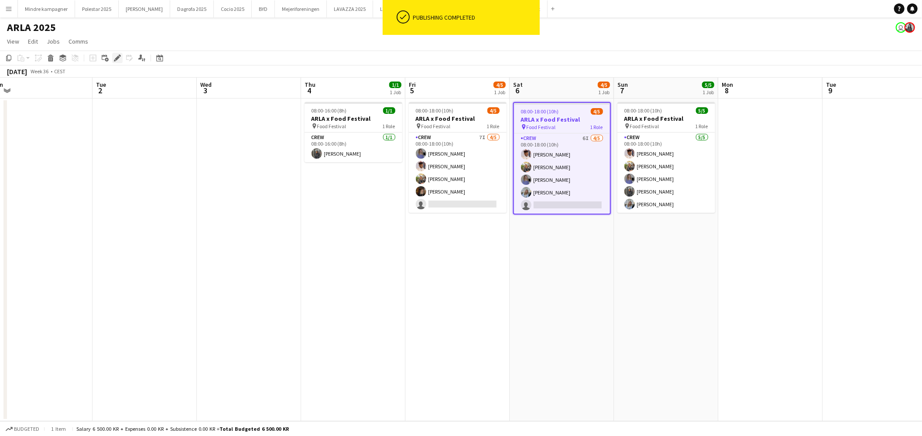
click at [115, 59] on icon at bounding box center [117, 58] width 5 height 5
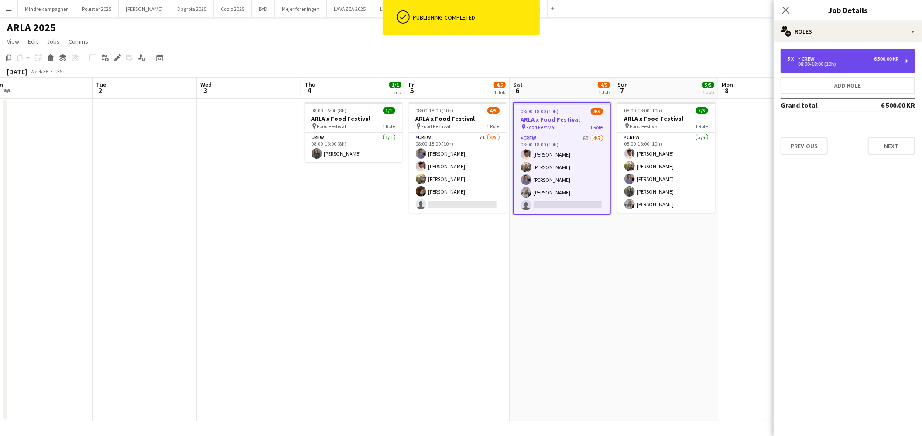
click at [822, 63] on div "08:00-18:00 (10h)" at bounding box center [842, 64] width 111 height 4
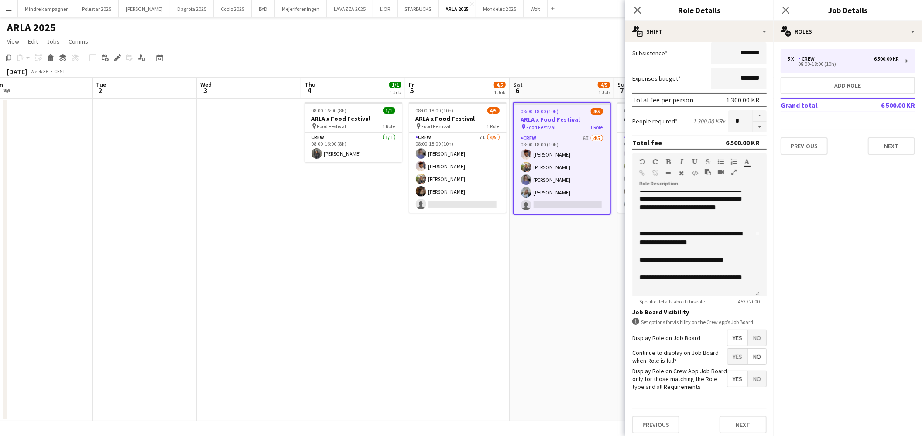
click at [748, 381] on span "No" at bounding box center [757, 379] width 18 height 16
click at [515, 347] on app-date-cell "08:00-18:00 (10h) 4/5 ARLA x Food Festival pin Food Festival 1 Role Crew 6I [DA…" at bounding box center [561, 260] width 104 height 323
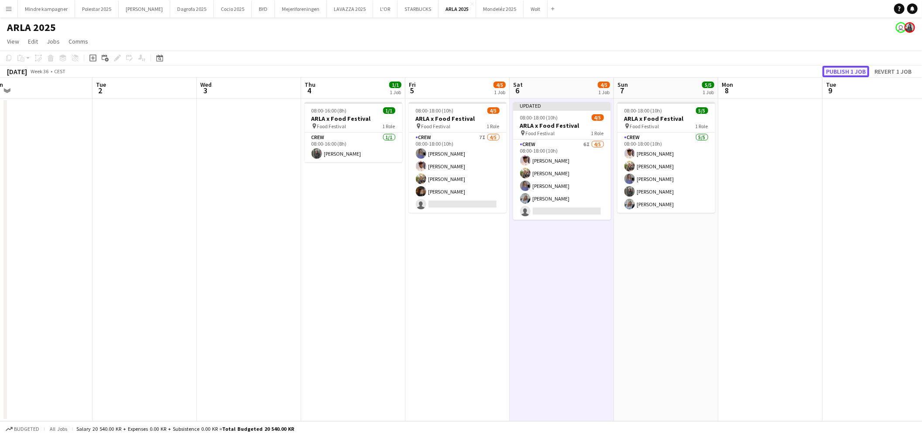
click at [836, 72] on button "Publish 1 job" at bounding box center [845, 71] width 47 height 11
click at [281, 10] on button "Mejeriforeningen Close" at bounding box center [301, 8] width 52 height 17
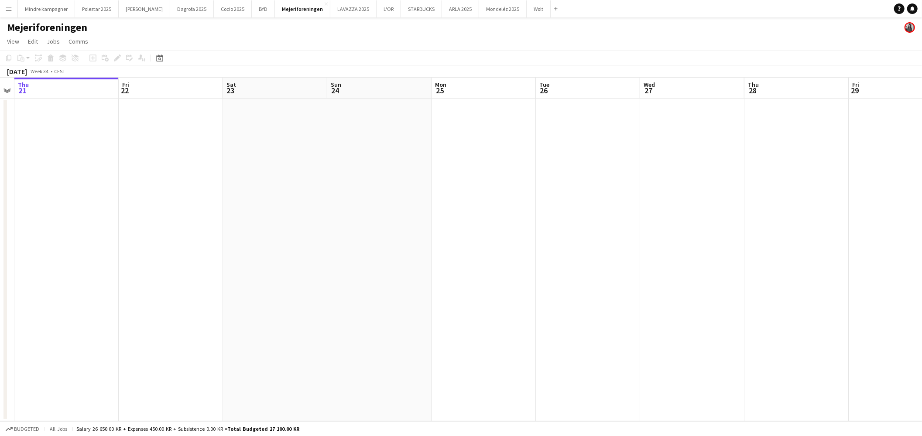
drag, startPoint x: 701, startPoint y: 195, endPoint x: 126, endPoint y: 238, distance: 576.5
click at [116, 238] on app-calendar-viewport "Mon 18 Tue 19 Wed 20 Thu 21 Fri 22 Sat 23 Sun 24 Mon 25 Tue 26 Wed 27 Thu 28 Fr…" at bounding box center [461, 250] width 922 height 344
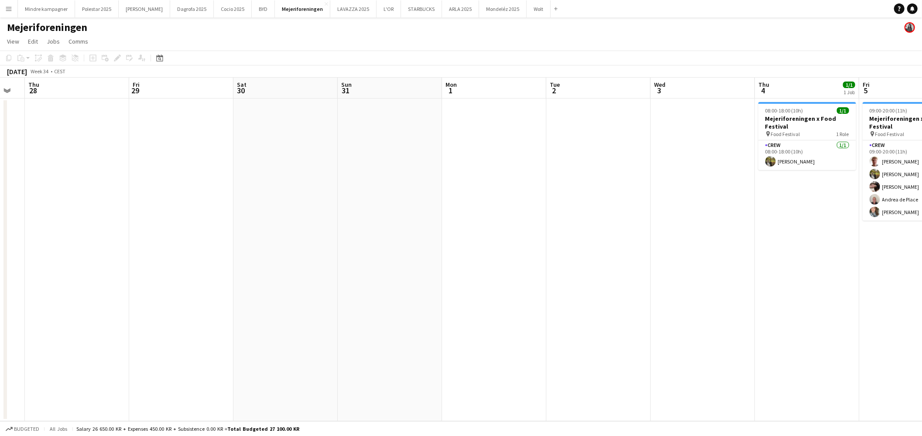
drag, startPoint x: 586, startPoint y: 238, endPoint x: 127, endPoint y: 247, distance: 458.5
click at [46, 255] on app-calendar-viewport "Mon 25 Tue 26 Wed 27 Thu 28 Fri 29 Sat 30 Sun 31 Mon 1 Tue 2 Wed 3 Thu 4 1/1 1 …" at bounding box center [461, 250] width 922 height 344
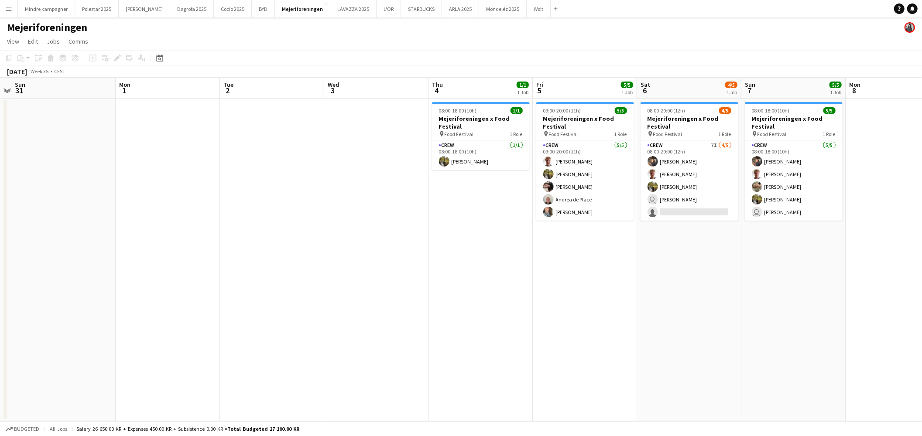
scroll to position [0, 318]
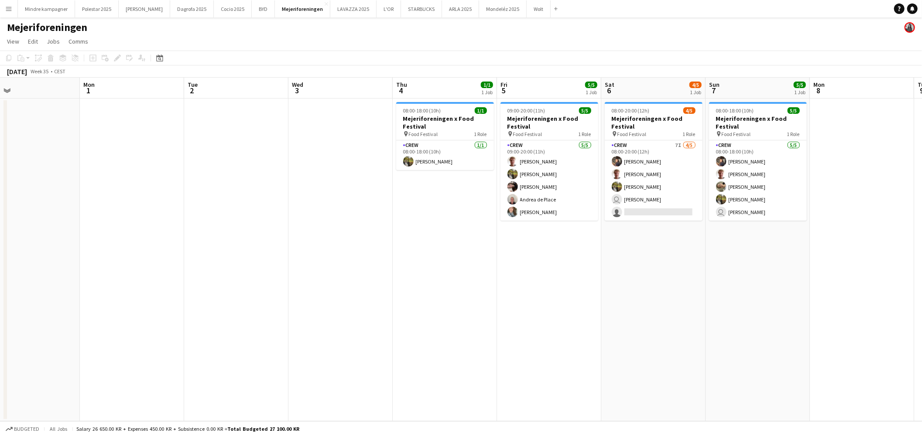
drag, startPoint x: 605, startPoint y: 240, endPoint x: 413, endPoint y: 265, distance: 194.0
click at [413, 264] on app-calendar-viewport "Thu 28 Fri 29 Sat 30 Sun 31 Mon 1 Tue 2 Wed 3 Thu 4 1/1 1 Job Fri 5 5/5 1 Job S…" at bounding box center [461, 250] width 922 height 344
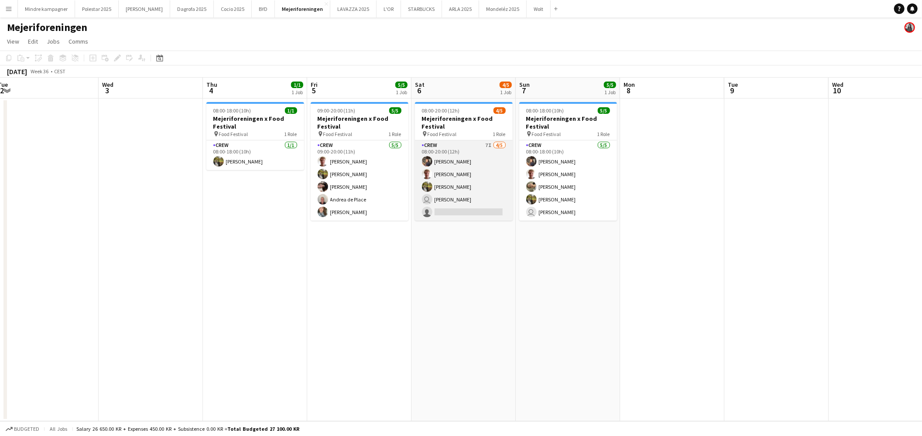
click at [473, 195] on app-card-role "Crew 7I [DATE] 08:00-20:00 (12h) [PERSON_NAME] [PERSON_NAME] user [PERSON_NAME]…" at bounding box center [464, 180] width 98 height 80
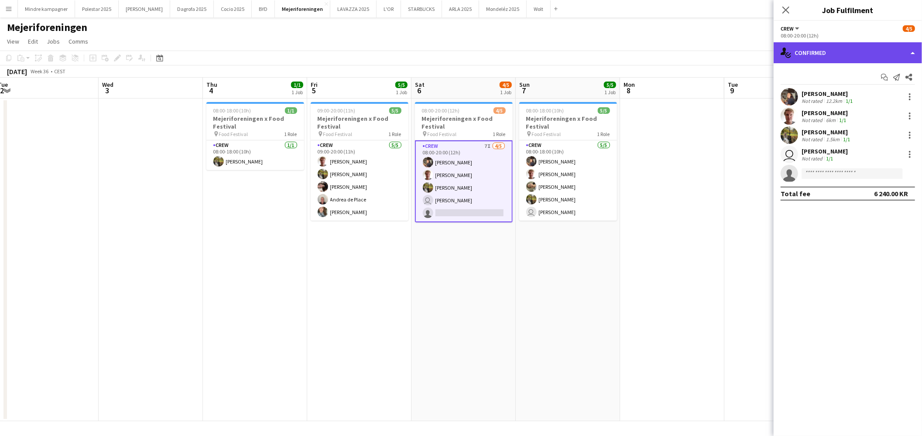
click at [861, 51] on div "single-neutral-actions-check-2 Confirmed" at bounding box center [847, 52] width 148 height 21
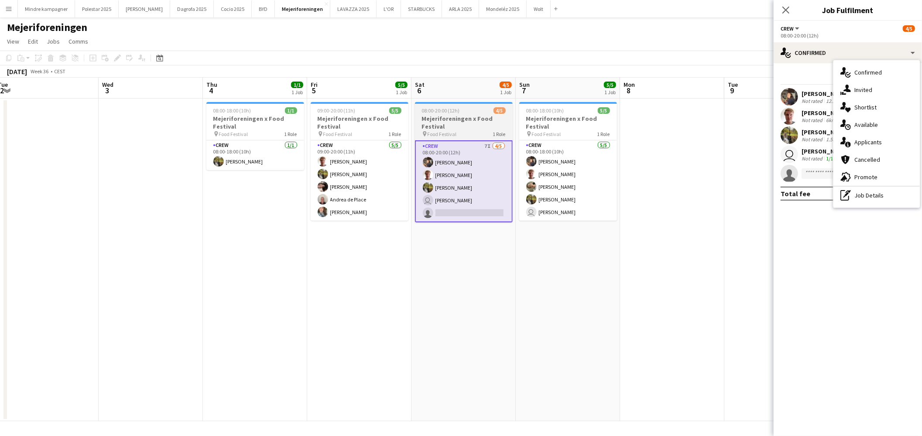
click at [458, 115] on h3 "Mejeriforeningen x Food Festival" at bounding box center [464, 123] width 98 height 16
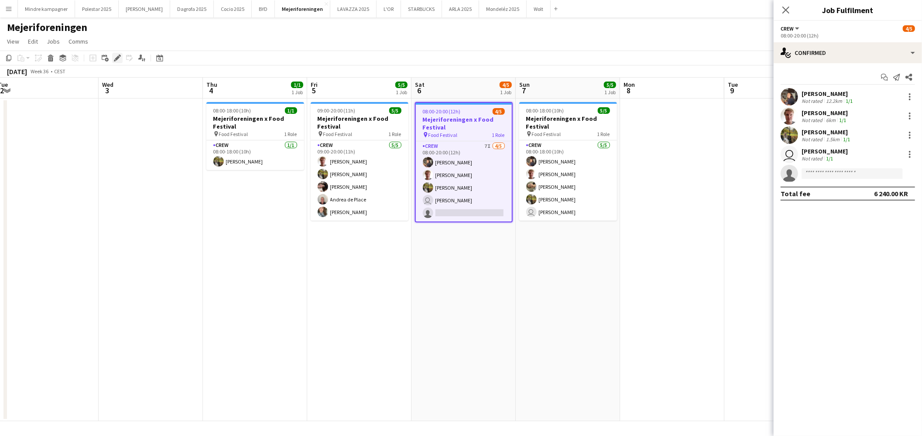
click at [115, 56] on icon "Edit" at bounding box center [117, 58] width 7 height 7
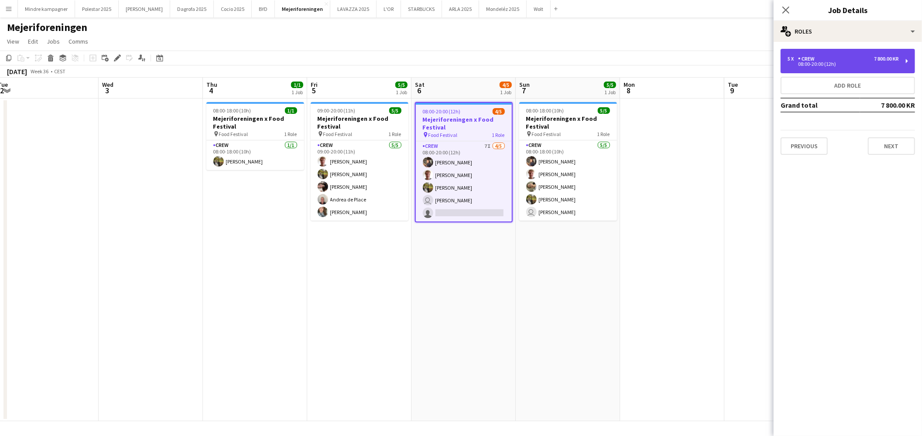
click at [844, 63] on div "08:00-20:00 (12h)" at bounding box center [842, 64] width 111 height 4
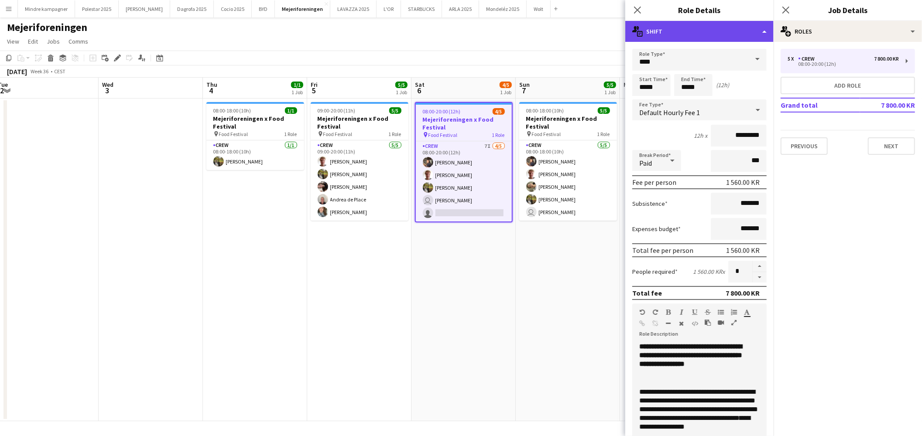
click at [704, 27] on div "multiple-actions-text Shift" at bounding box center [699, 31] width 148 height 21
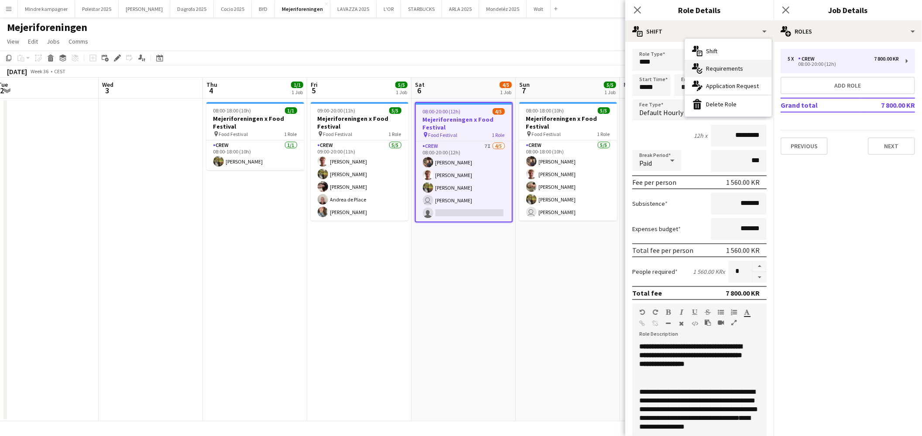
click at [728, 66] on div "multiple-actions-check-2 Requirements" at bounding box center [728, 68] width 86 height 17
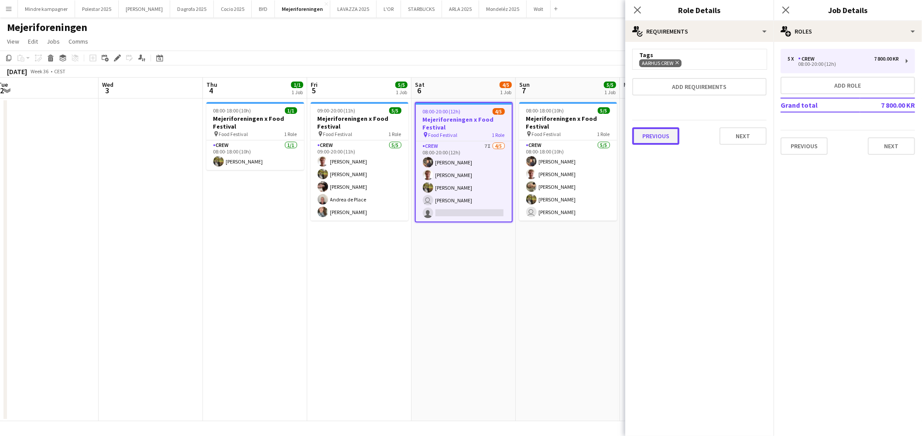
click at [664, 127] on button "Previous" at bounding box center [655, 135] width 47 height 17
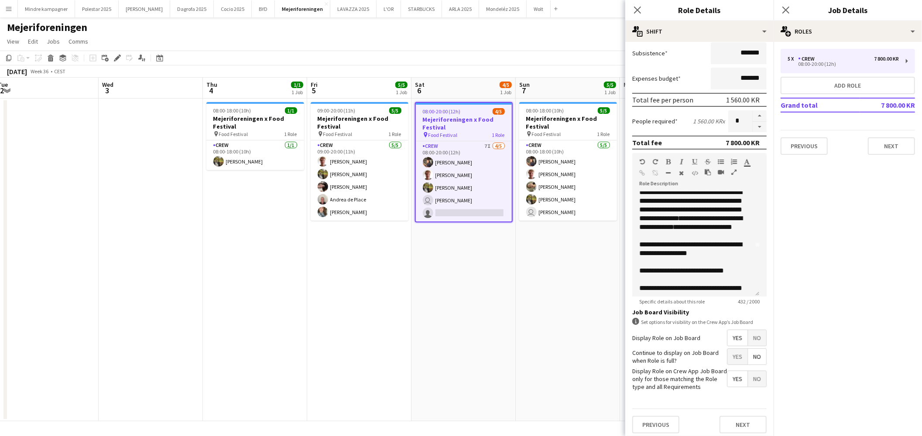
scroll to position [71, 0]
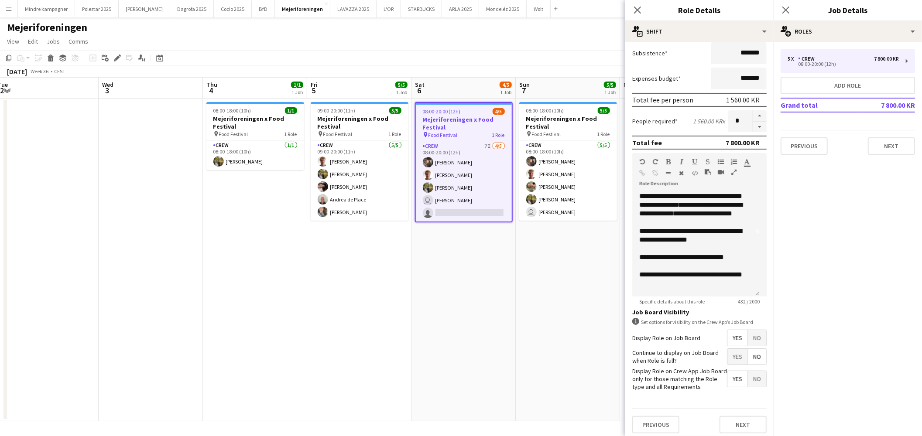
click at [533, 348] on app-date-cell "08:00-18:00 (10h) 5/5 Mejeriforeningen x Food Festival pin Food Festival 1 Role…" at bounding box center [568, 260] width 104 height 323
